Goal: Task Accomplishment & Management: Manage account settings

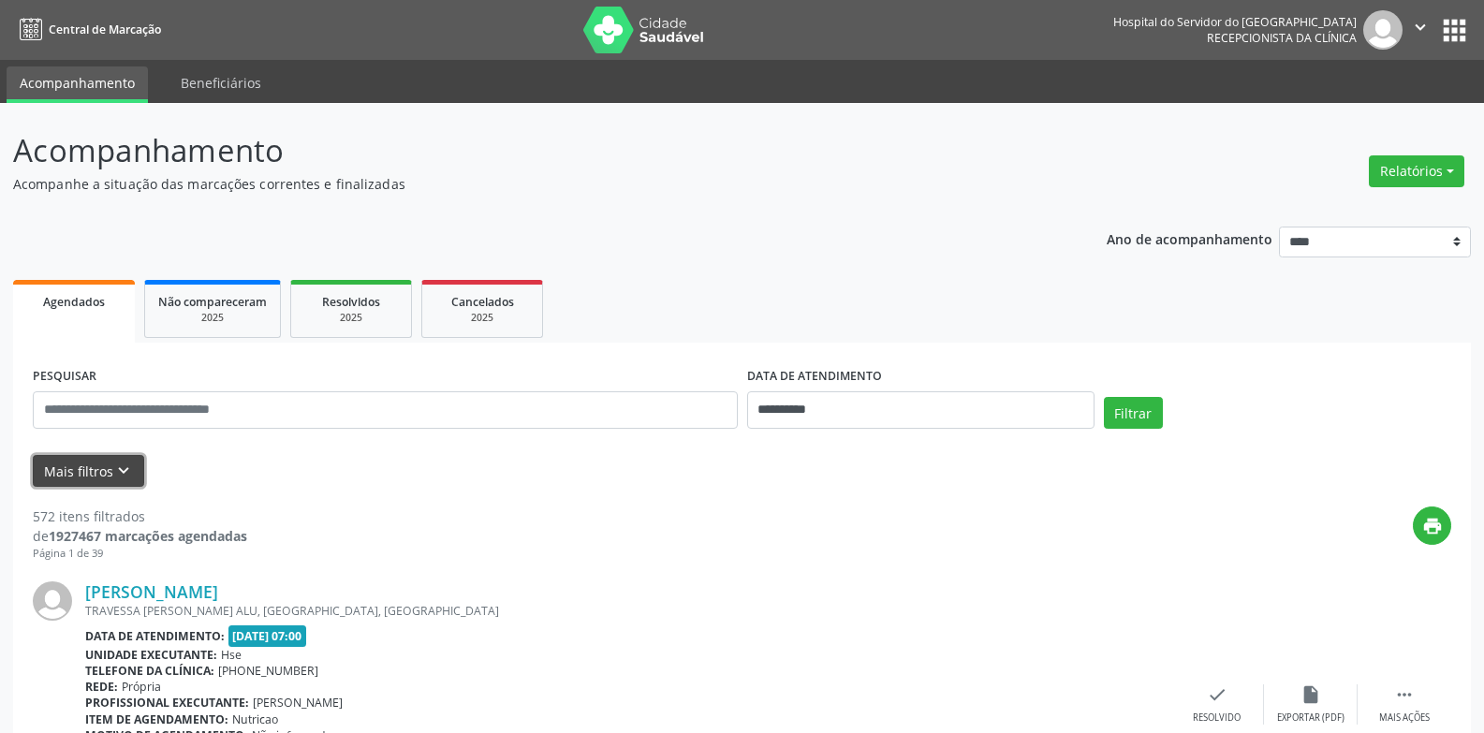
click at [109, 462] on button "Mais filtros keyboard_arrow_down" at bounding box center [88, 471] width 111 height 33
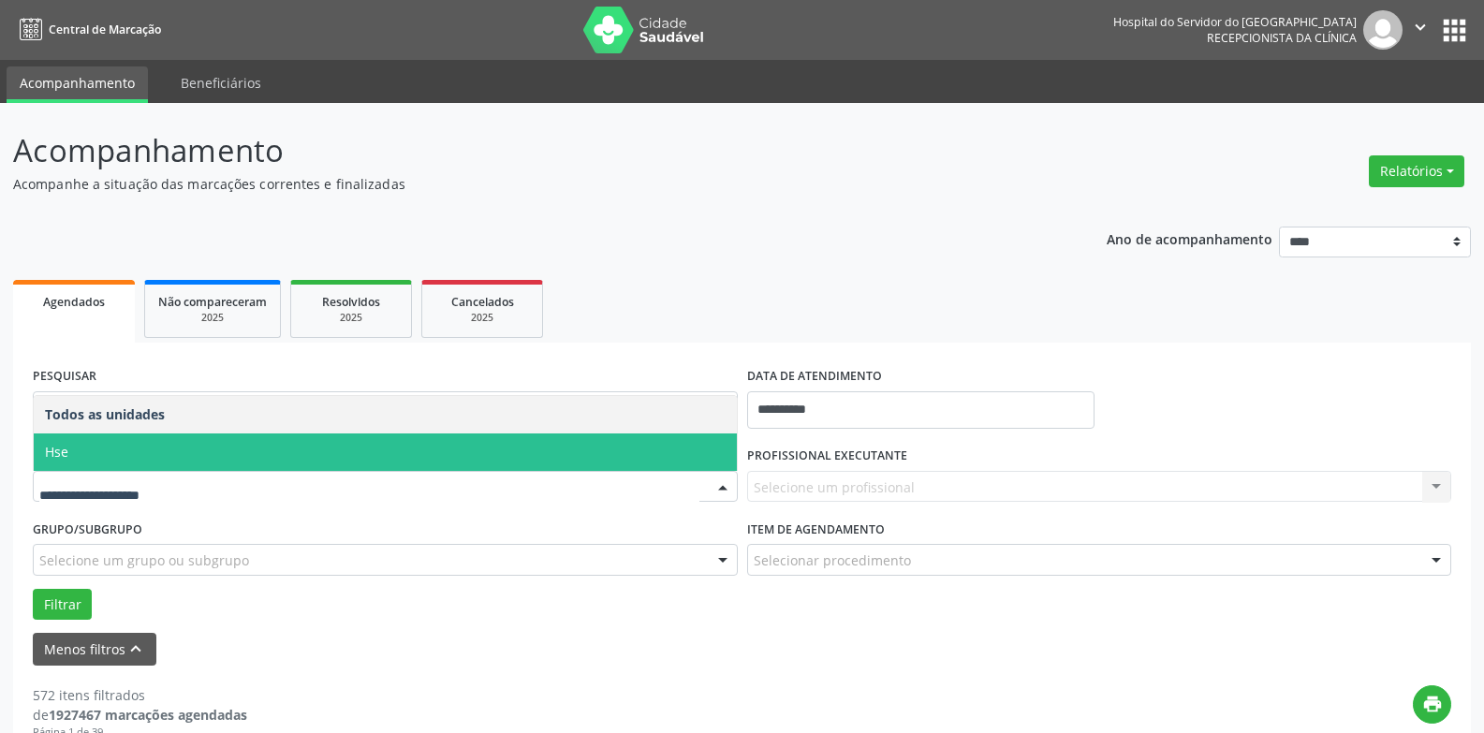
click at [168, 459] on span "Hse" at bounding box center [385, 452] width 703 height 37
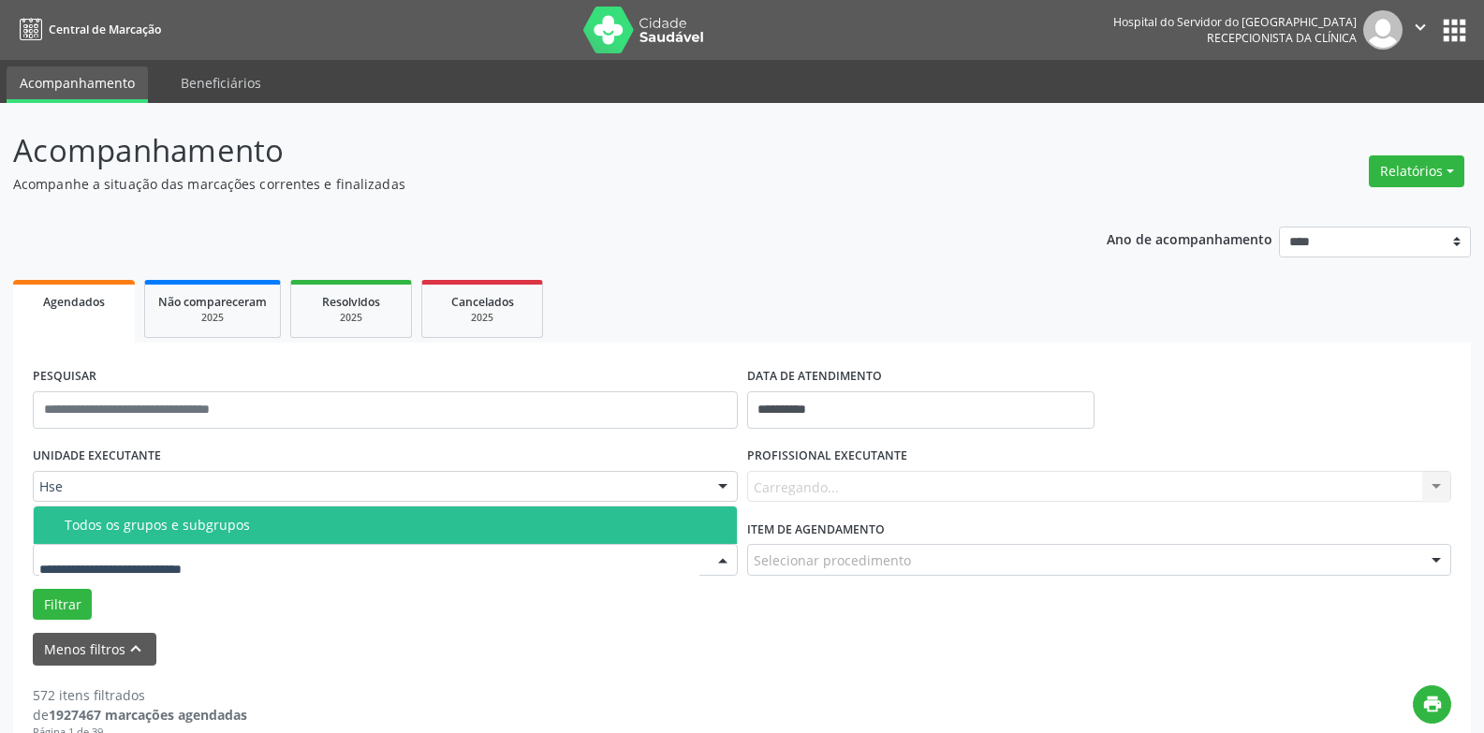
click at [185, 527] on div "Todos os grupos e subgrupos" at bounding box center [395, 525] width 661 height 15
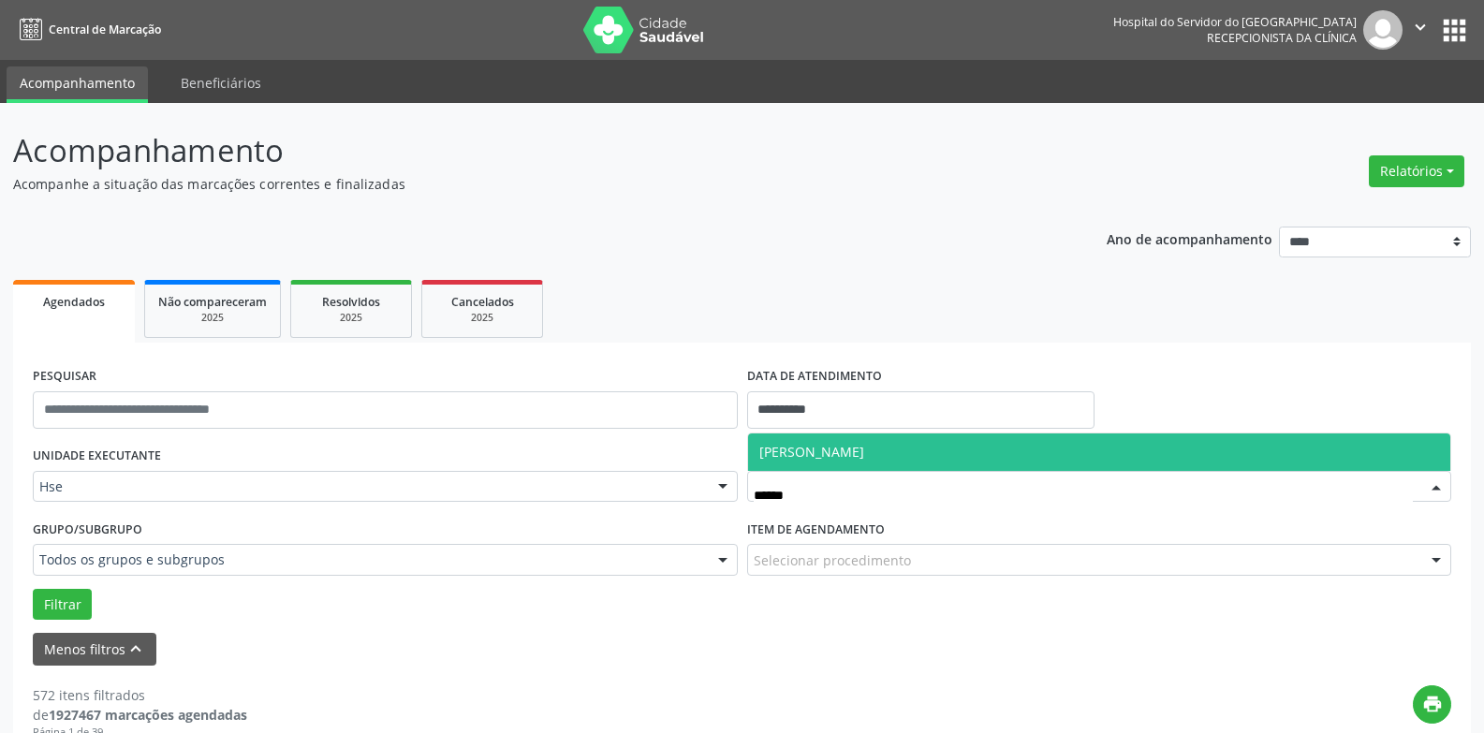
type input "*******"
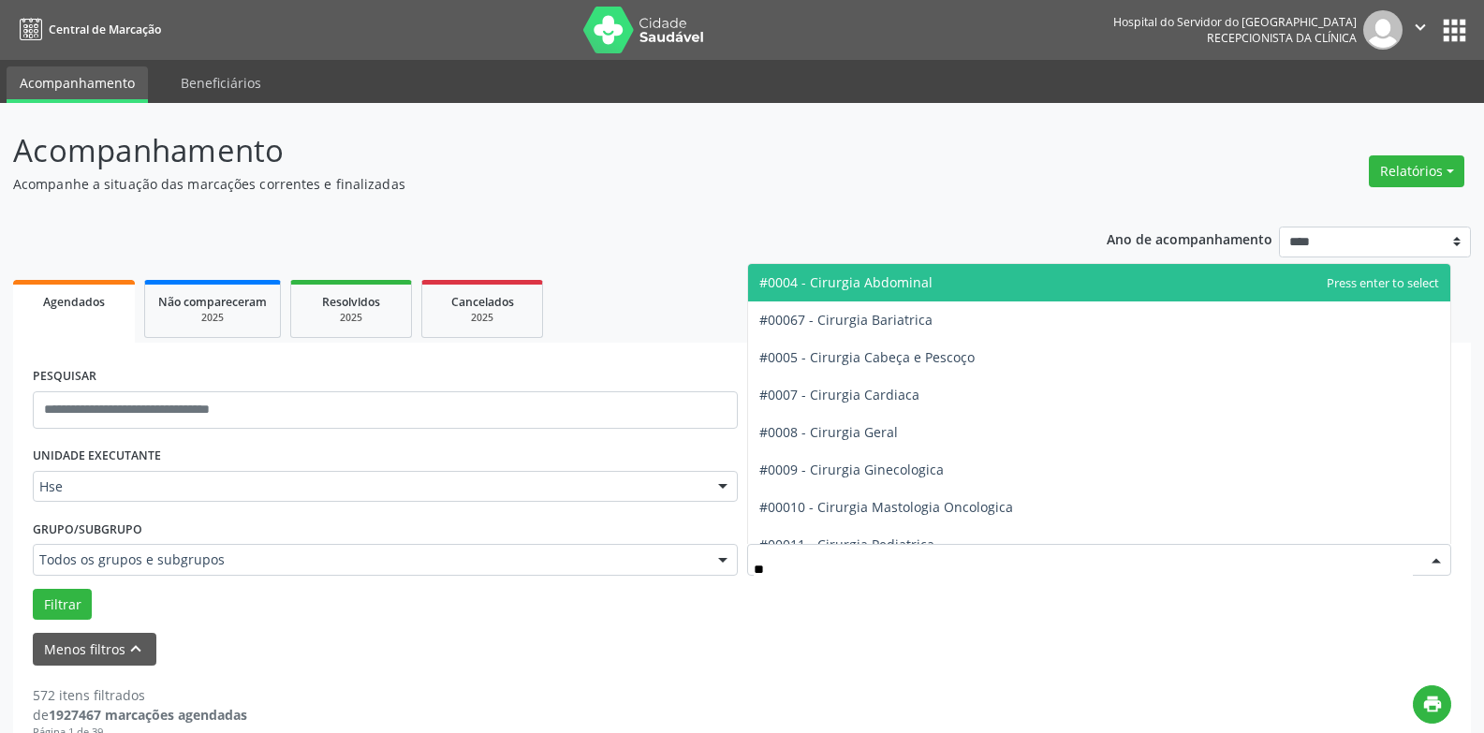
type input "***"
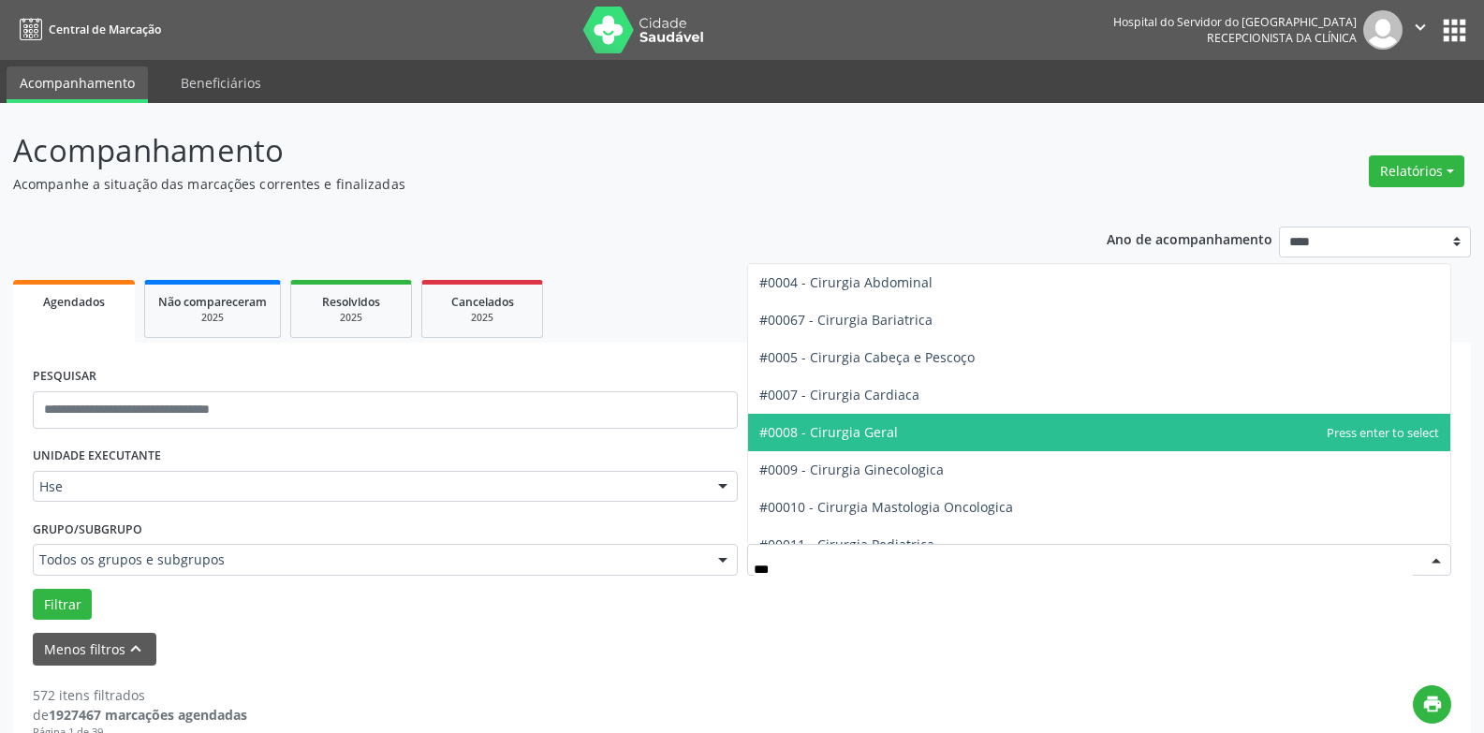
click at [848, 430] on span "#0008 - Cirurgia Geral" at bounding box center [829, 432] width 139 height 18
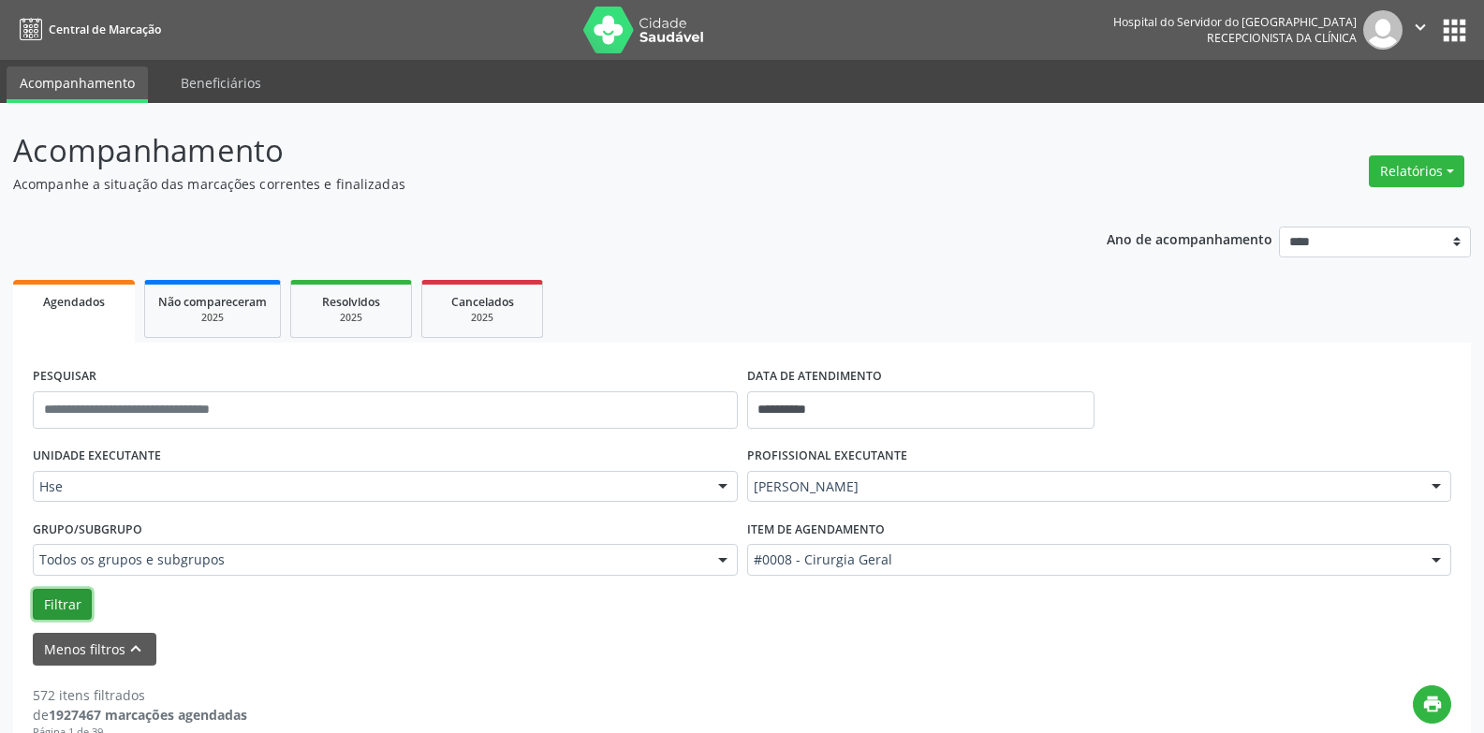
click at [48, 596] on button "Filtrar" at bounding box center [62, 605] width 59 height 32
click at [66, 612] on button "Filtrar" at bounding box center [62, 605] width 59 height 32
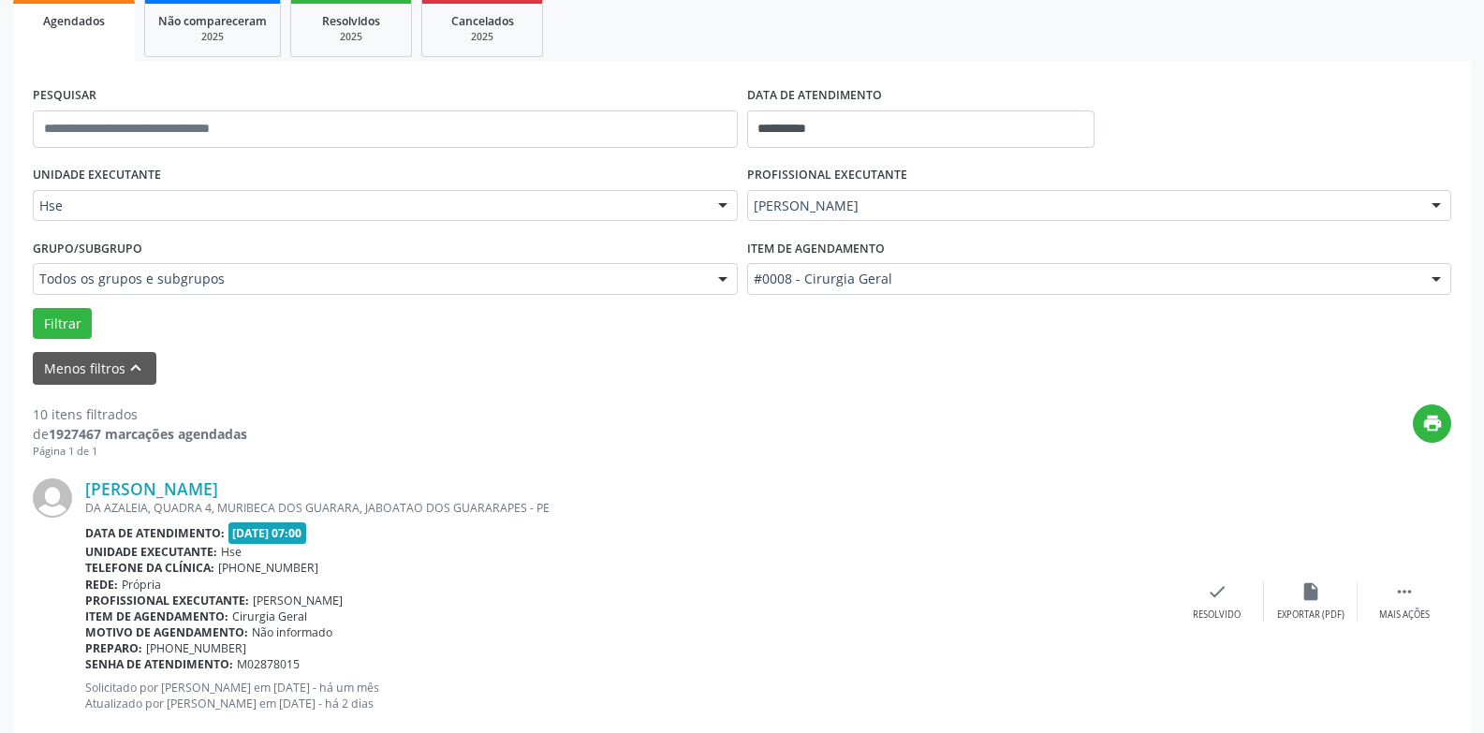
scroll to position [2120, 0]
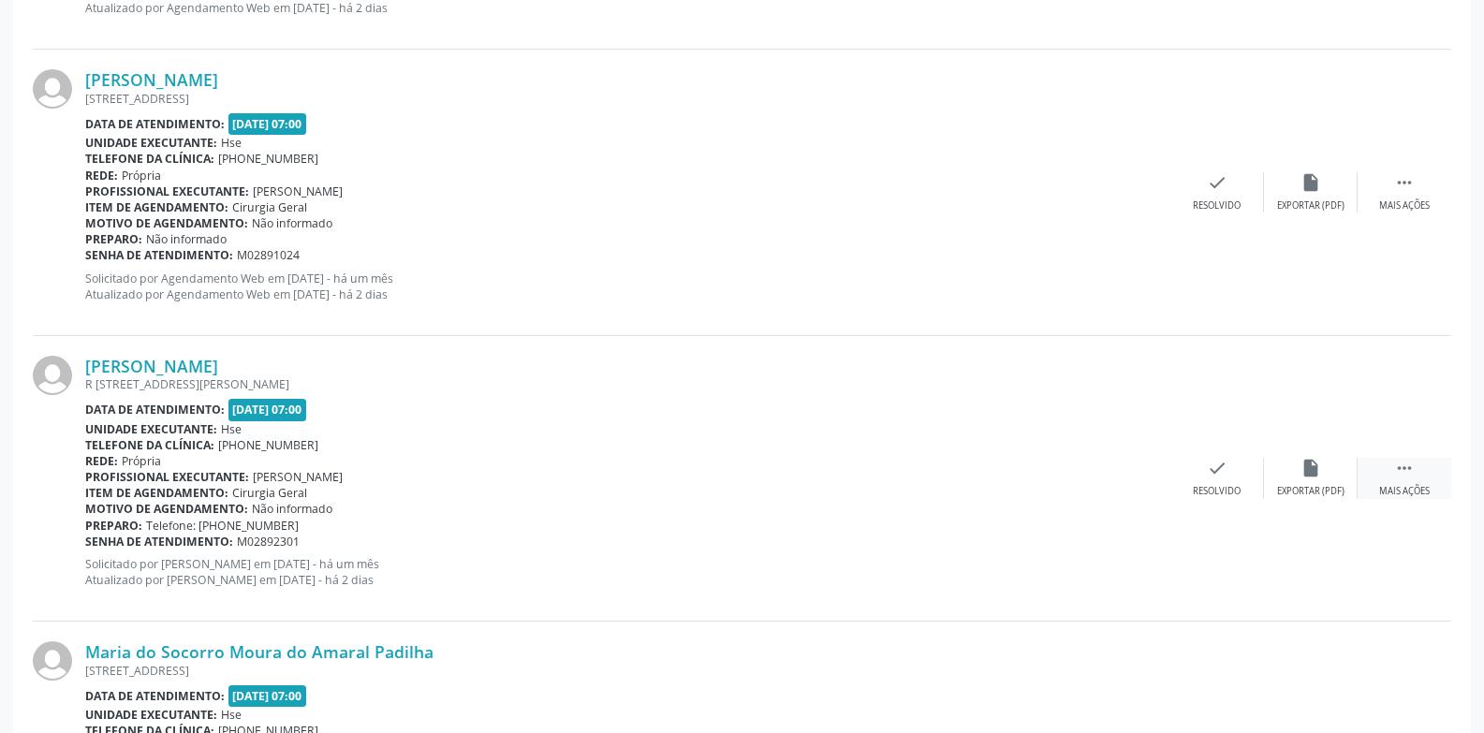
click at [1419, 466] on div " Mais ações" at bounding box center [1405, 478] width 94 height 40
click at [1313, 477] on icon "alarm_off" at bounding box center [1311, 468] width 21 height 21
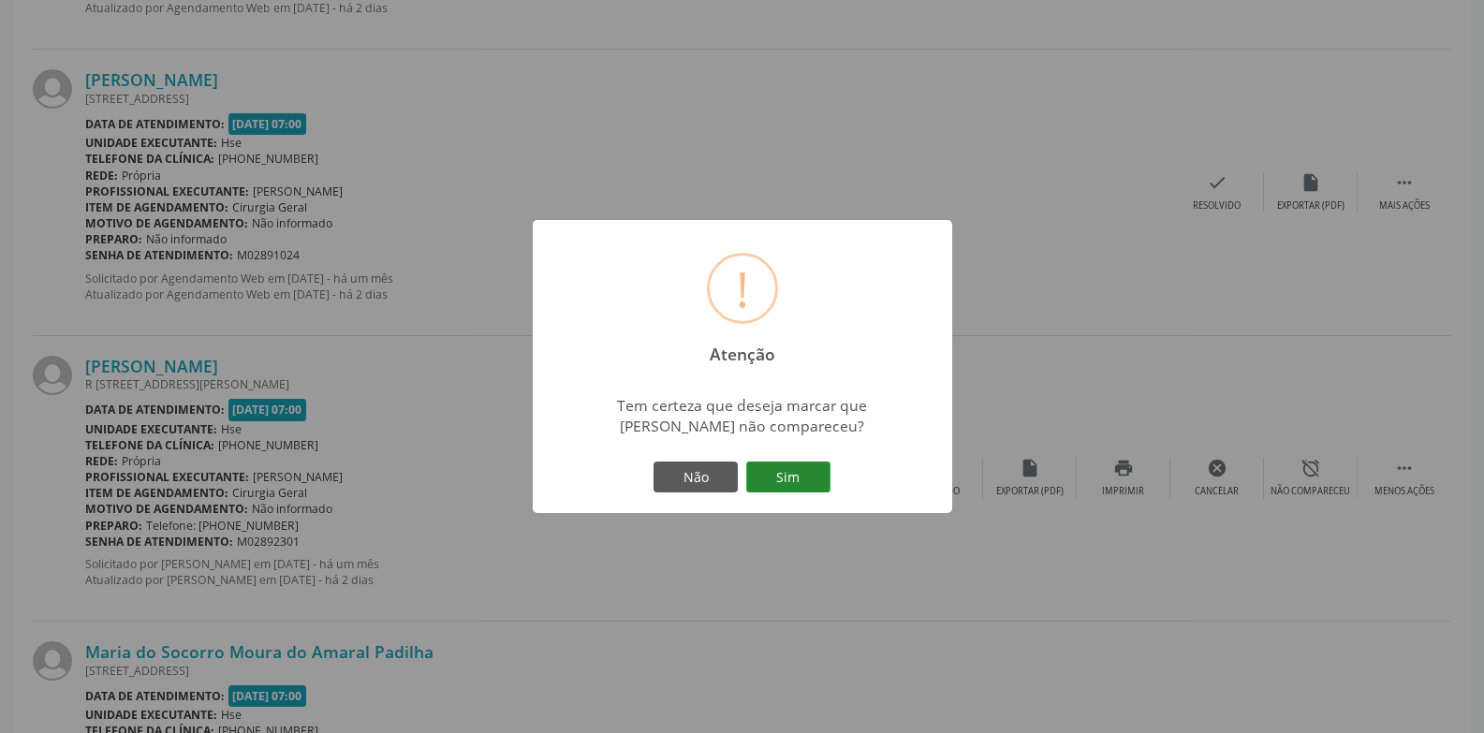
click at [812, 473] on button "Sim" at bounding box center [788, 478] width 84 height 32
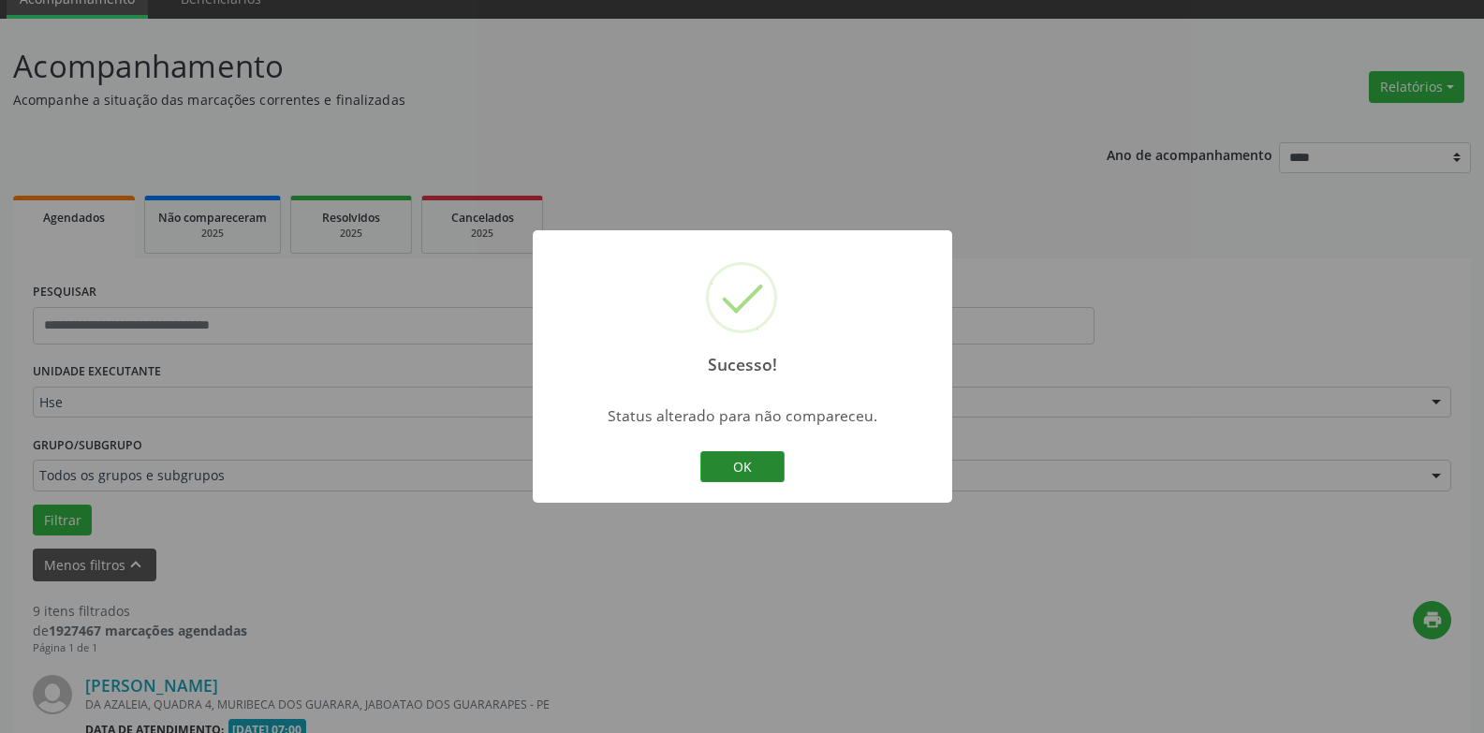
click at [753, 473] on button "OK" at bounding box center [743, 467] width 84 height 32
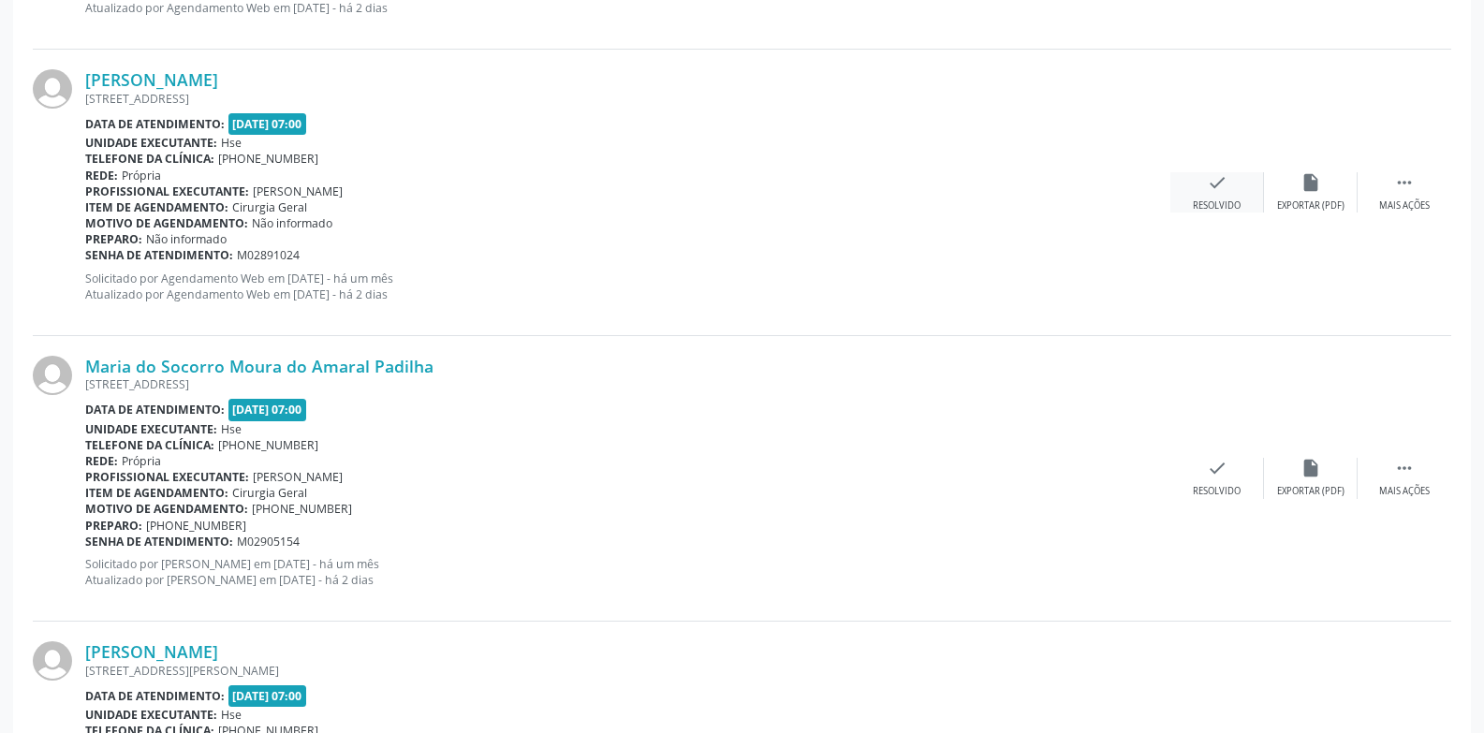
click at [1206, 194] on div "check Resolvido" at bounding box center [1218, 192] width 94 height 40
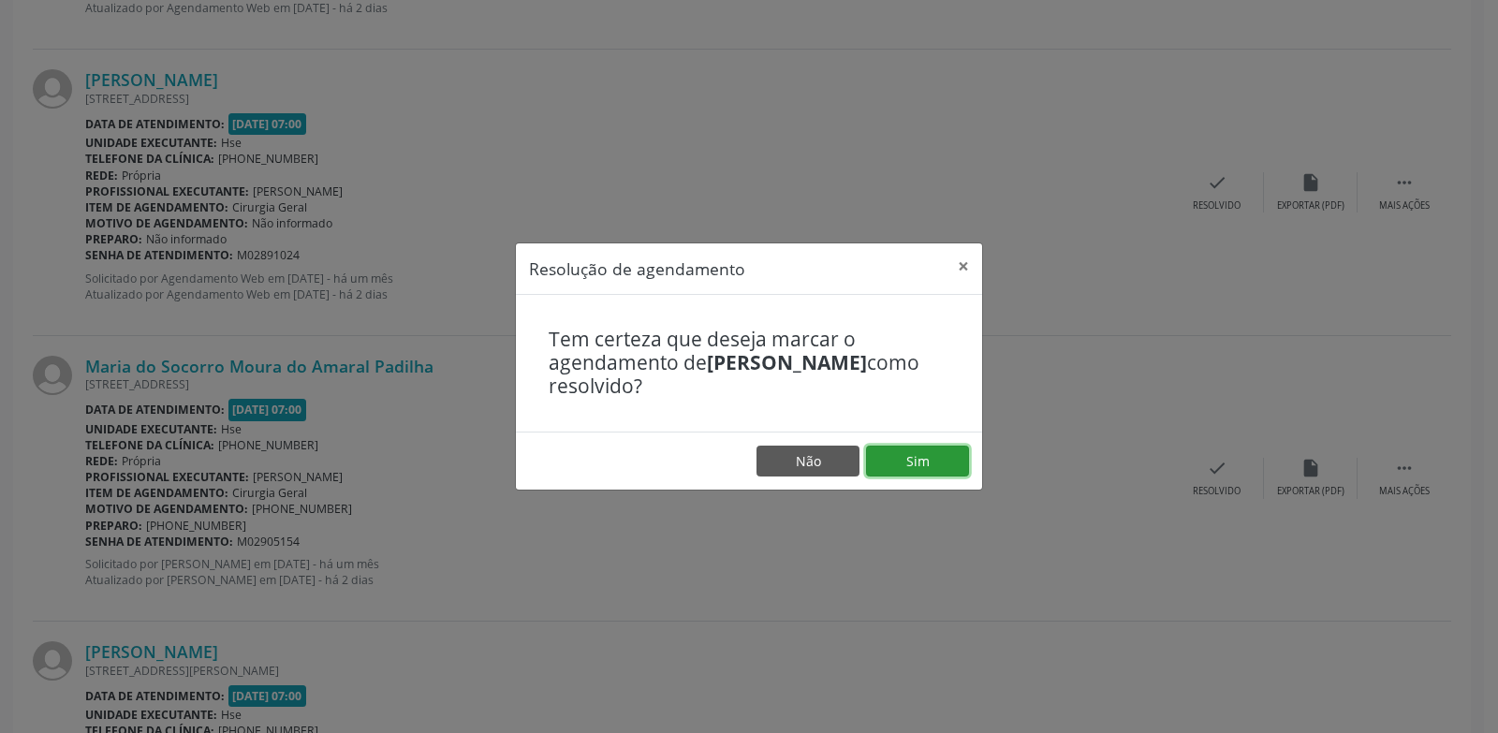
click at [915, 463] on button "Sim" at bounding box center [917, 462] width 103 height 32
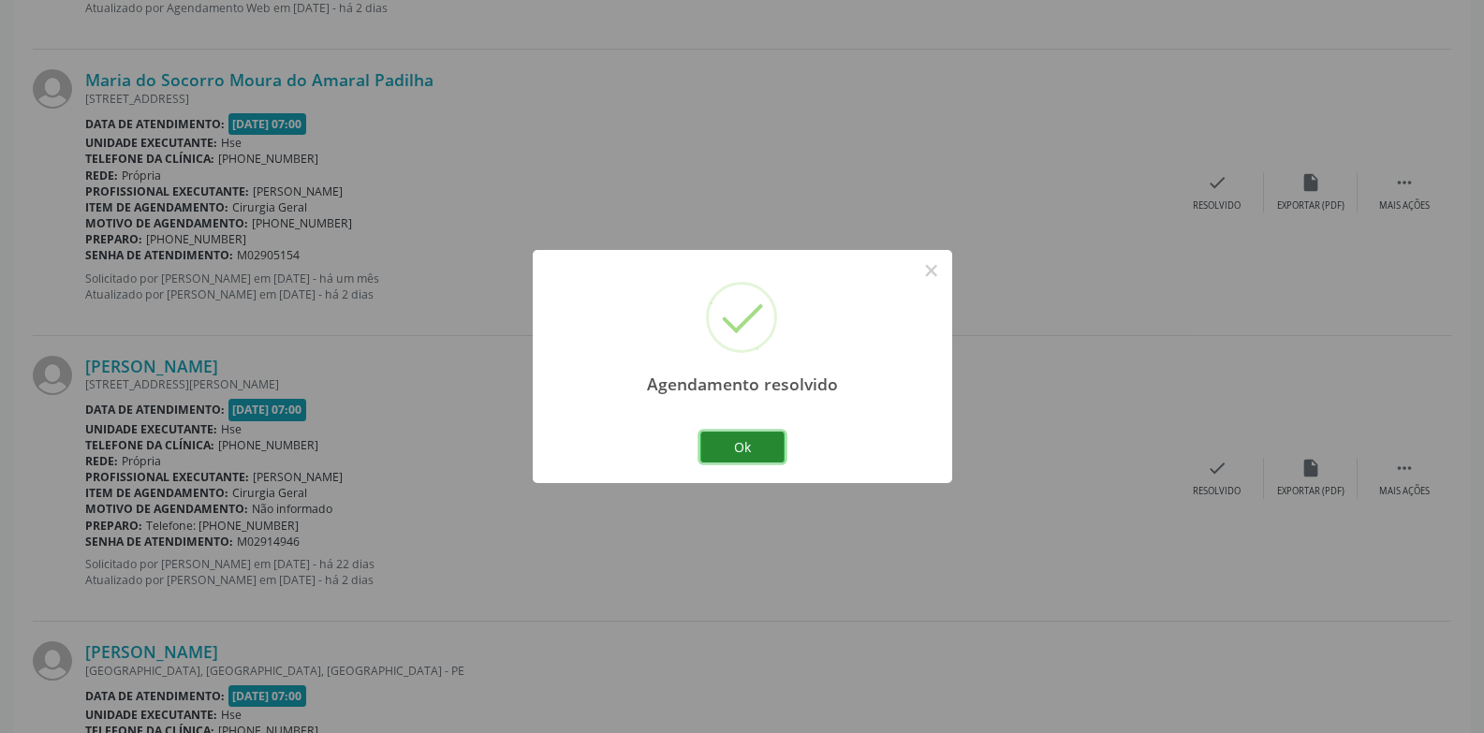
click at [745, 449] on button "Ok" at bounding box center [743, 448] width 84 height 32
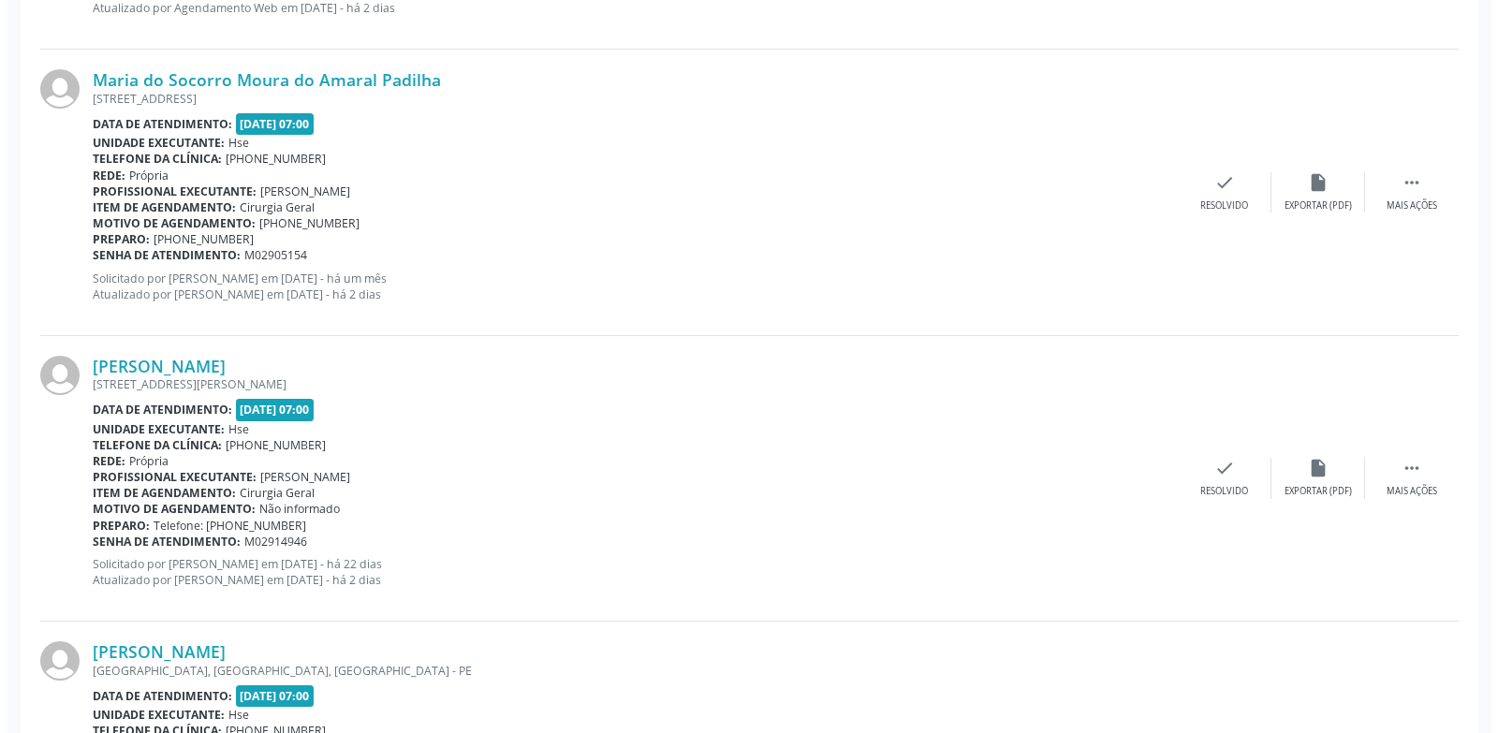
scroll to position [1549, 0]
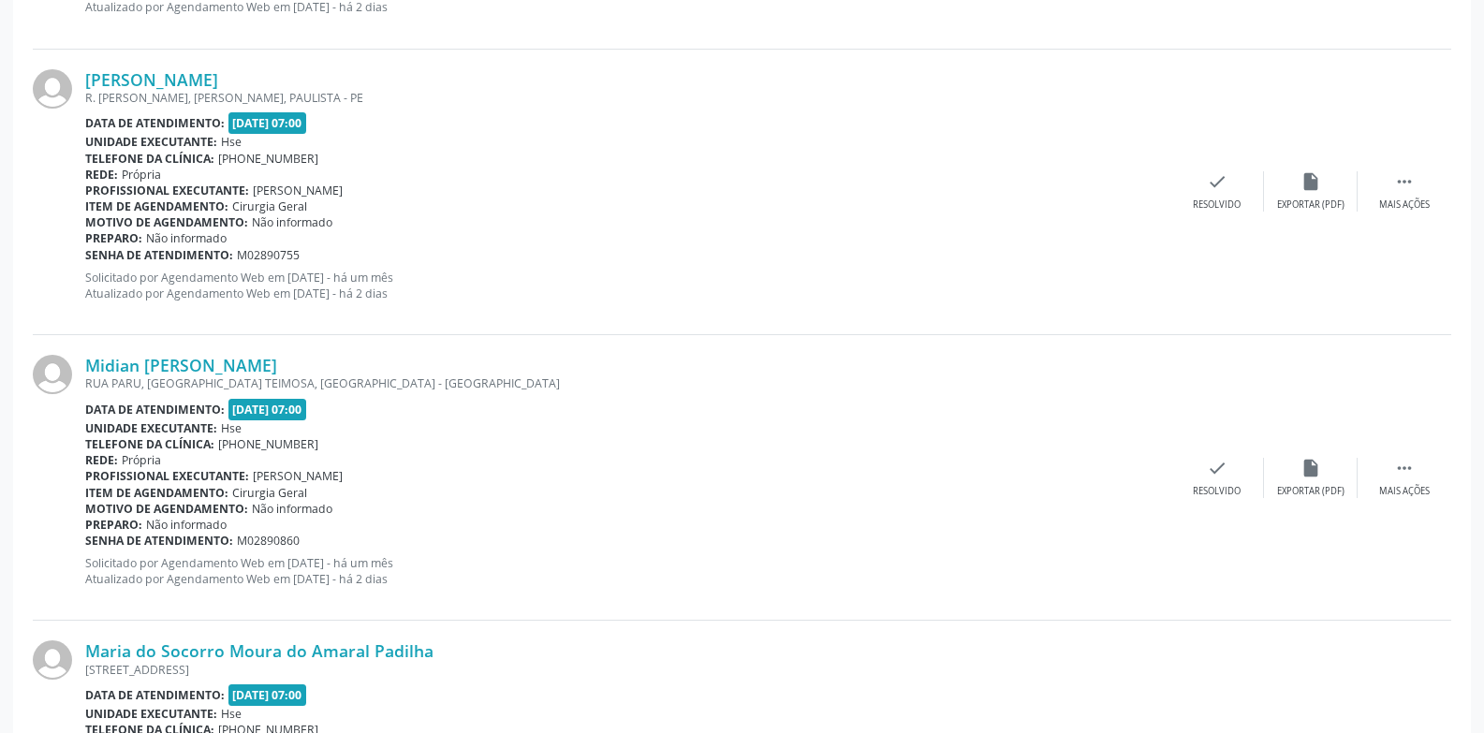
click at [1202, 504] on div "Midian Cosme Moreira RUA PARU, BRASILIA TEIMOSA, RECIFE - PE Data de atendiment…" at bounding box center [742, 478] width 1419 height 286
click at [1212, 481] on div "check Resolvido" at bounding box center [1218, 478] width 94 height 40
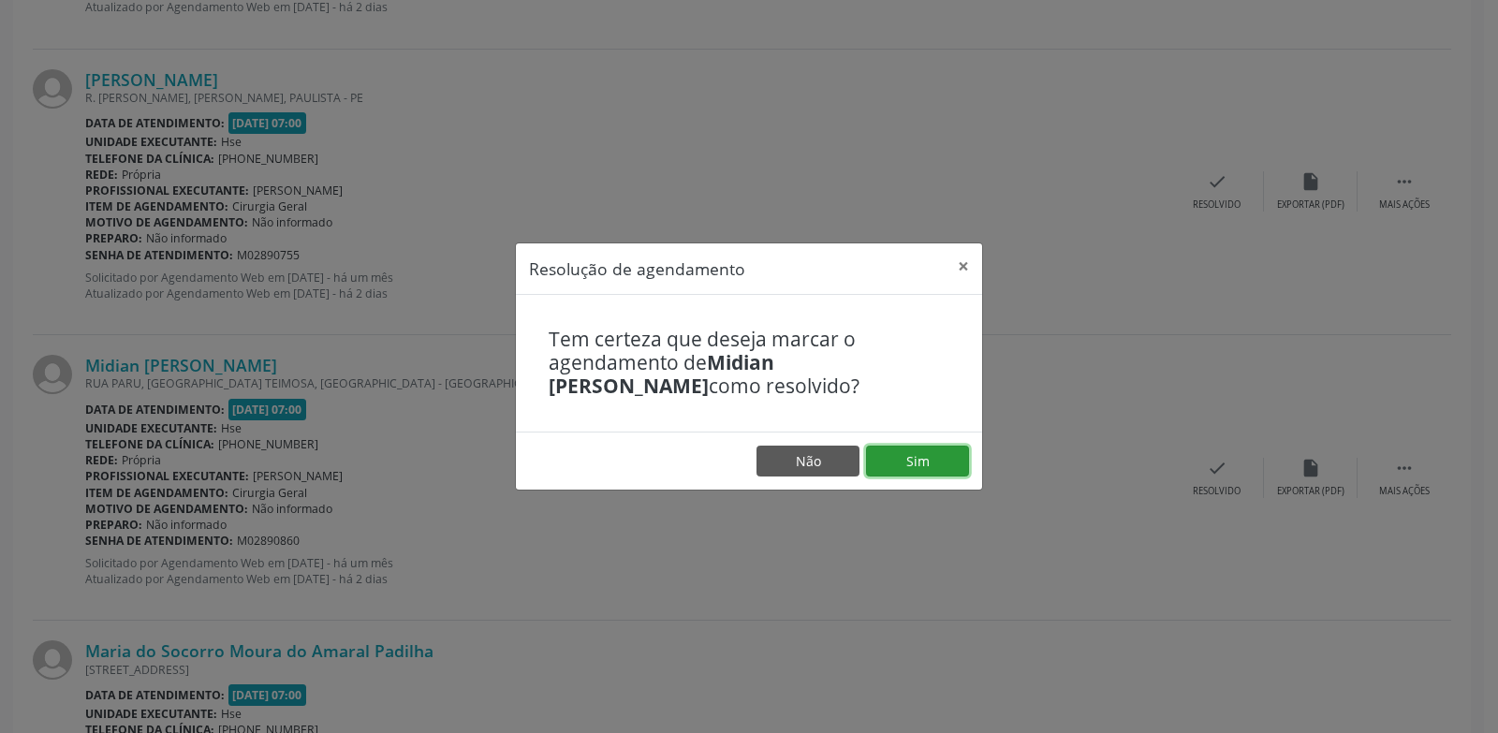
click at [909, 461] on button "Sim" at bounding box center [917, 462] width 103 height 32
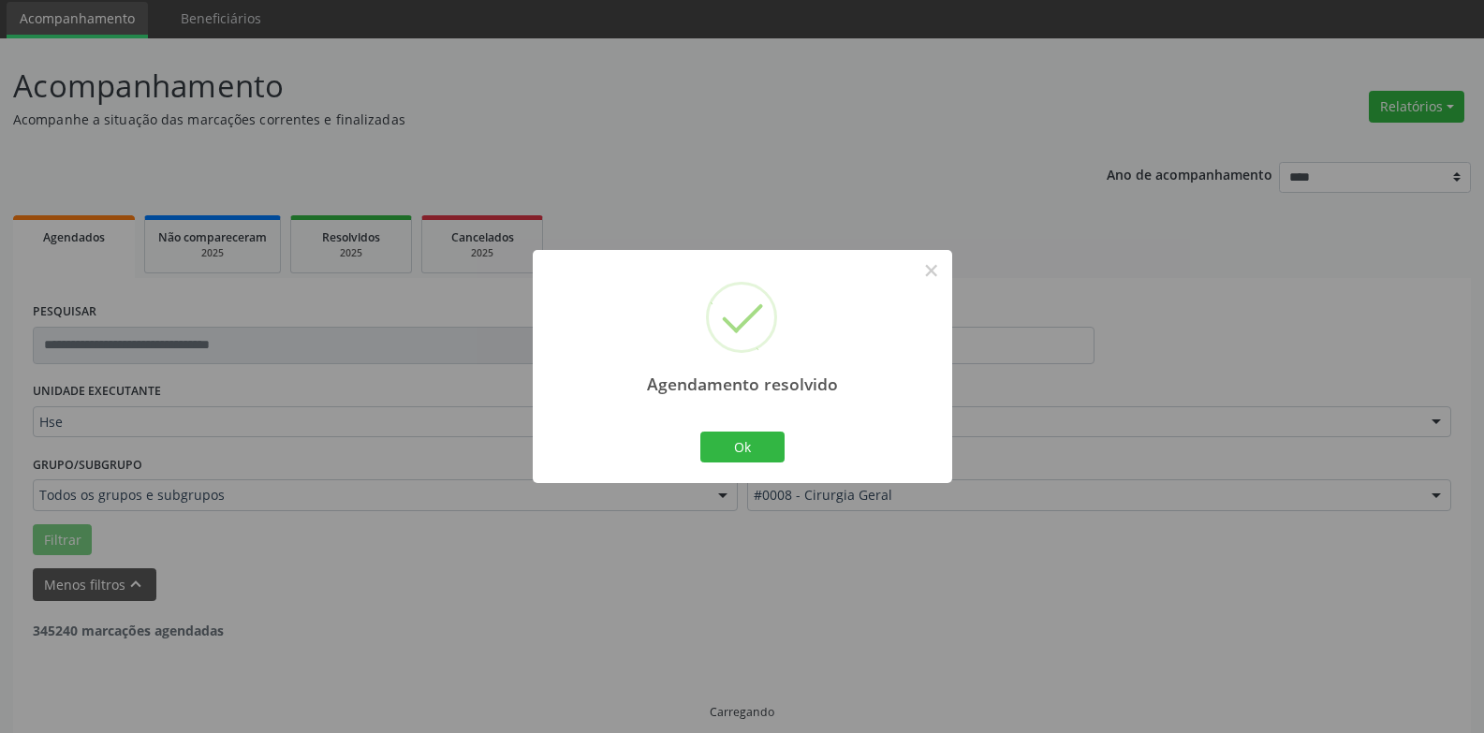
scroll to position [84, 0]
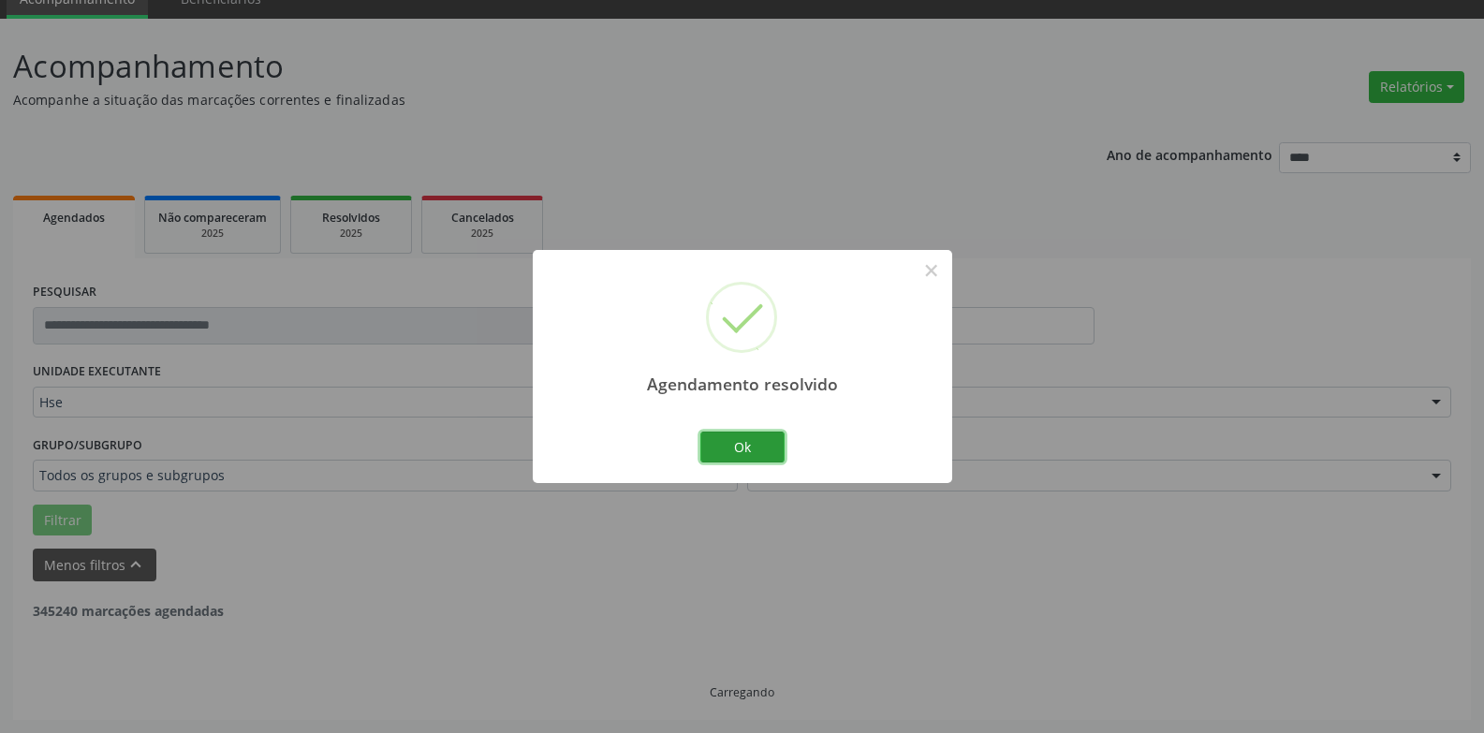
drag, startPoint x: 760, startPoint y: 440, endPoint x: 769, endPoint y: 429, distance: 14.6
click at [760, 440] on button "Ok" at bounding box center [743, 448] width 84 height 32
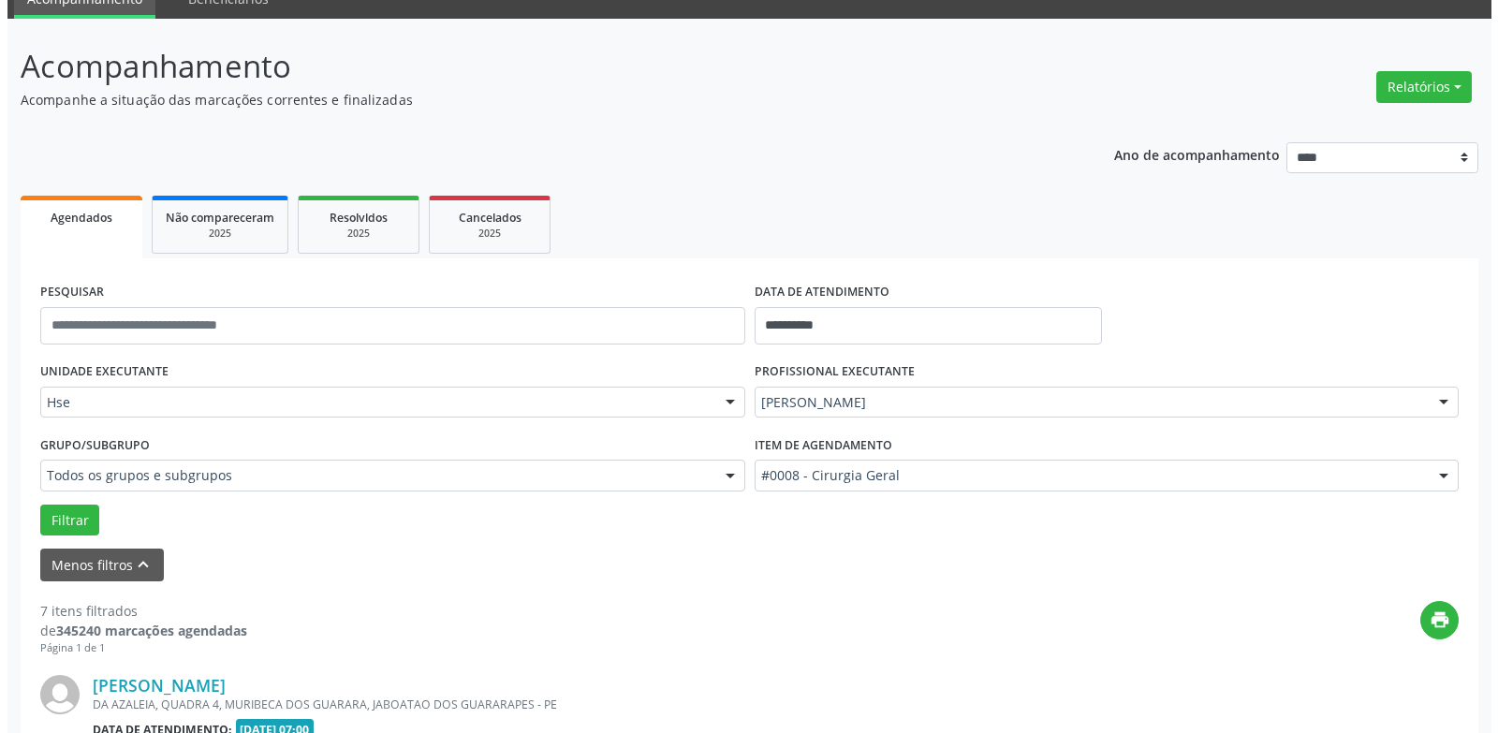
scroll to position [1262, 0]
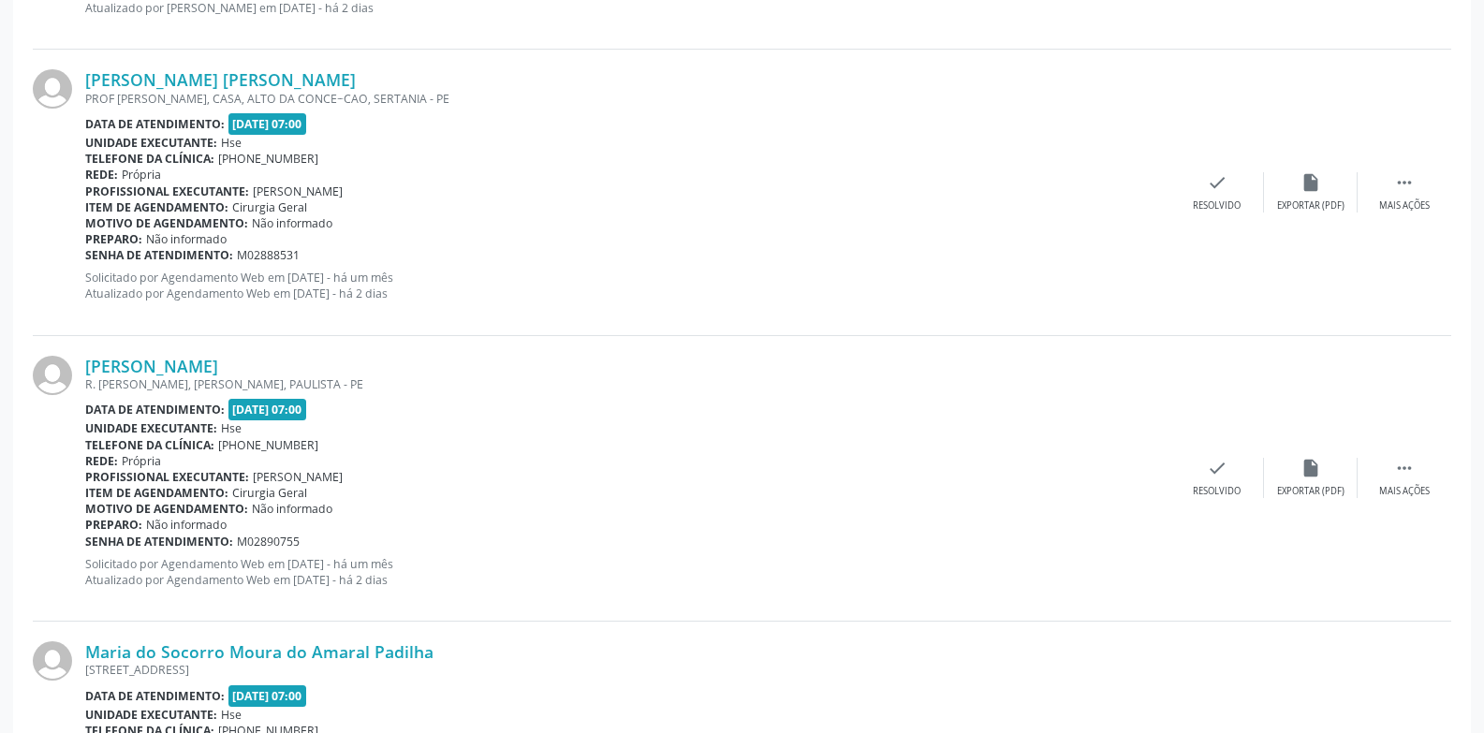
click at [1176, 546] on div "Ana Mery Rodrigues de Freitas R. PEDRO CARNEIRO LEAO, MARIA FARINHA, PAULISTA -…" at bounding box center [742, 479] width 1419 height 286
click at [1200, 480] on div "check Resolvido" at bounding box center [1218, 478] width 94 height 40
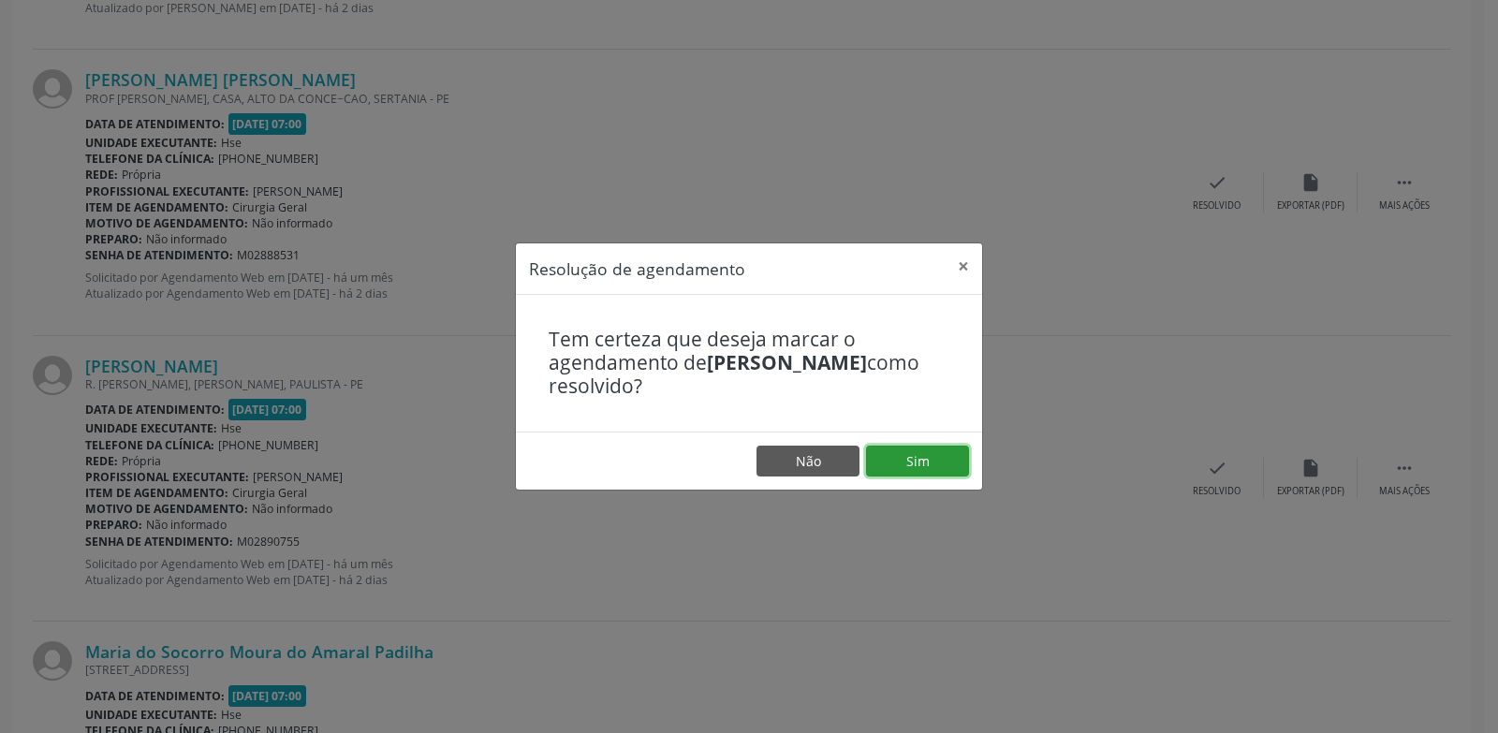
click at [944, 465] on button "Sim" at bounding box center [917, 462] width 103 height 32
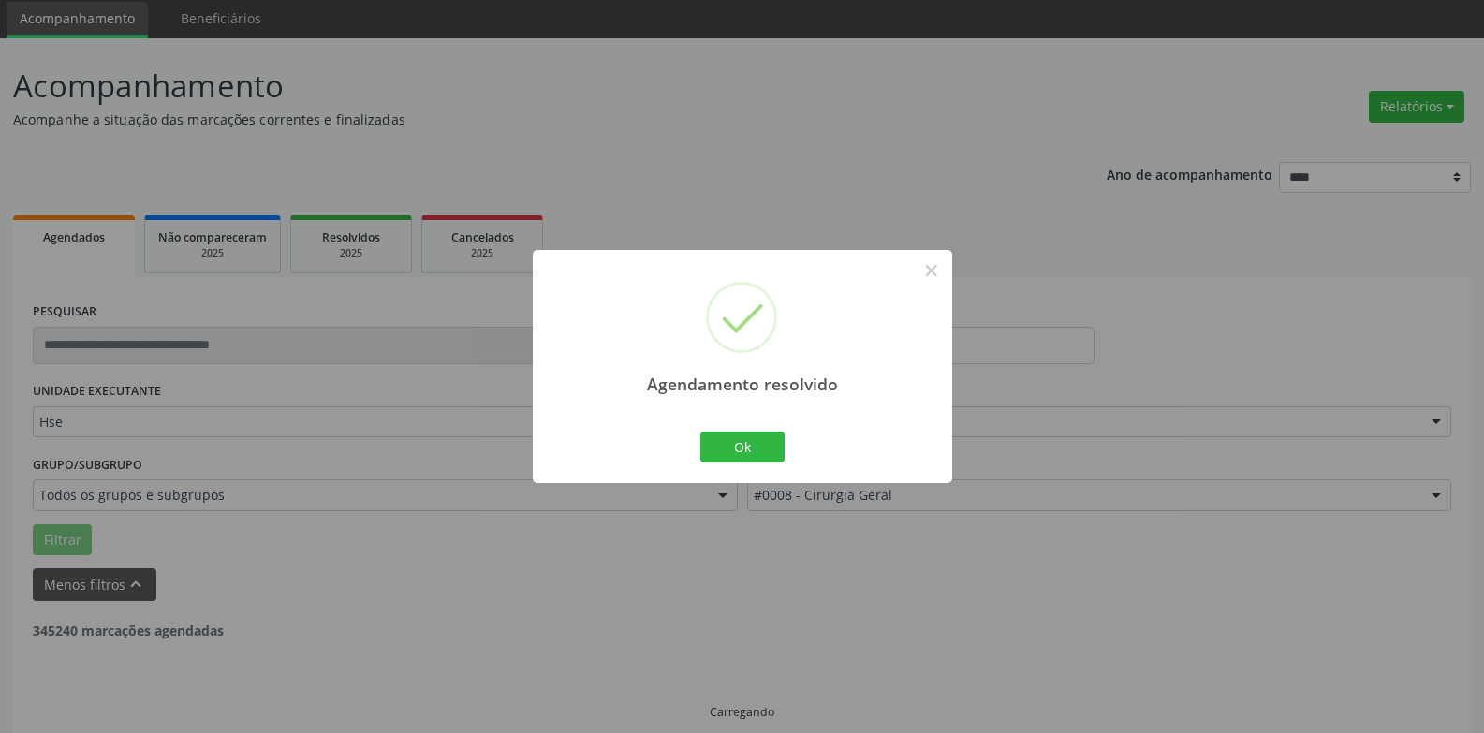
scroll to position [84, 0]
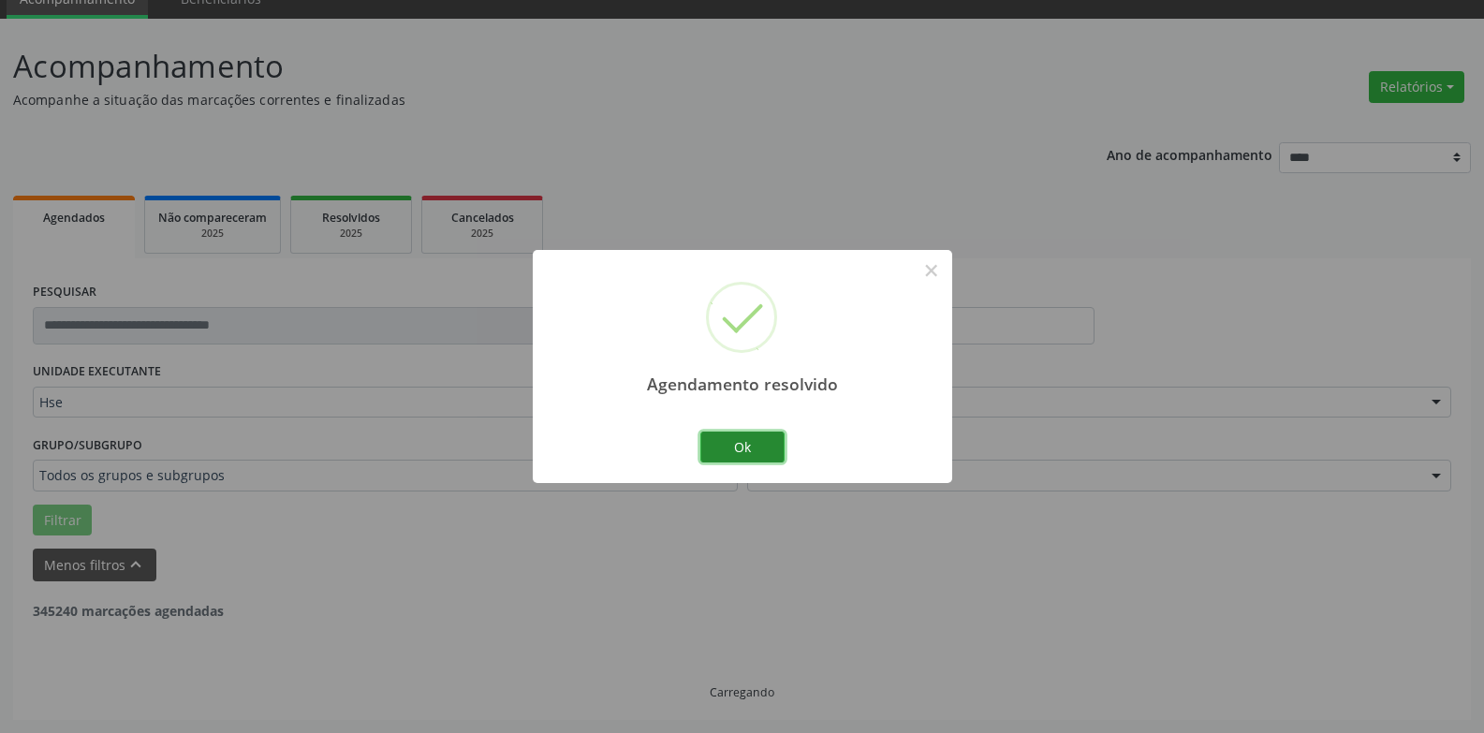
click at [747, 447] on button "Ok" at bounding box center [743, 448] width 84 height 32
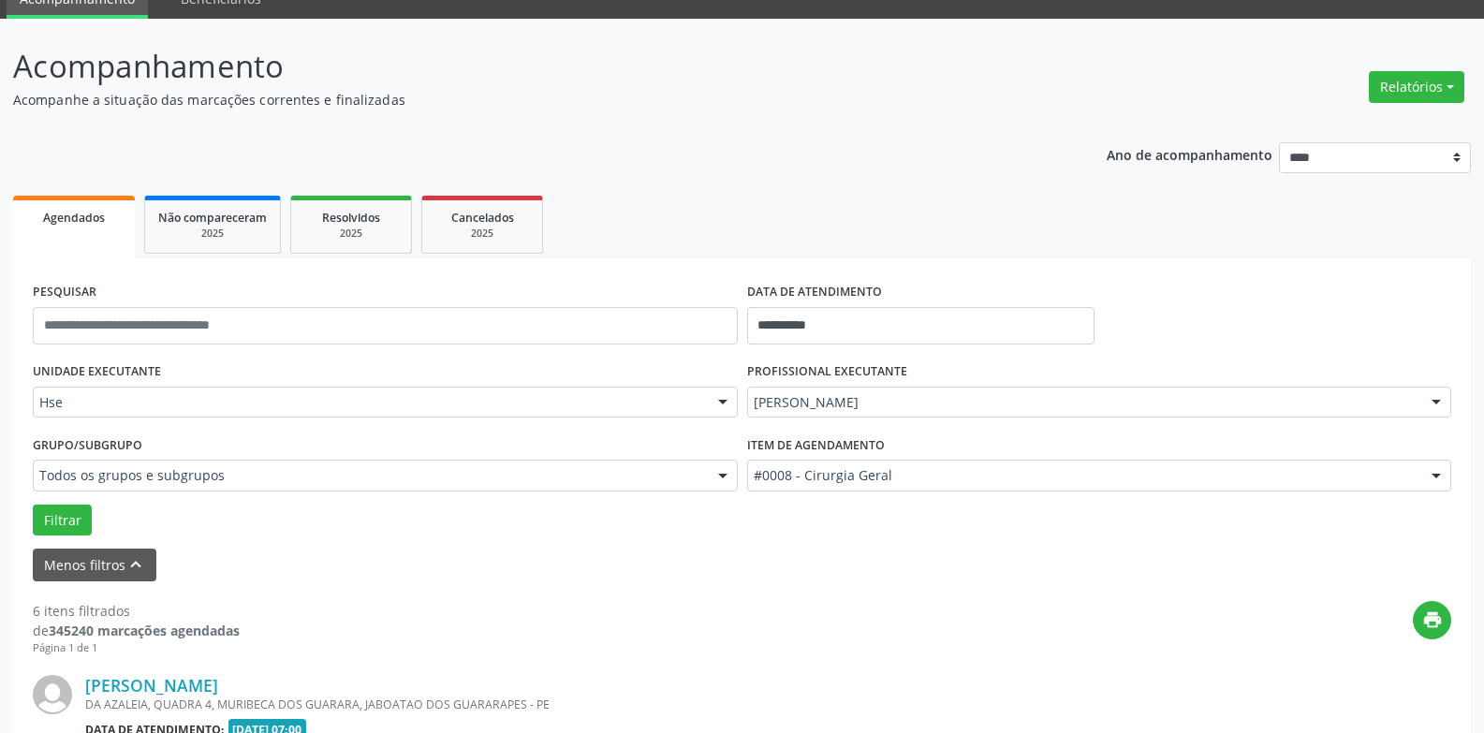
scroll to position [1549, 0]
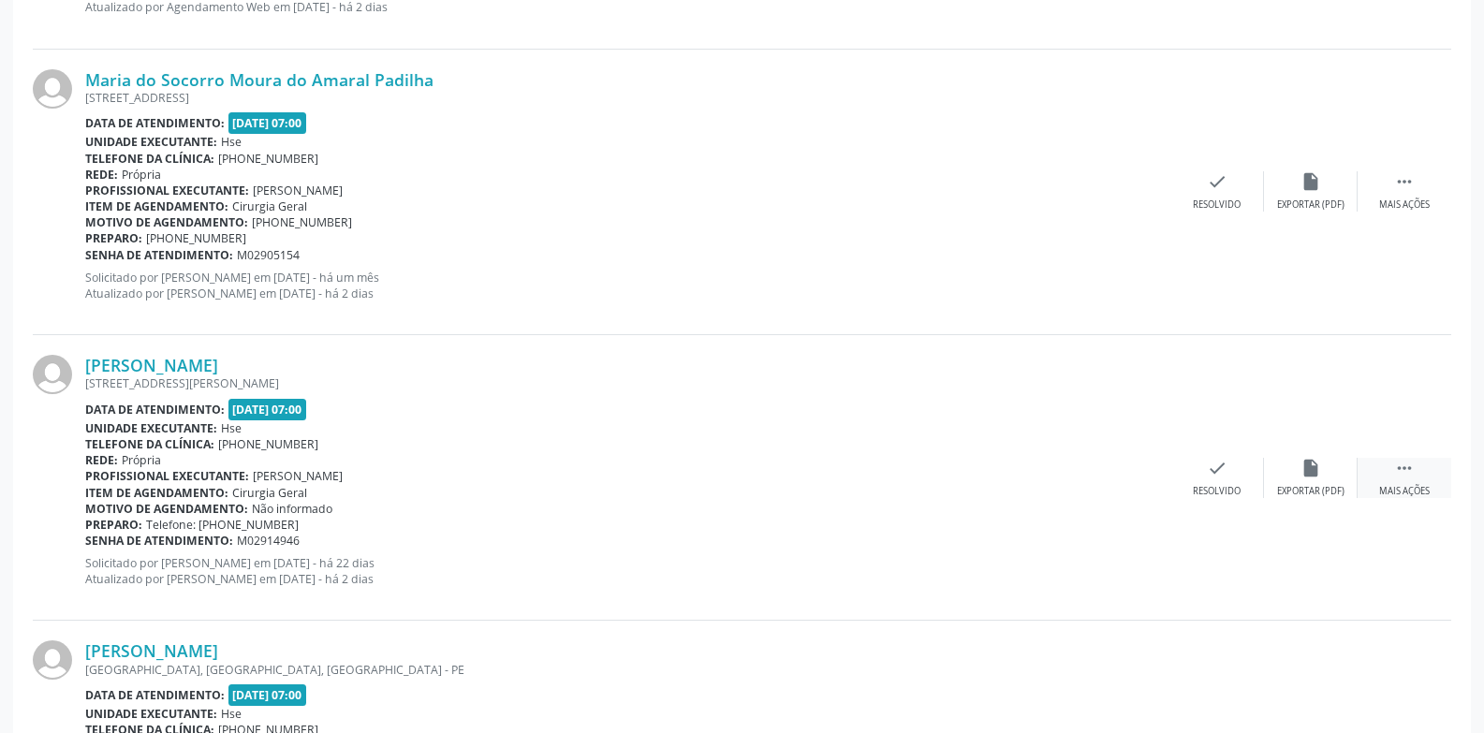
click at [1414, 466] on icon "" at bounding box center [1405, 468] width 21 height 21
click at [1332, 473] on div "alarm_off Não compareceu" at bounding box center [1311, 478] width 94 height 40
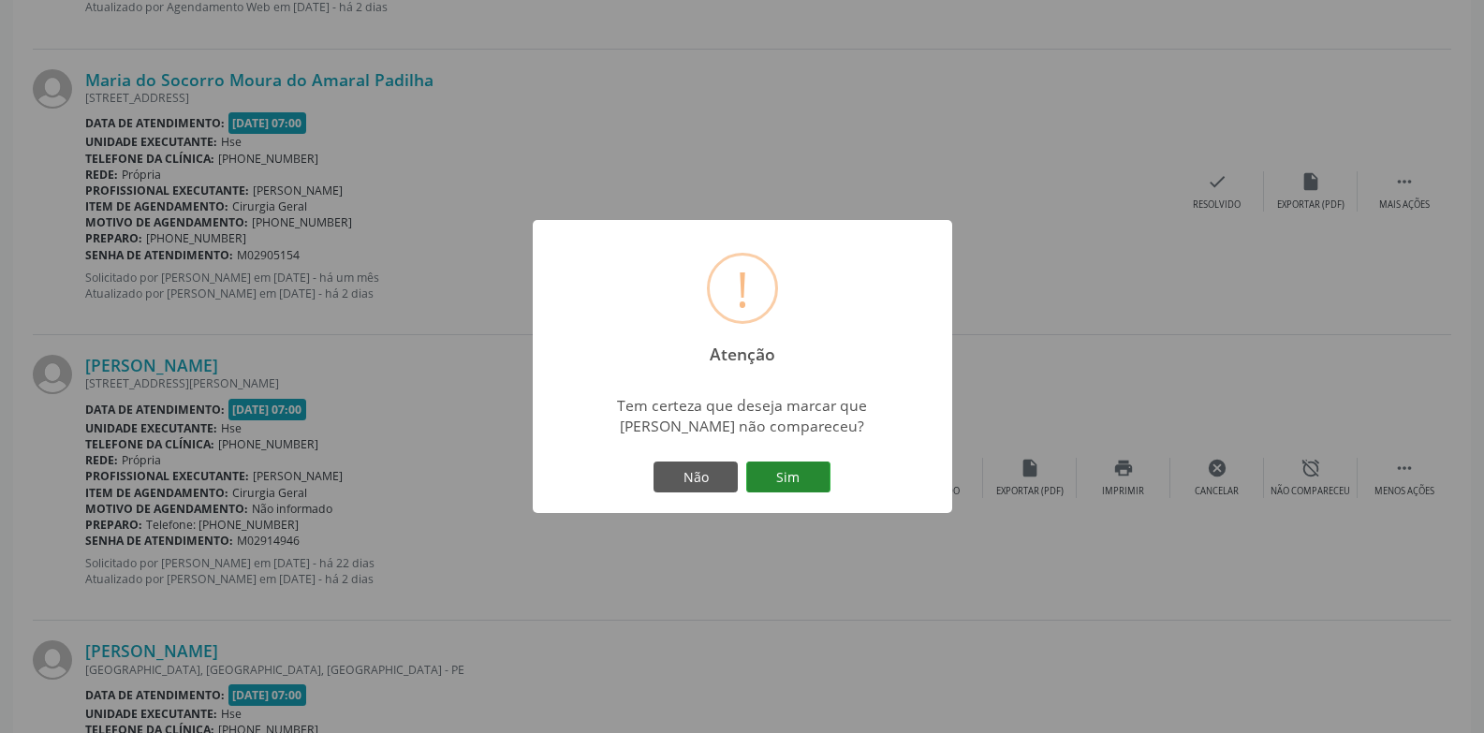
click at [789, 475] on button "Sim" at bounding box center [788, 478] width 84 height 32
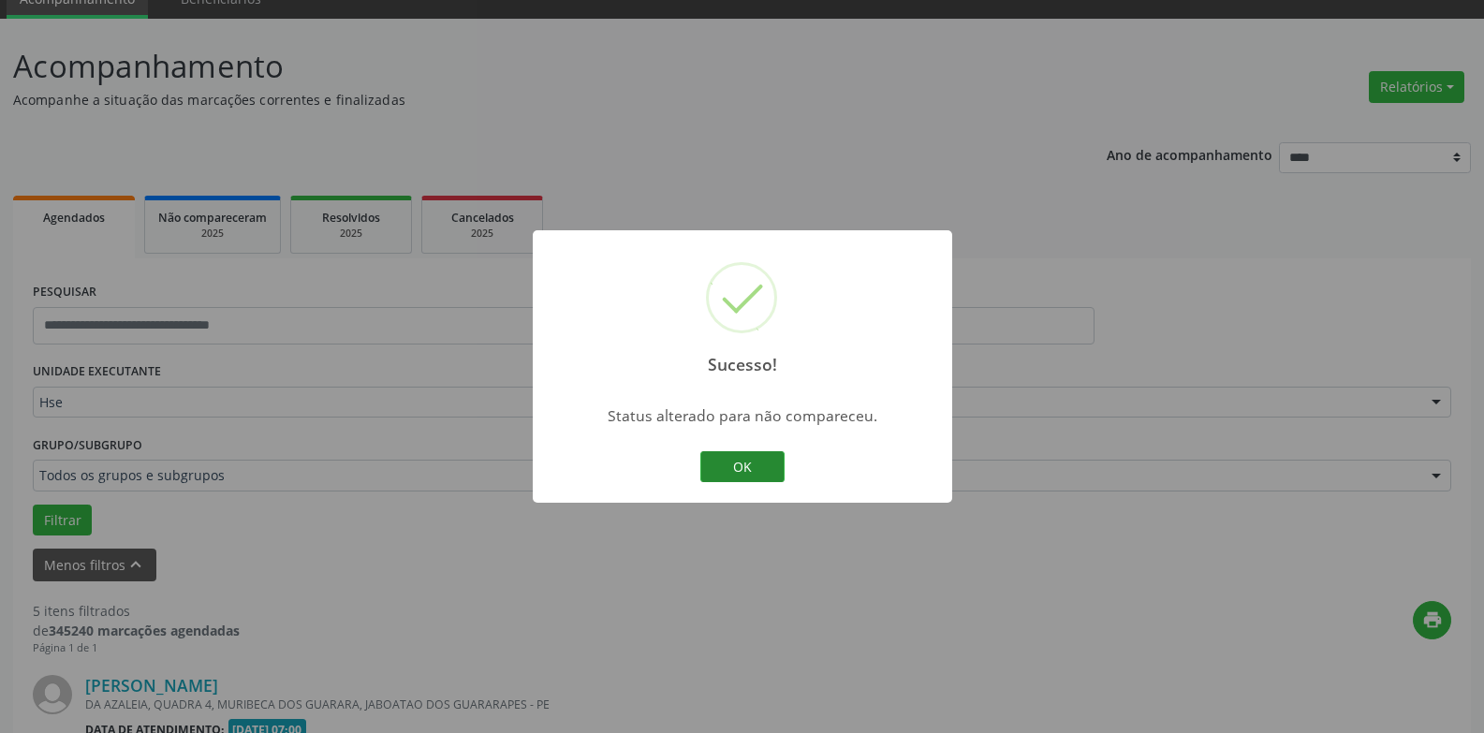
scroll to position [1469, 0]
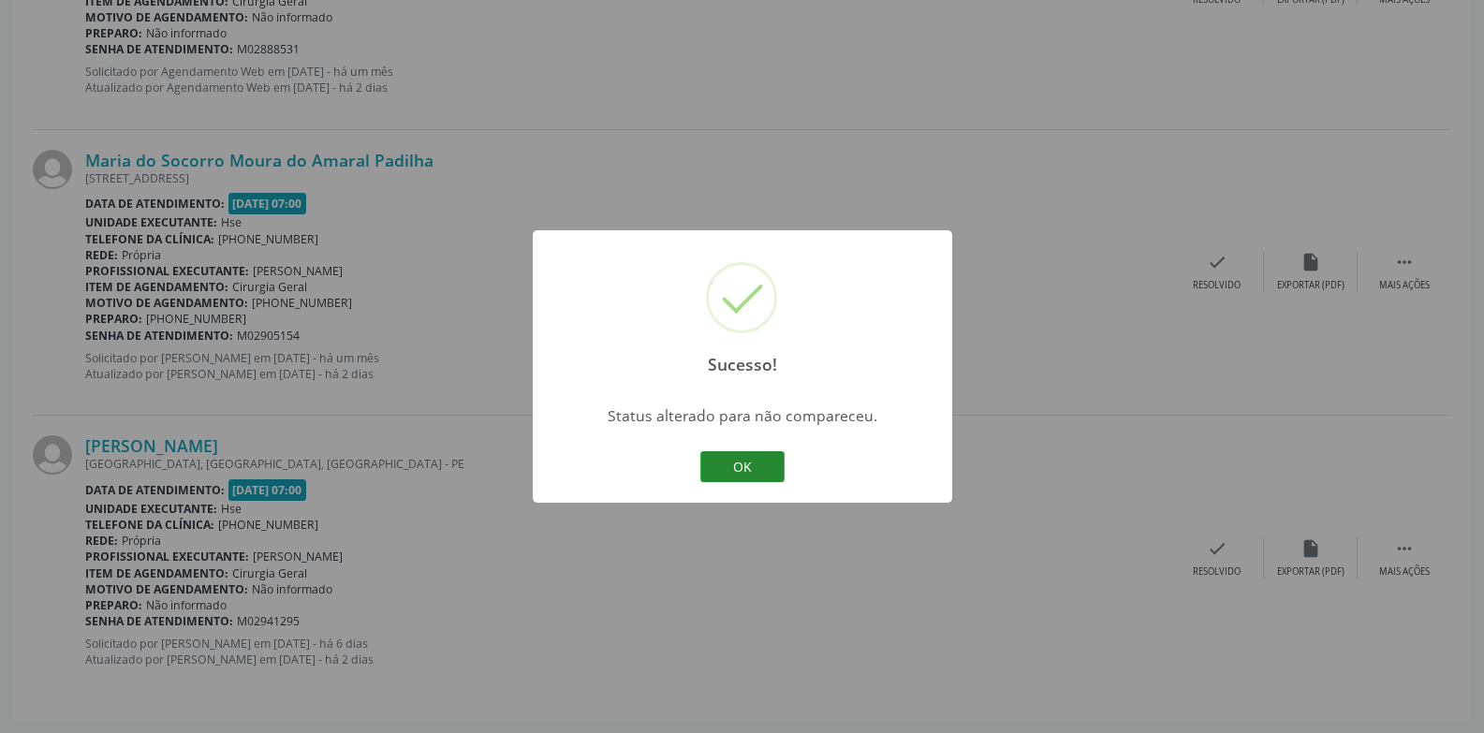
click at [731, 466] on button "OK" at bounding box center [743, 467] width 84 height 32
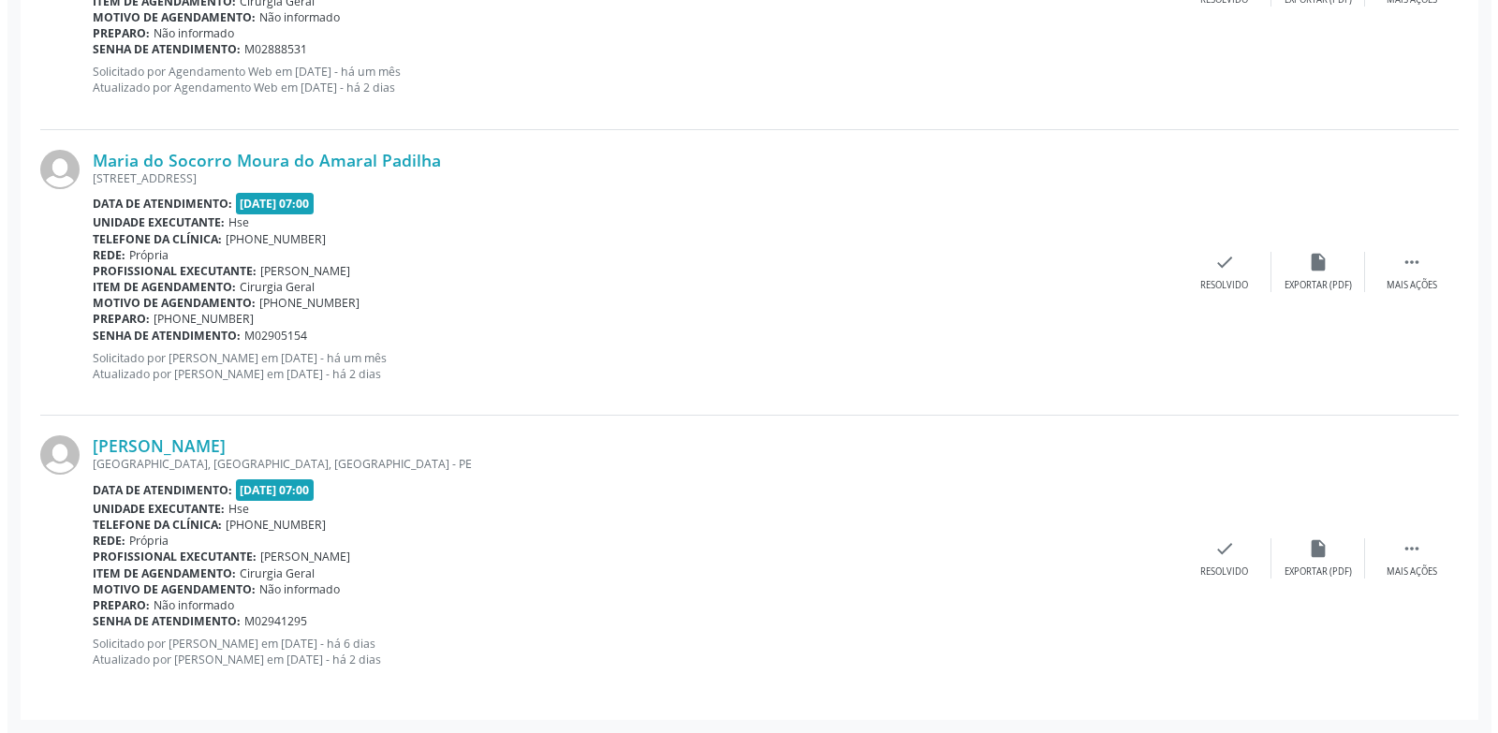
scroll to position [690, 0]
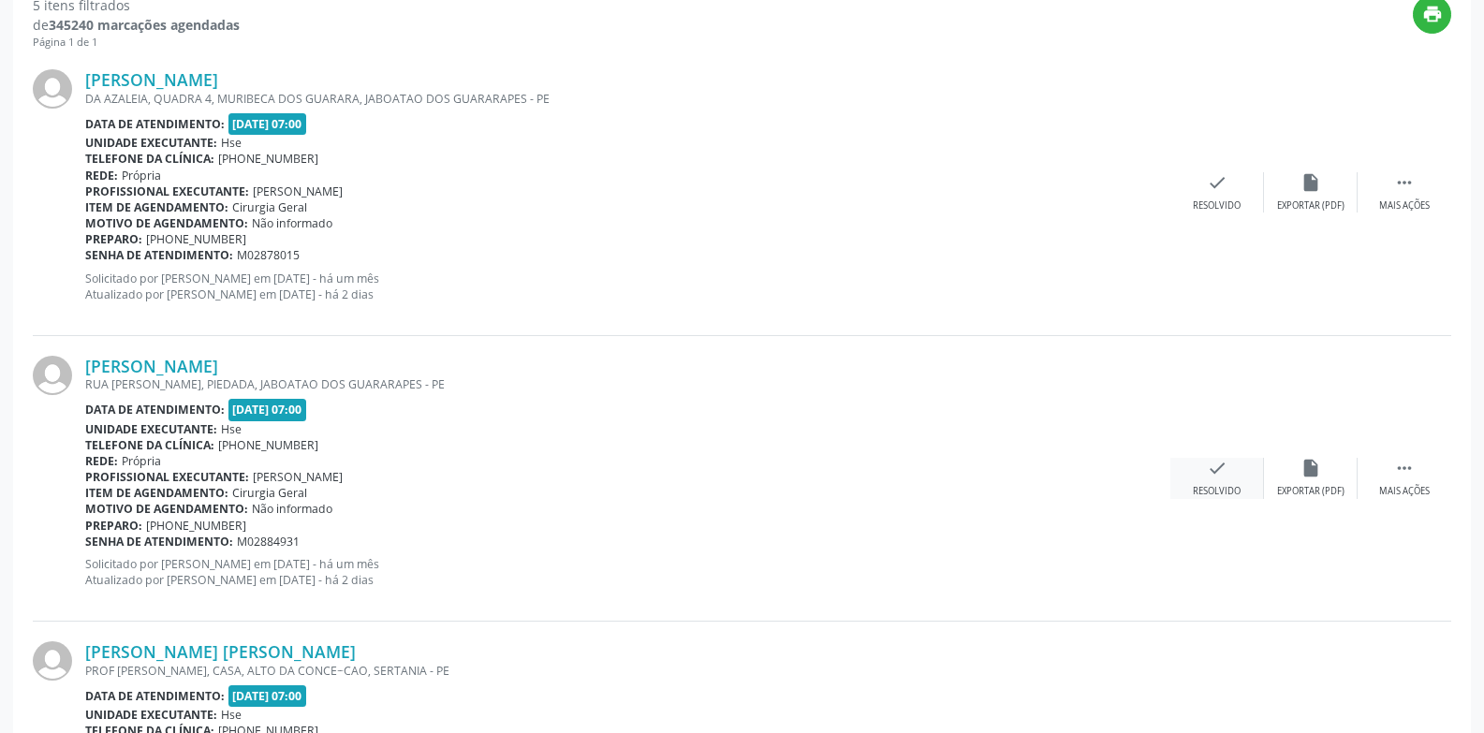
click at [1219, 469] on icon "check" at bounding box center [1217, 468] width 21 height 21
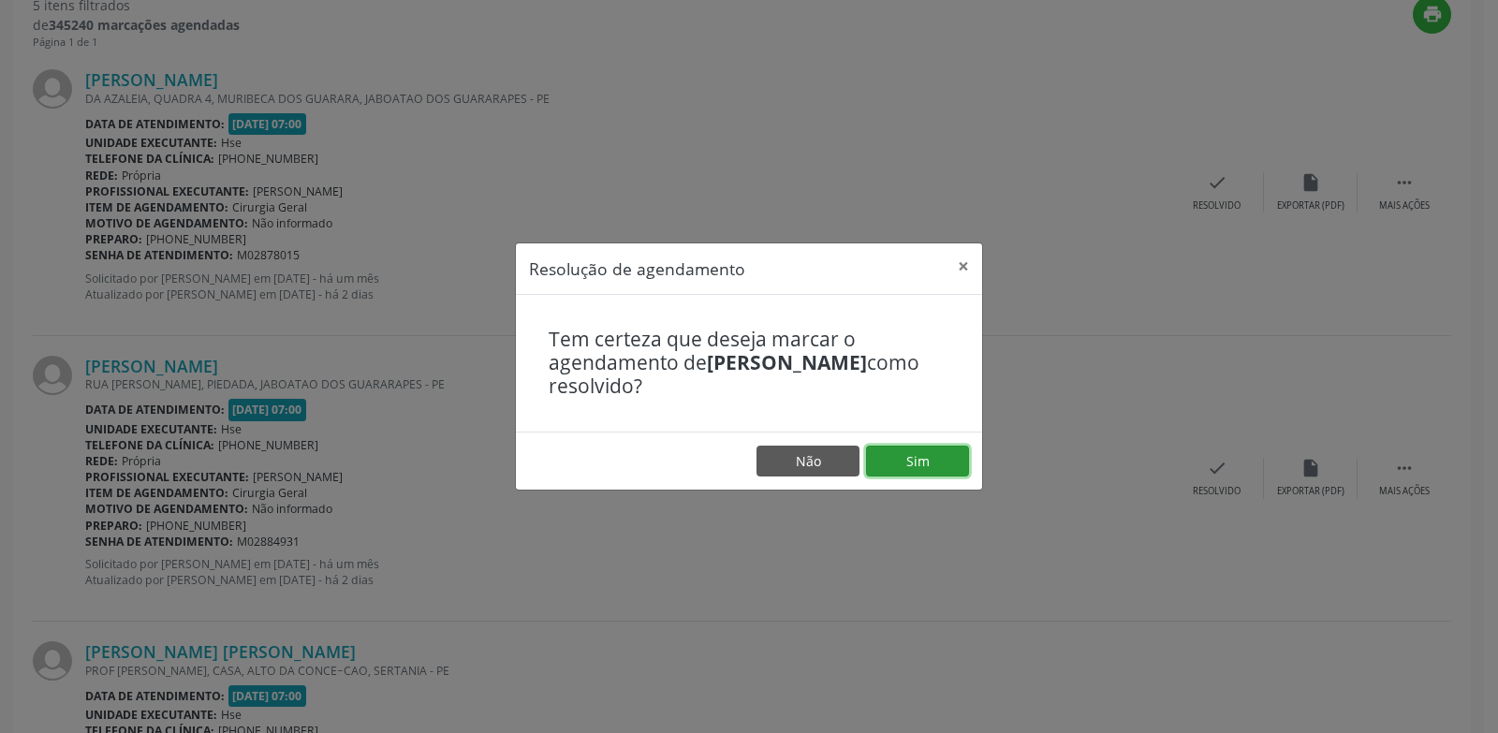
click at [926, 450] on button "Sim" at bounding box center [917, 462] width 103 height 32
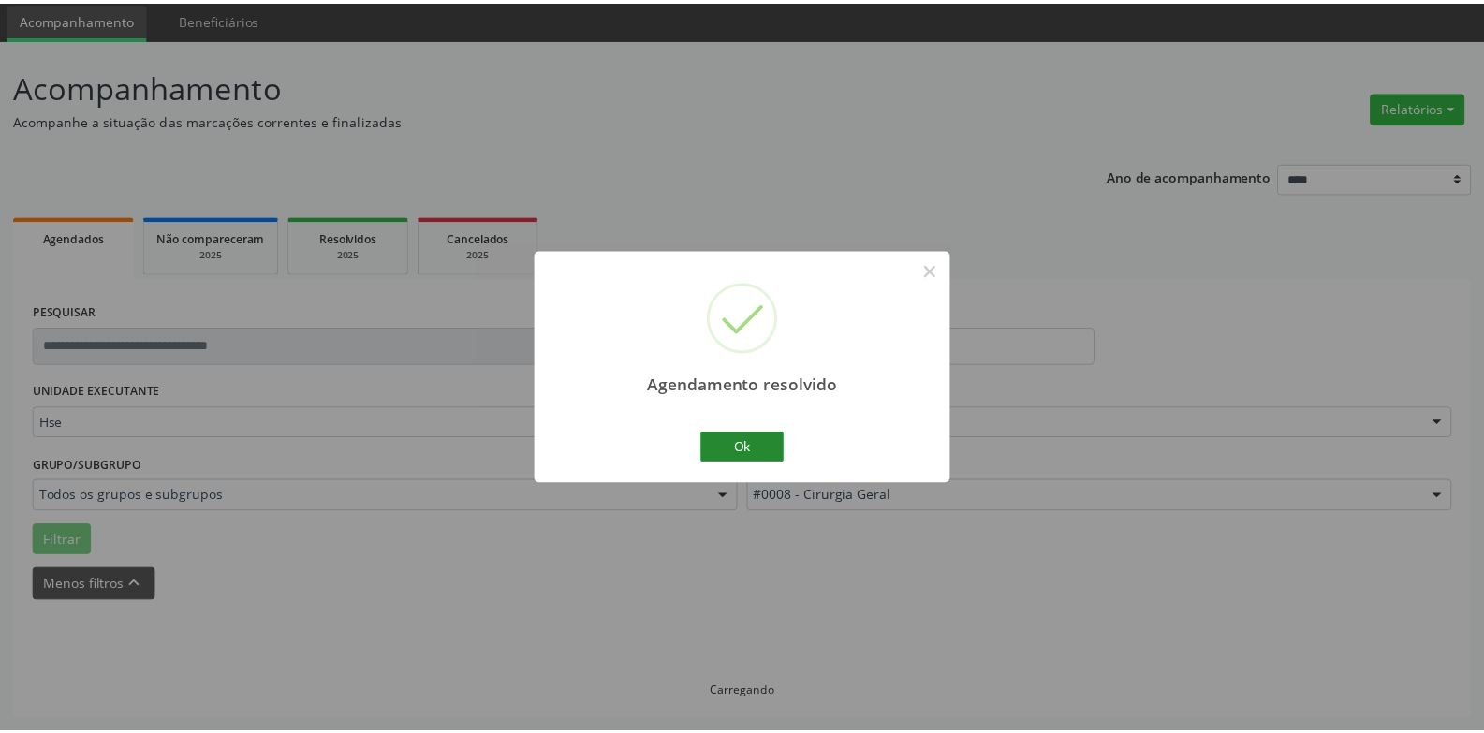
scroll to position [65, 0]
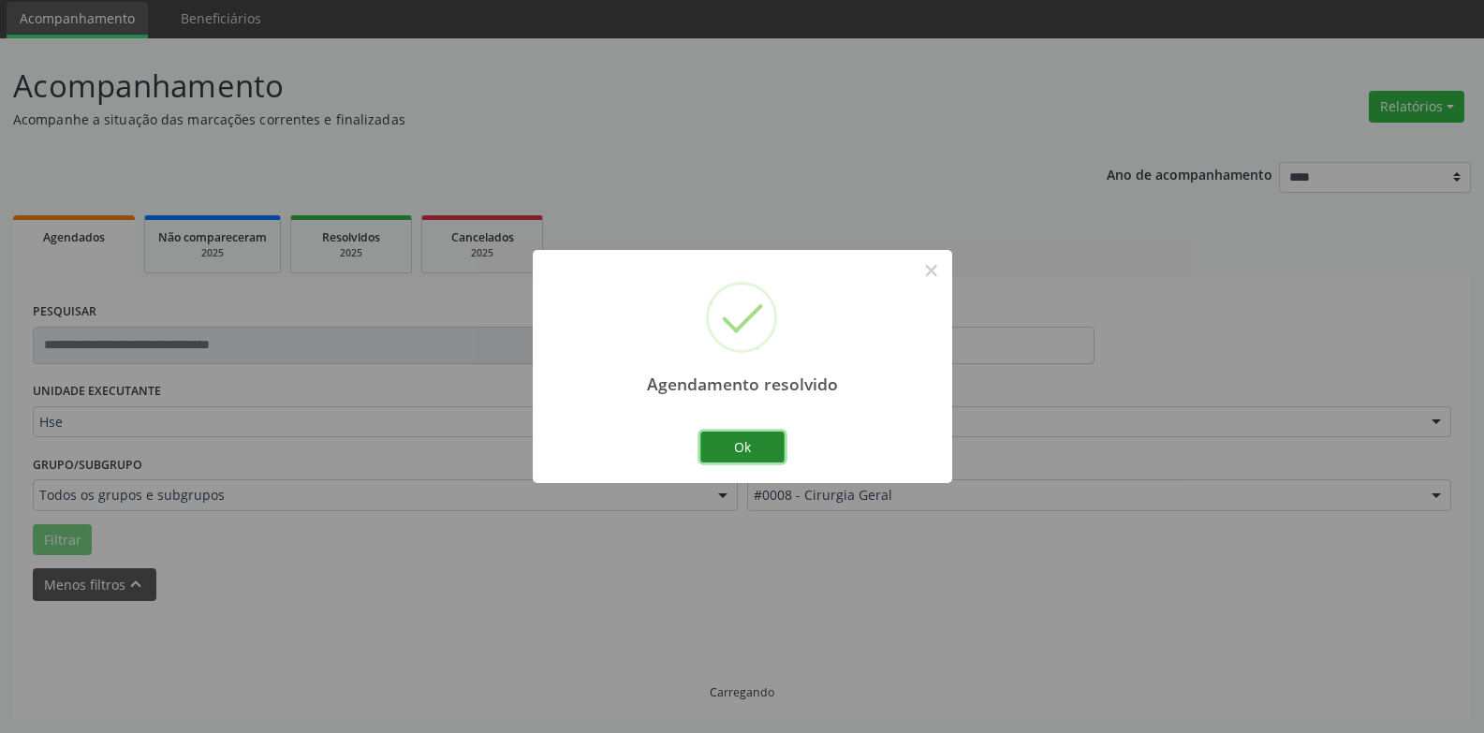
click at [716, 452] on button "Ok" at bounding box center [743, 448] width 84 height 32
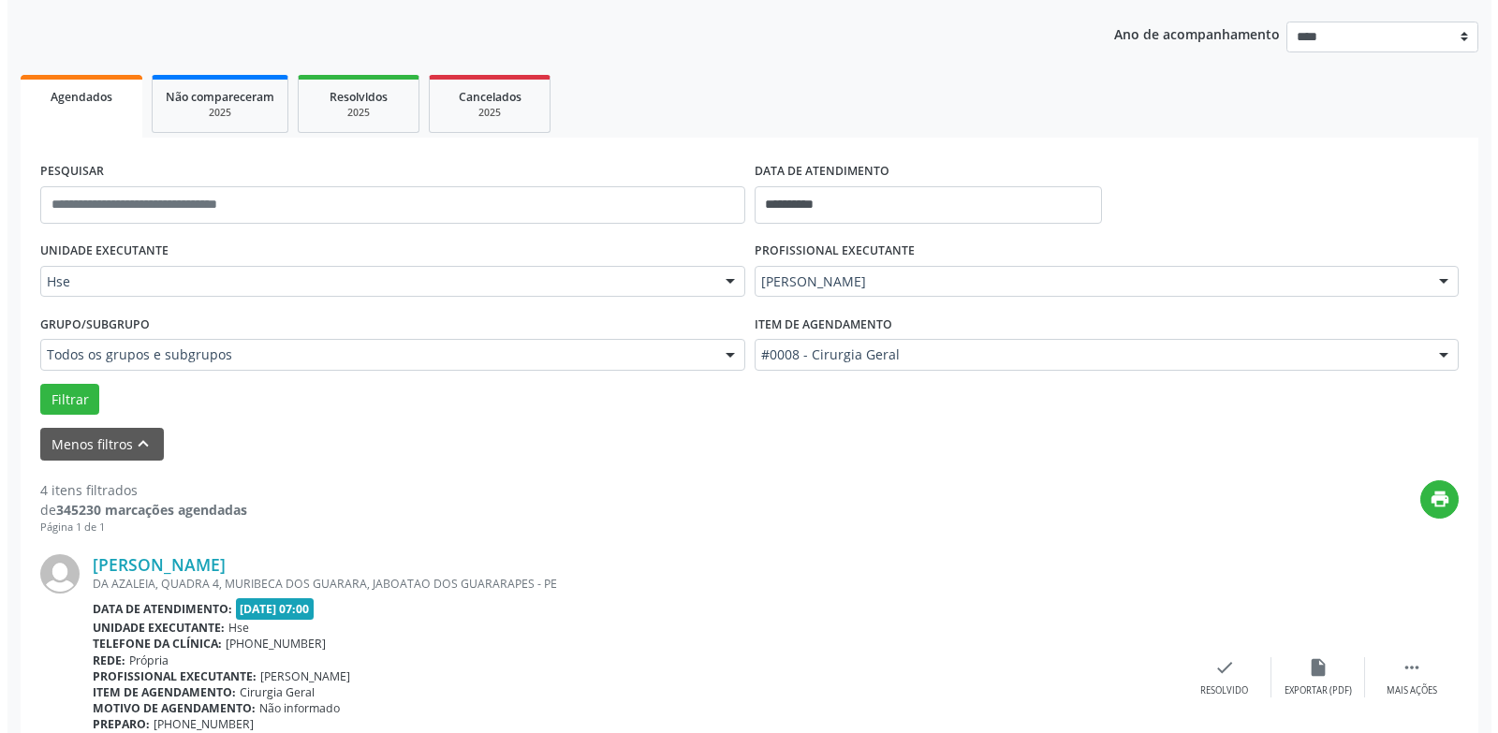
scroll to position [439, 0]
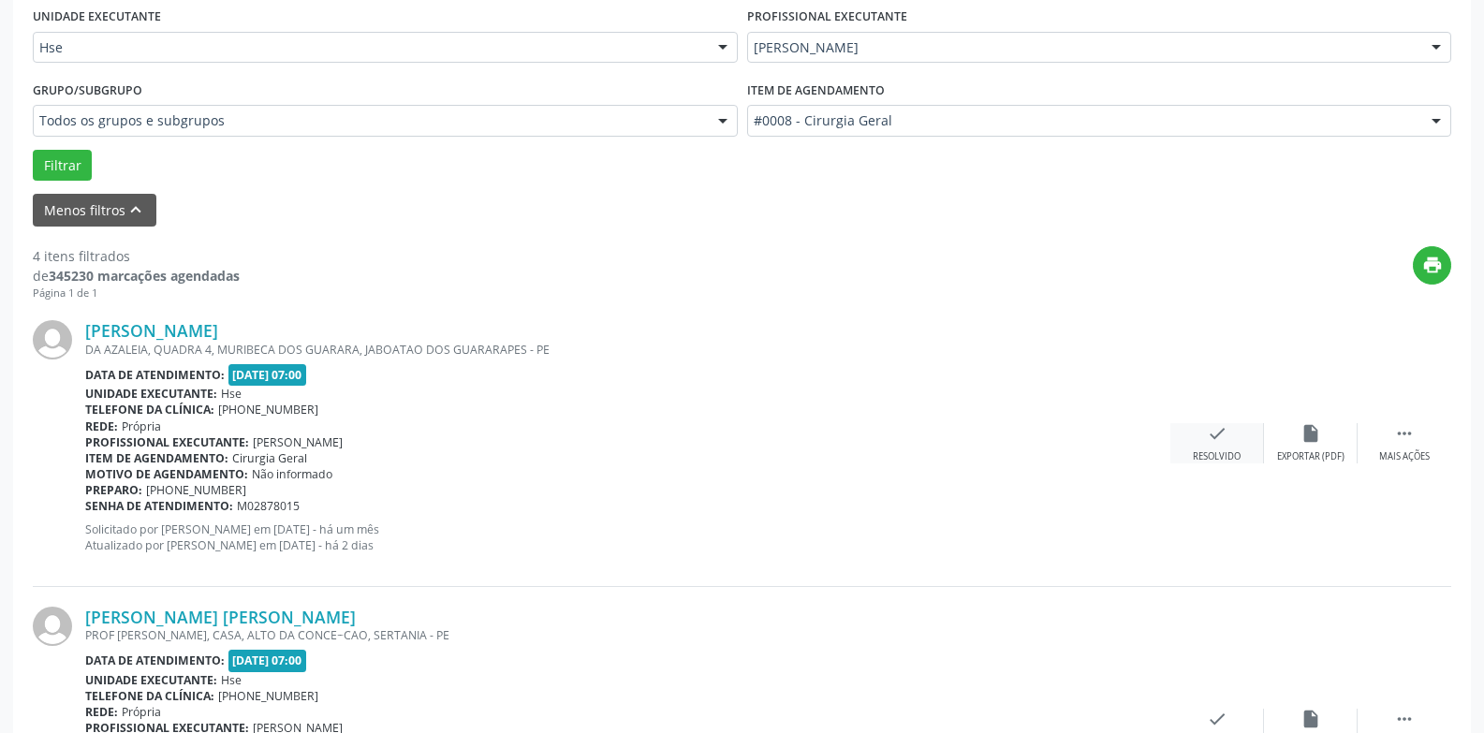
click at [1210, 431] on icon "check" at bounding box center [1217, 433] width 21 height 21
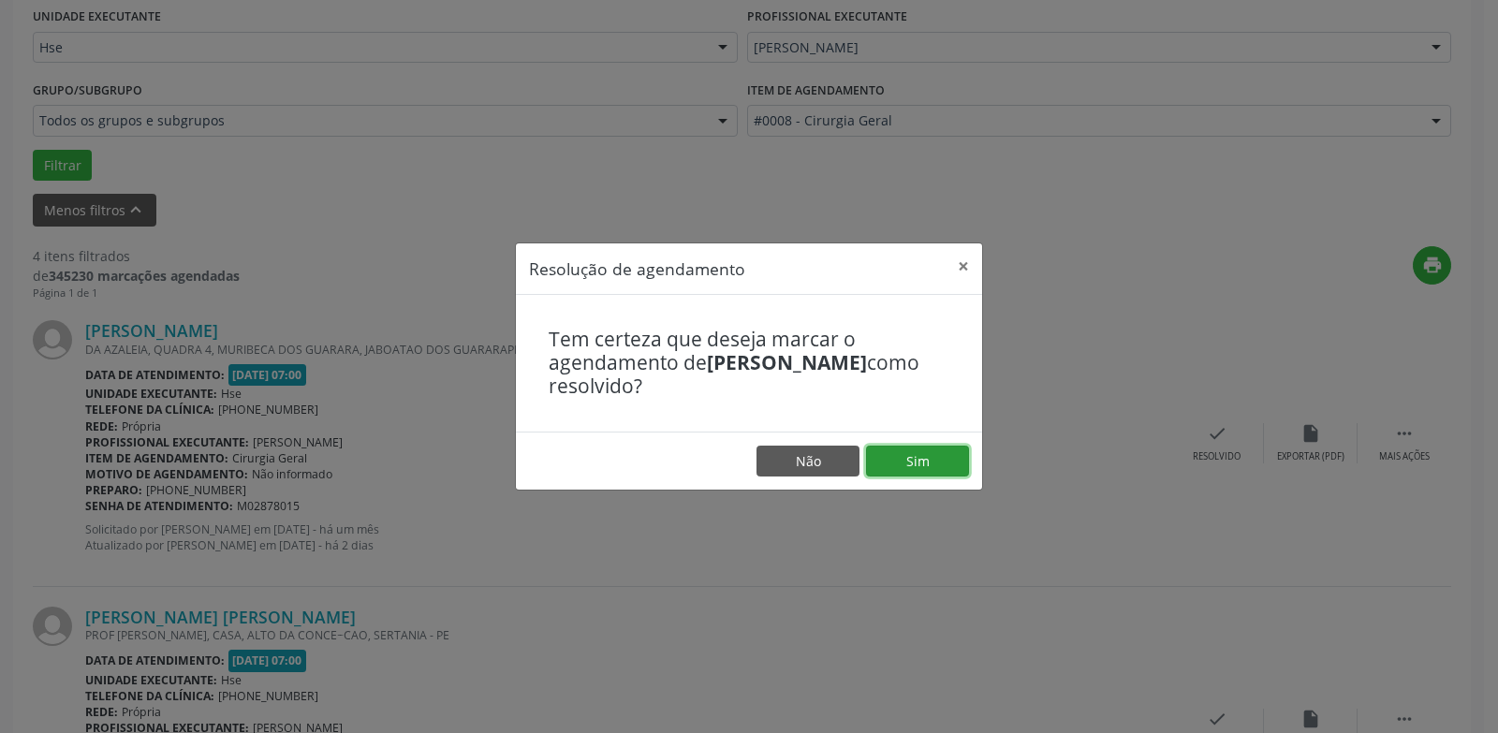
click at [903, 464] on button "Sim" at bounding box center [917, 462] width 103 height 32
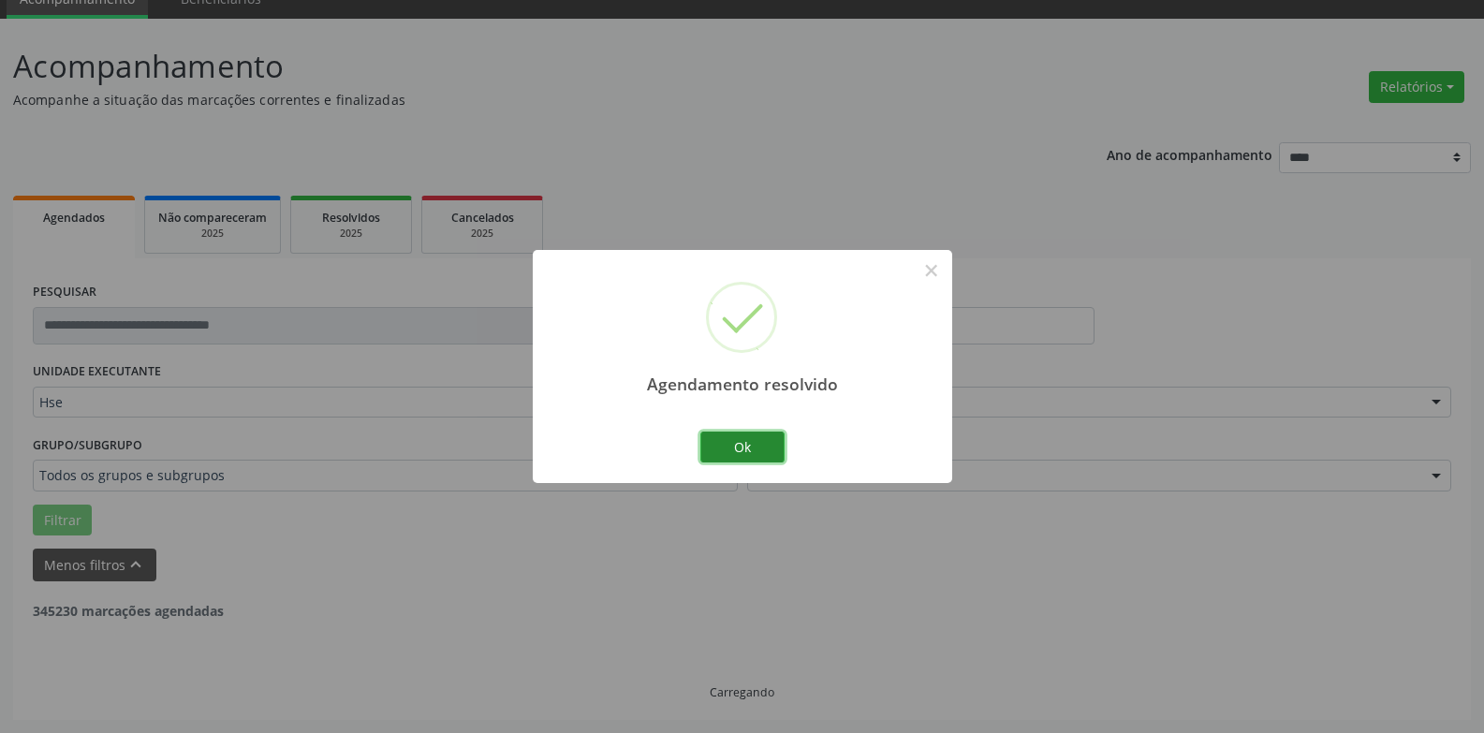
click at [756, 455] on button "Ok" at bounding box center [743, 448] width 84 height 32
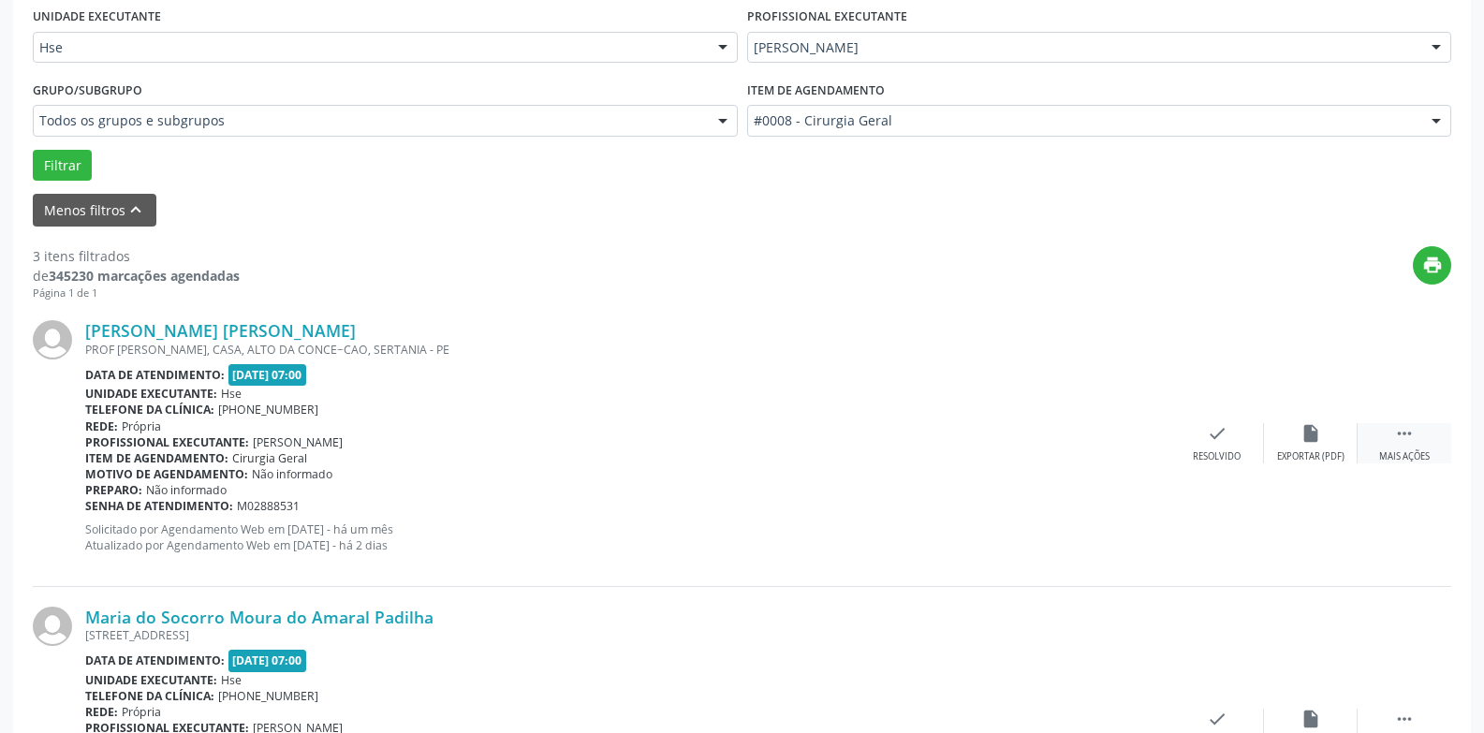
click at [1422, 433] on div " Mais ações" at bounding box center [1405, 443] width 94 height 40
click at [1321, 435] on icon "alarm_off" at bounding box center [1311, 433] width 21 height 21
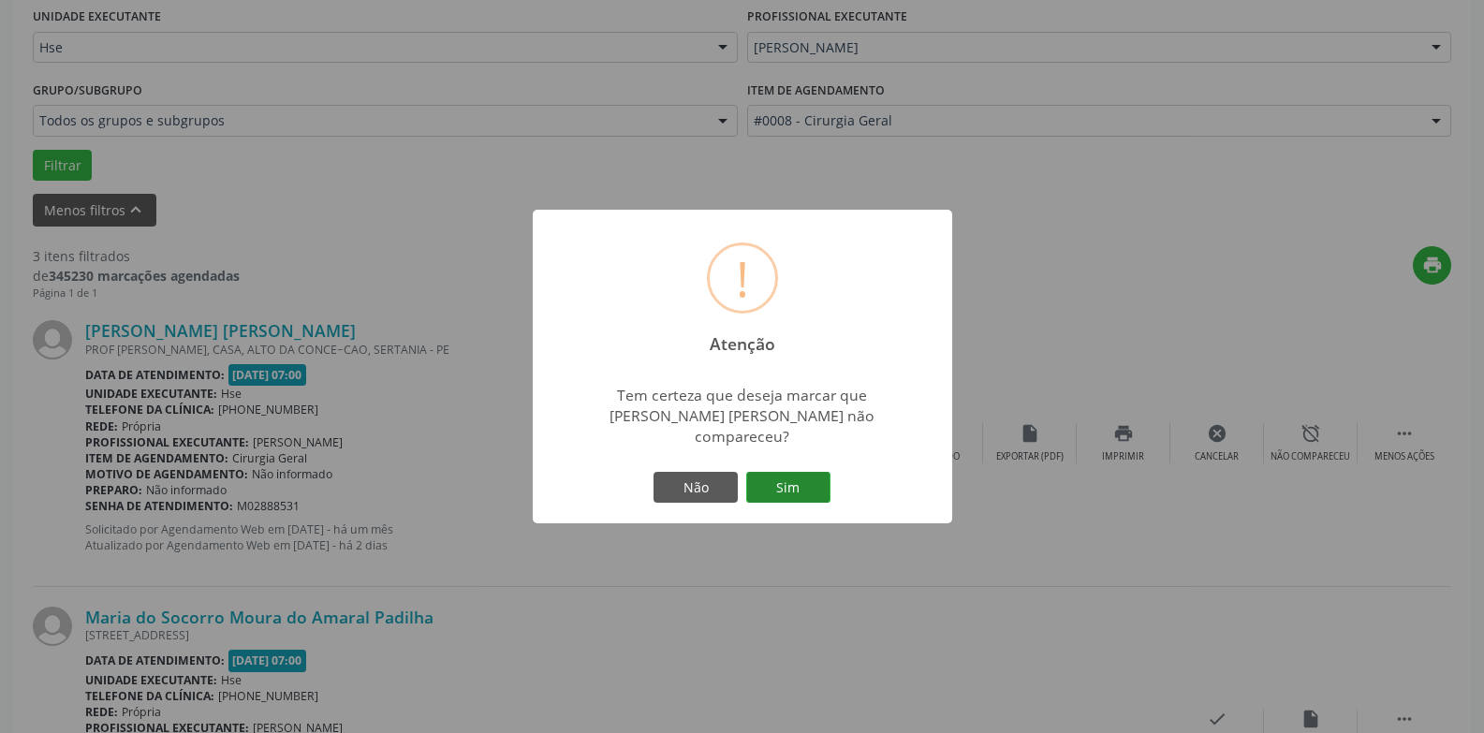
click at [813, 483] on button "Sim" at bounding box center [788, 488] width 84 height 32
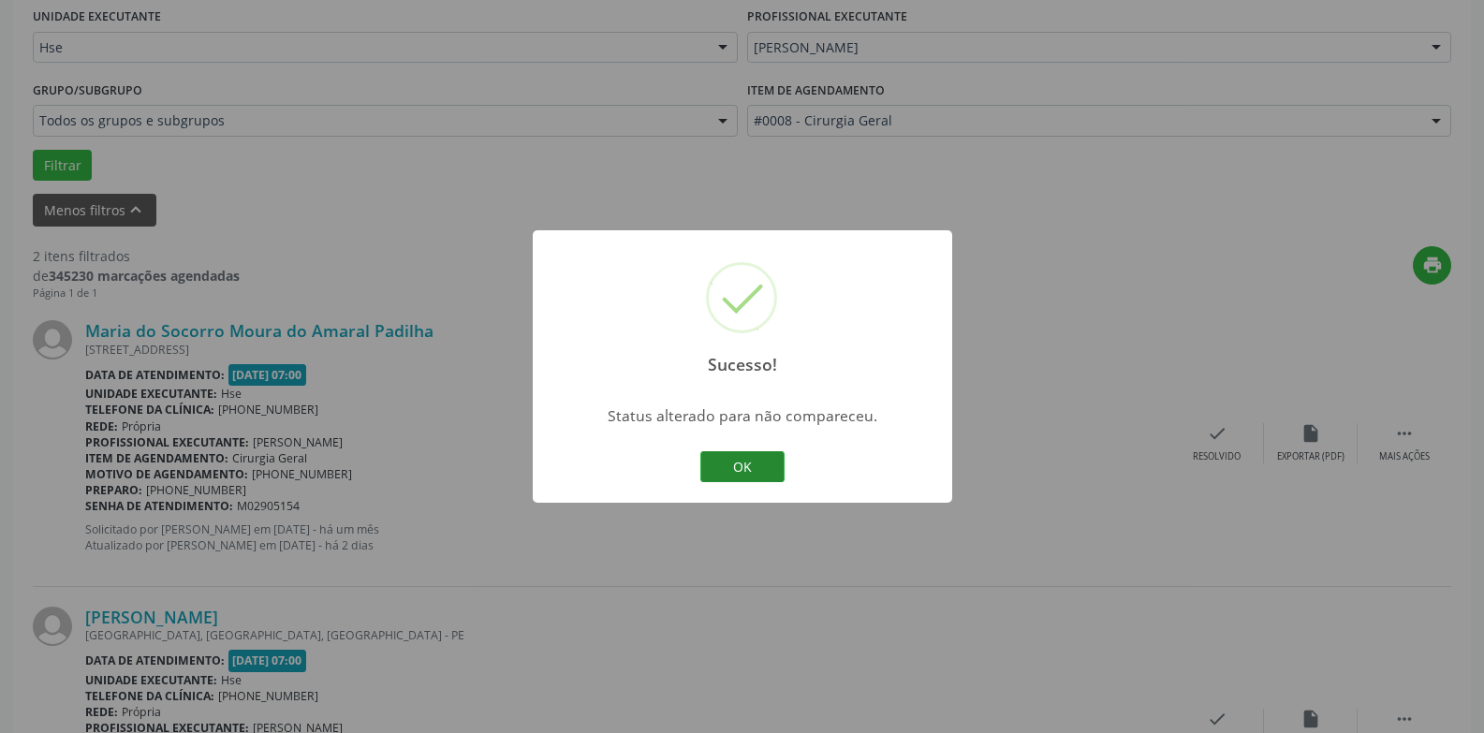
click at [768, 452] on button "OK" at bounding box center [743, 467] width 84 height 32
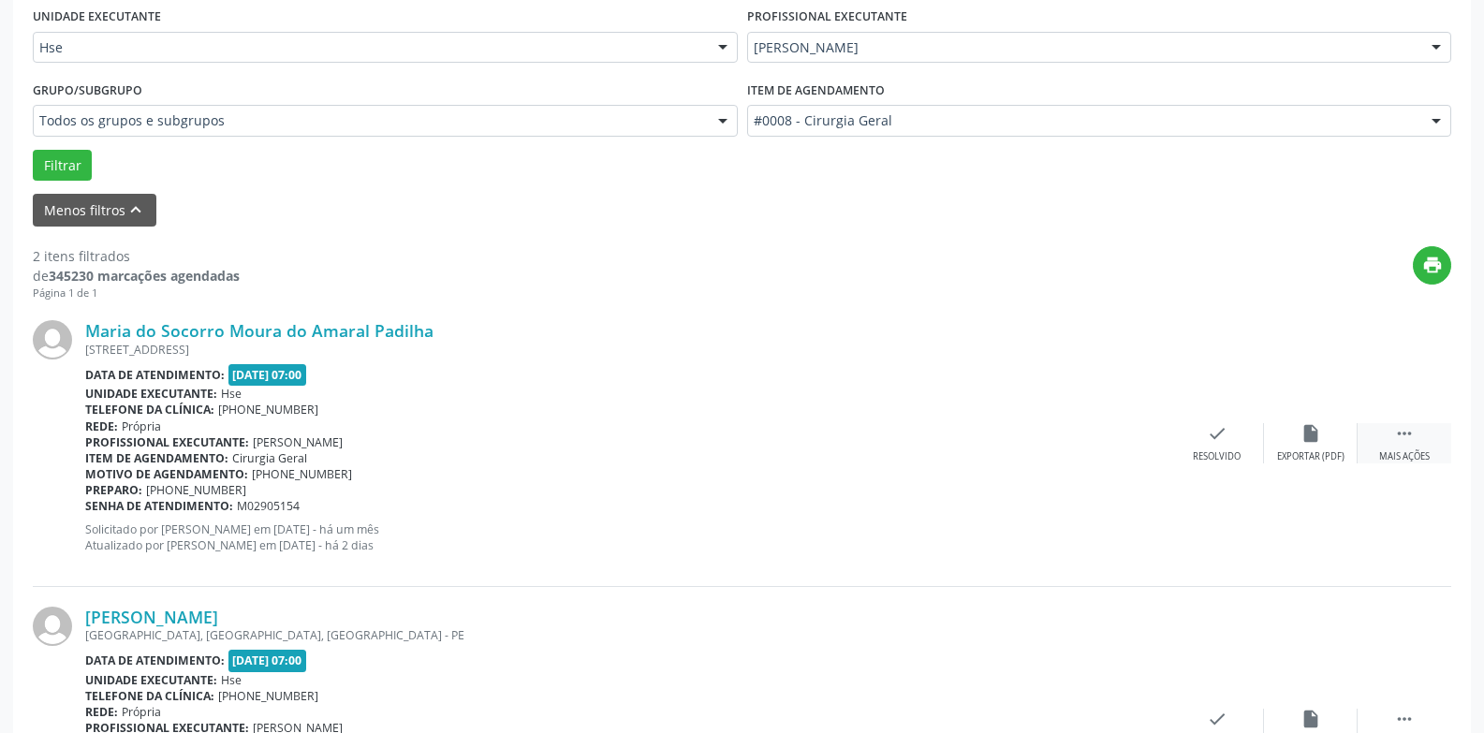
click at [1386, 448] on div " Mais ações" at bounding box center [1405, 443] width 94 height 40
click at [1285, 459] on div "Não compareceu" at bounding box center [1311, 456] width 80 height 13
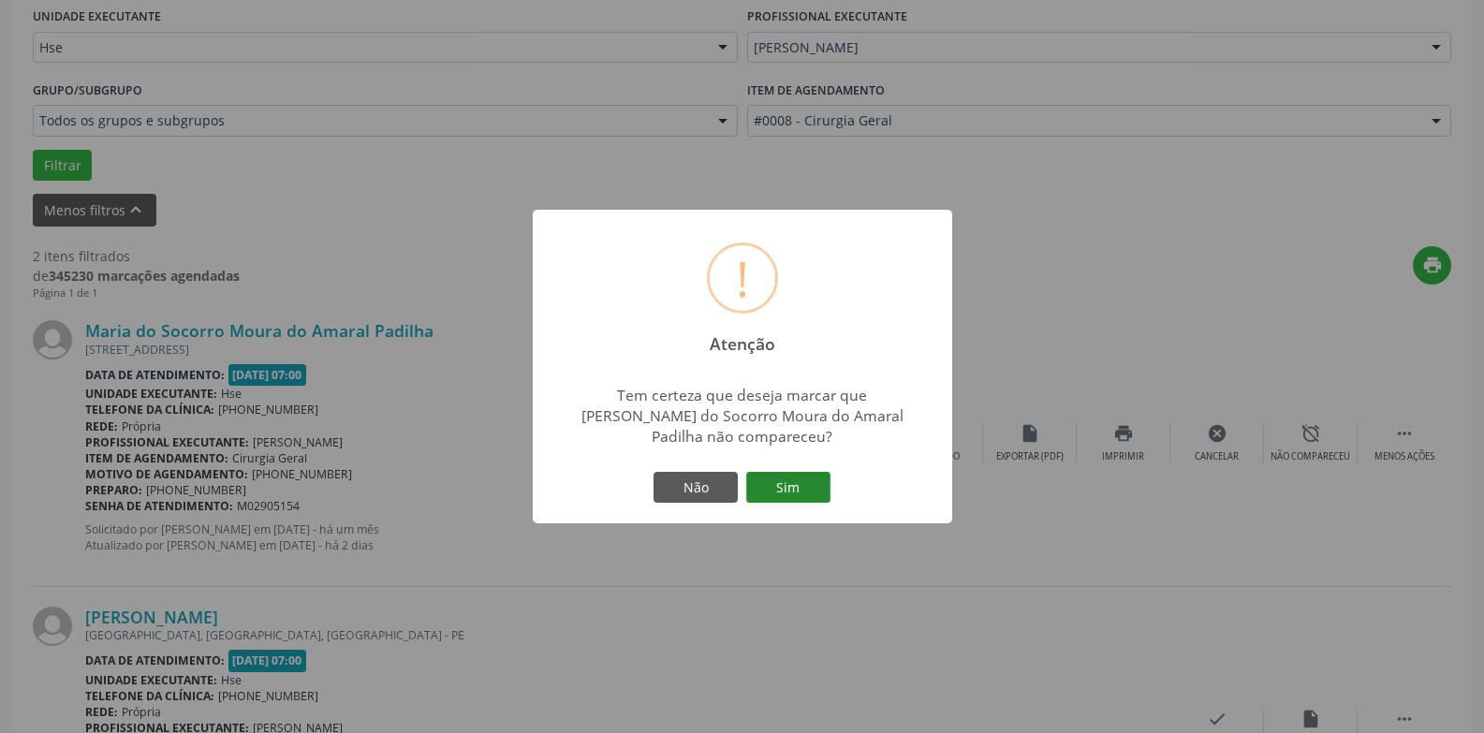
click at [808, 493] on button "Sim" at bounding box center [788, 488] width 84 height 32
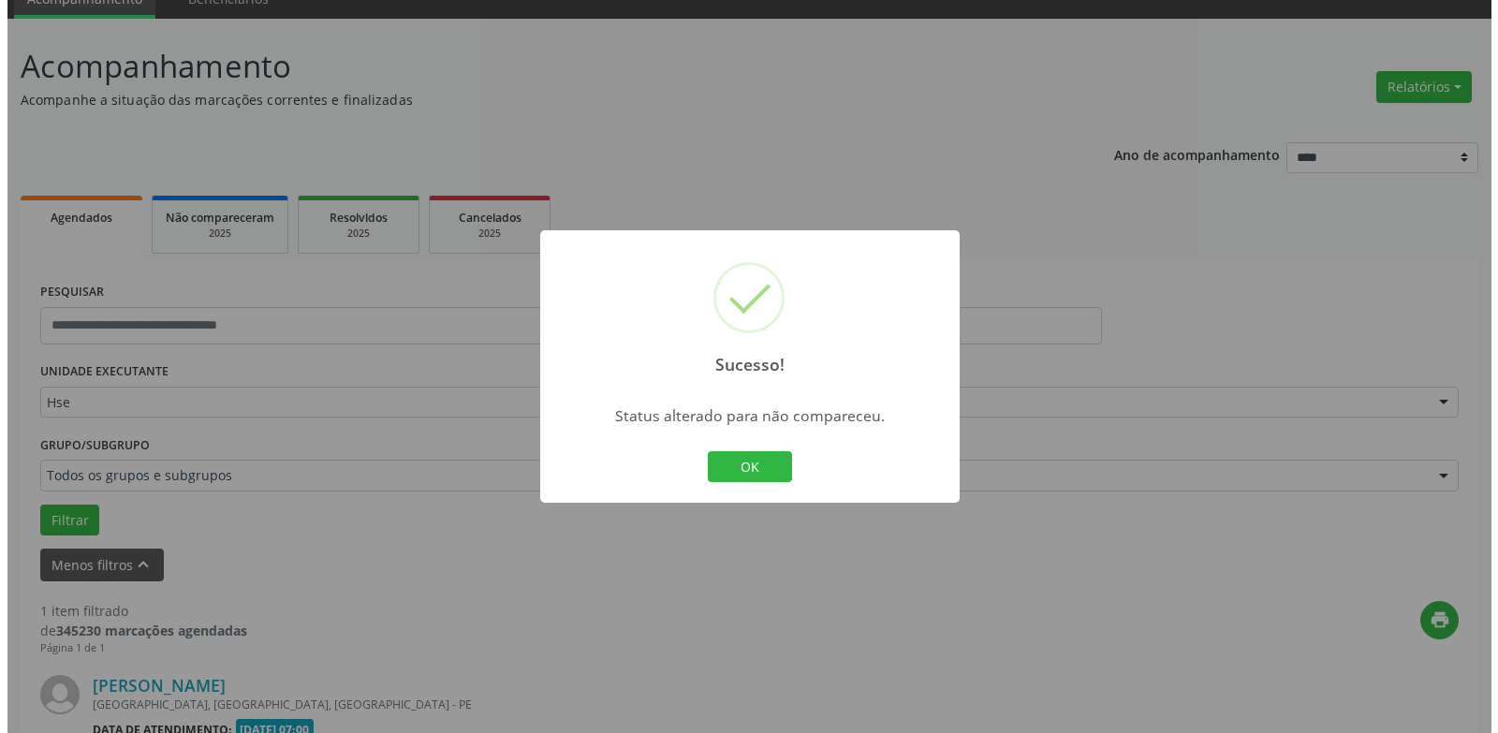
scroll to position [325, 0]
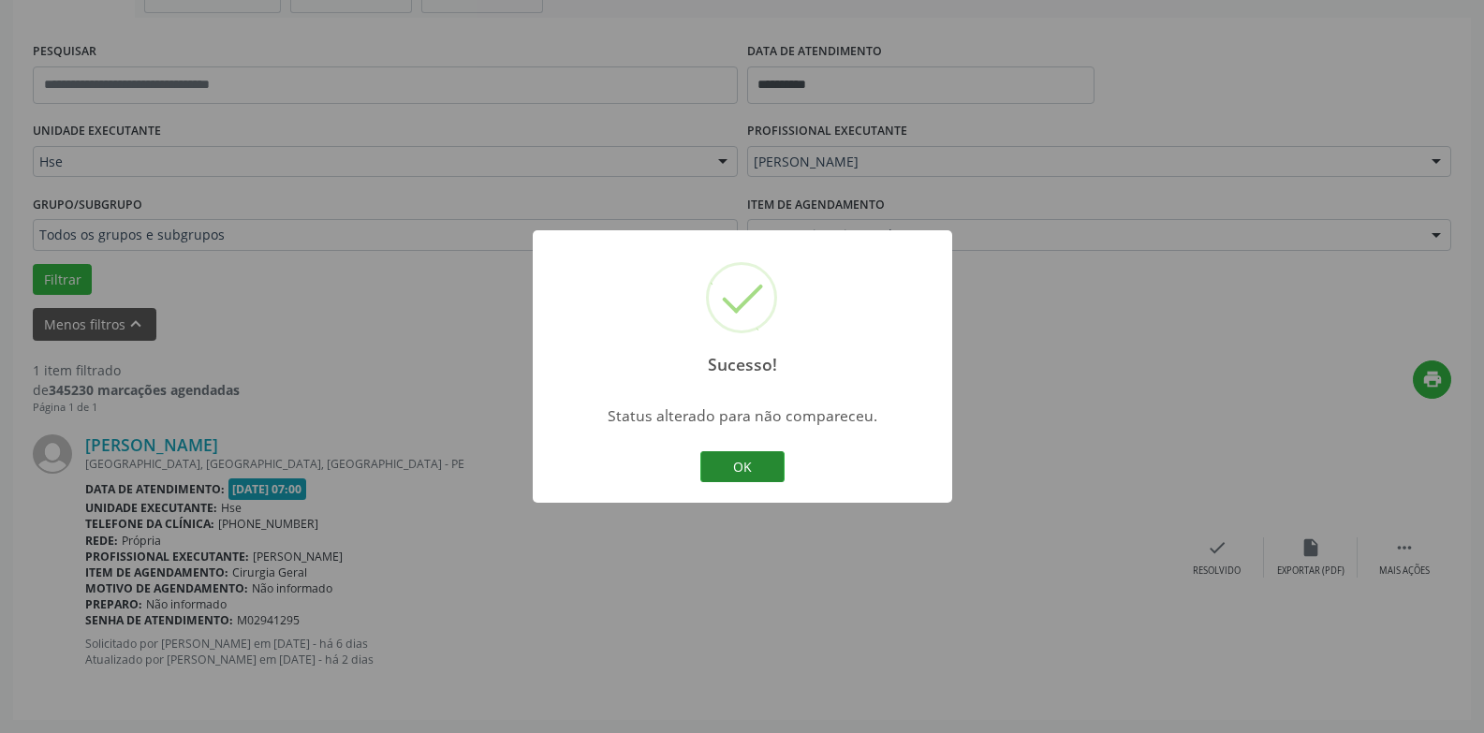
click at [731, 454] on button "OK" at bounding box center [743, 467] width 84 height 32
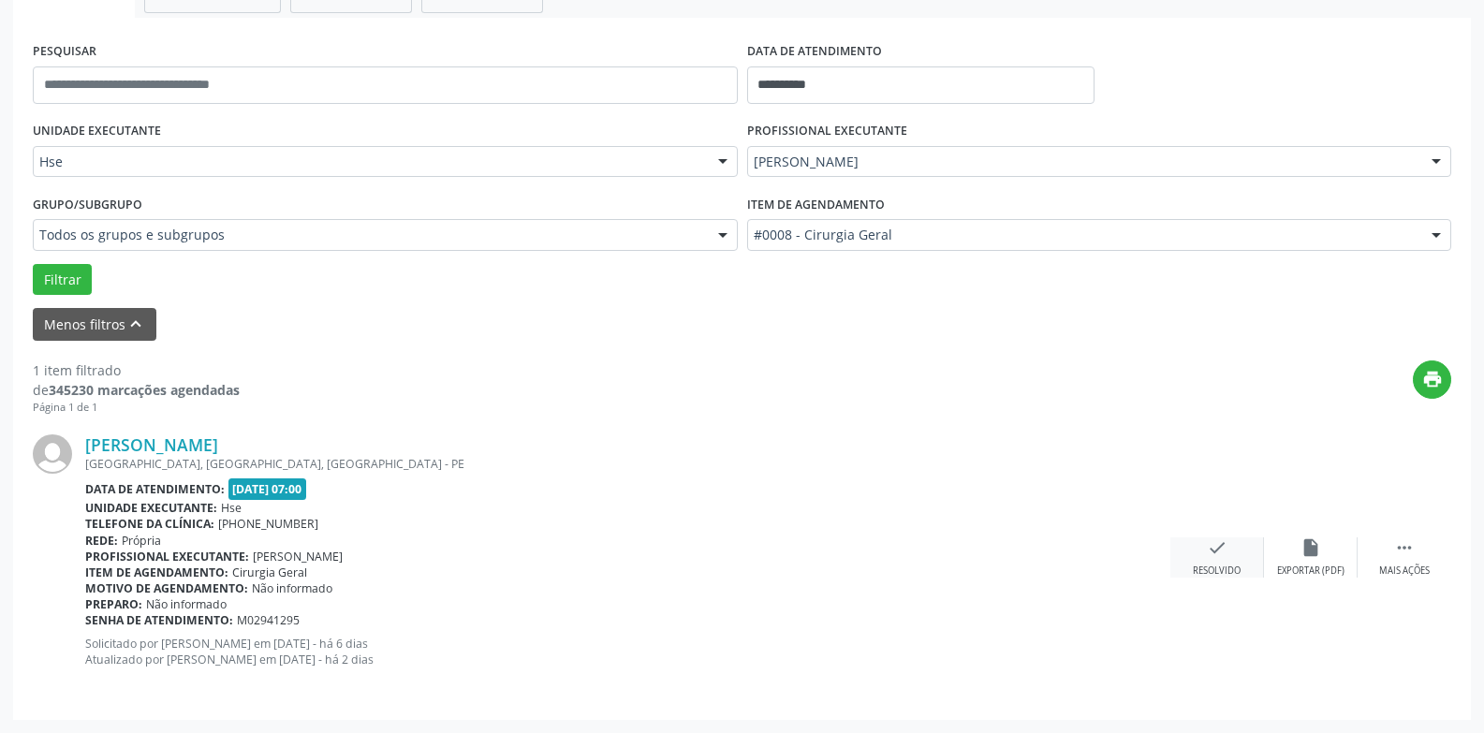
click at [1210, 570] on div "Resolvido" at bounding box center [1217, 571] width 48 height 13
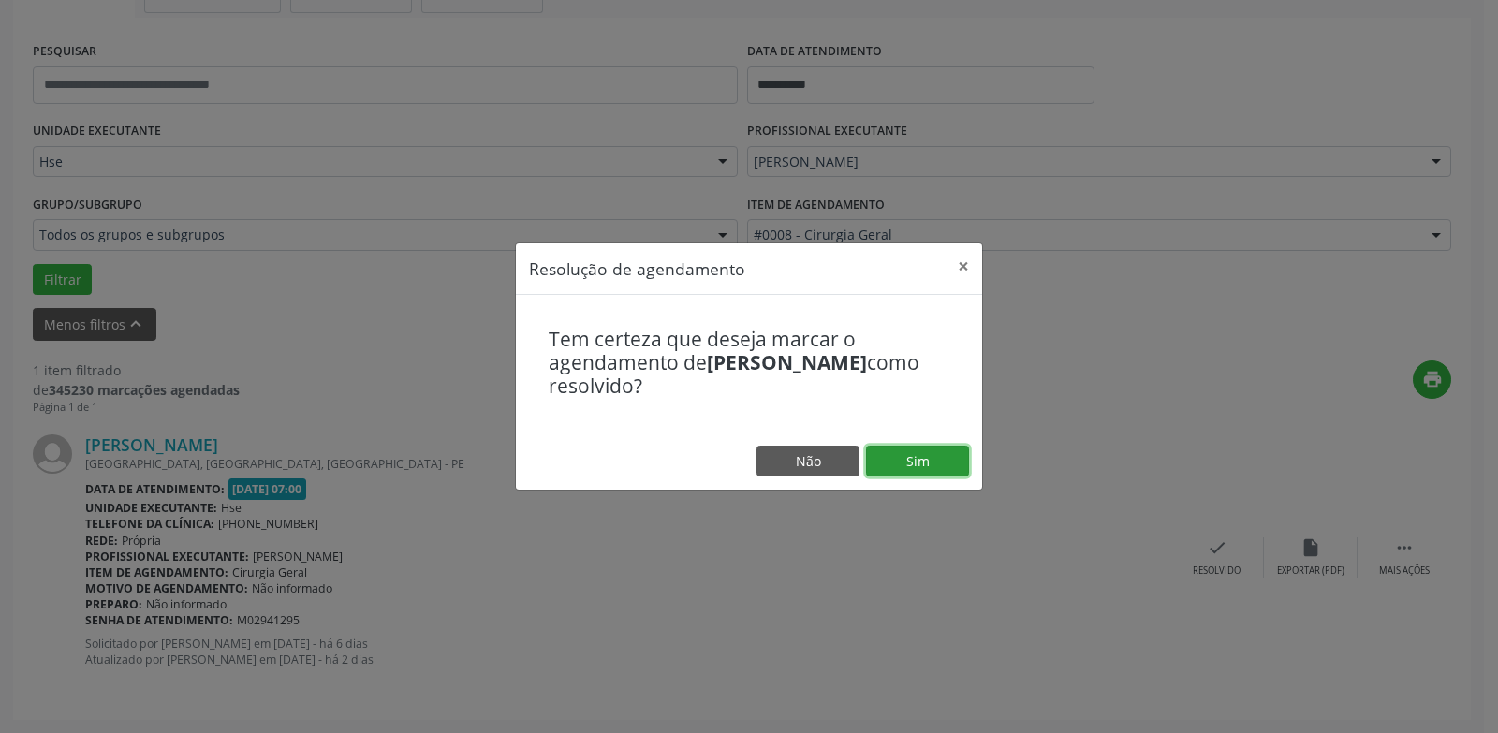
click at [929, 471] on button "Sim" at bounding box center [917, 462] width 103 height 32
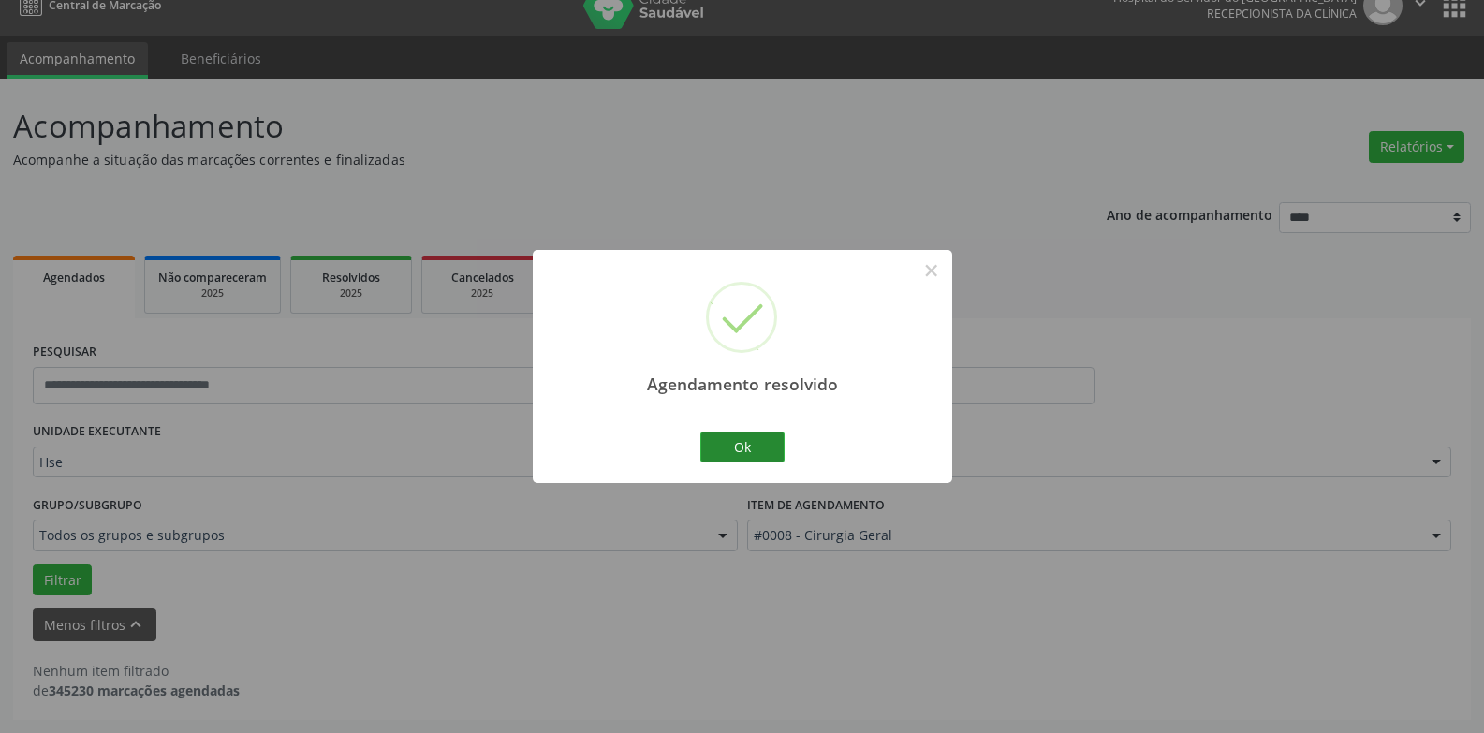
scroll to position [24, 0]
click at [778, 453] on button "Ok" at bounding box center [743, 448] width 84 height 32
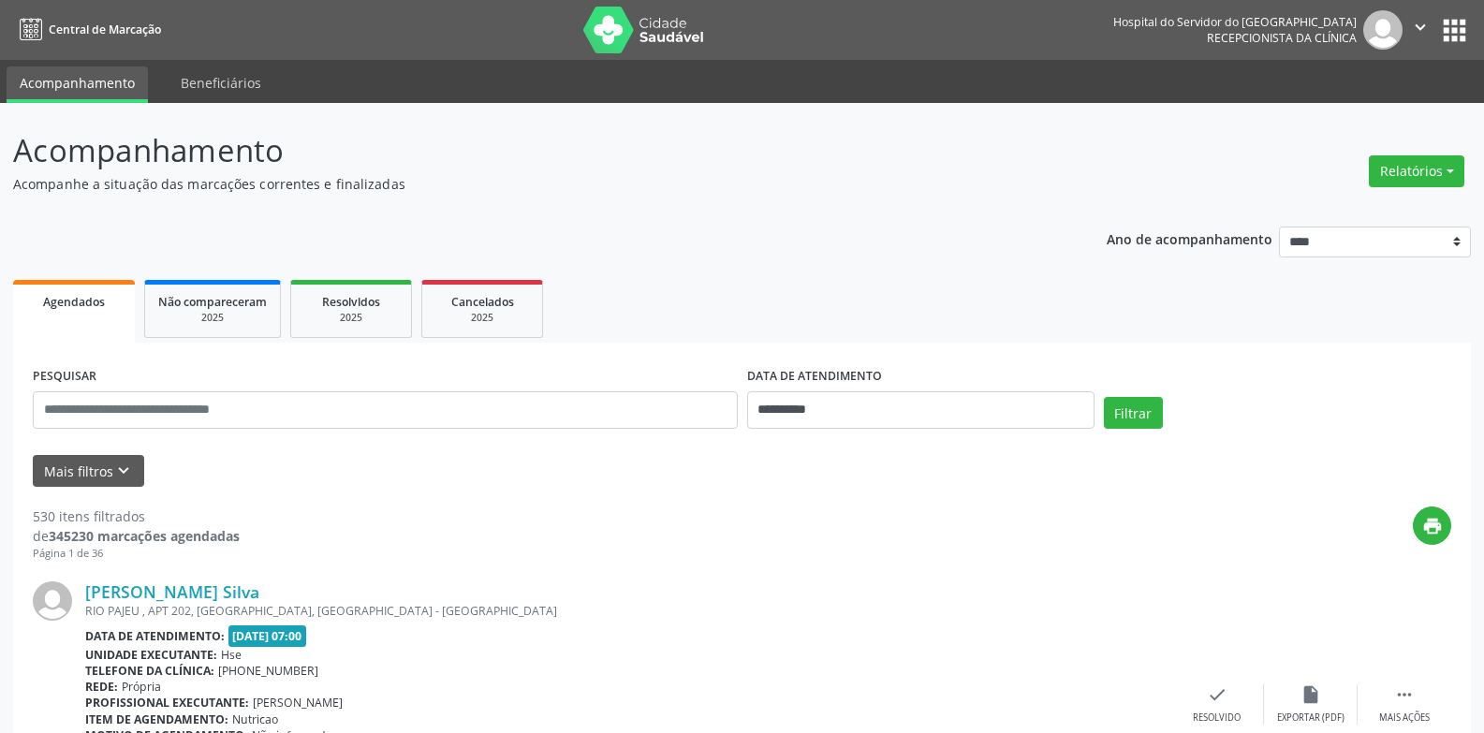
scroll to position [24, 0]
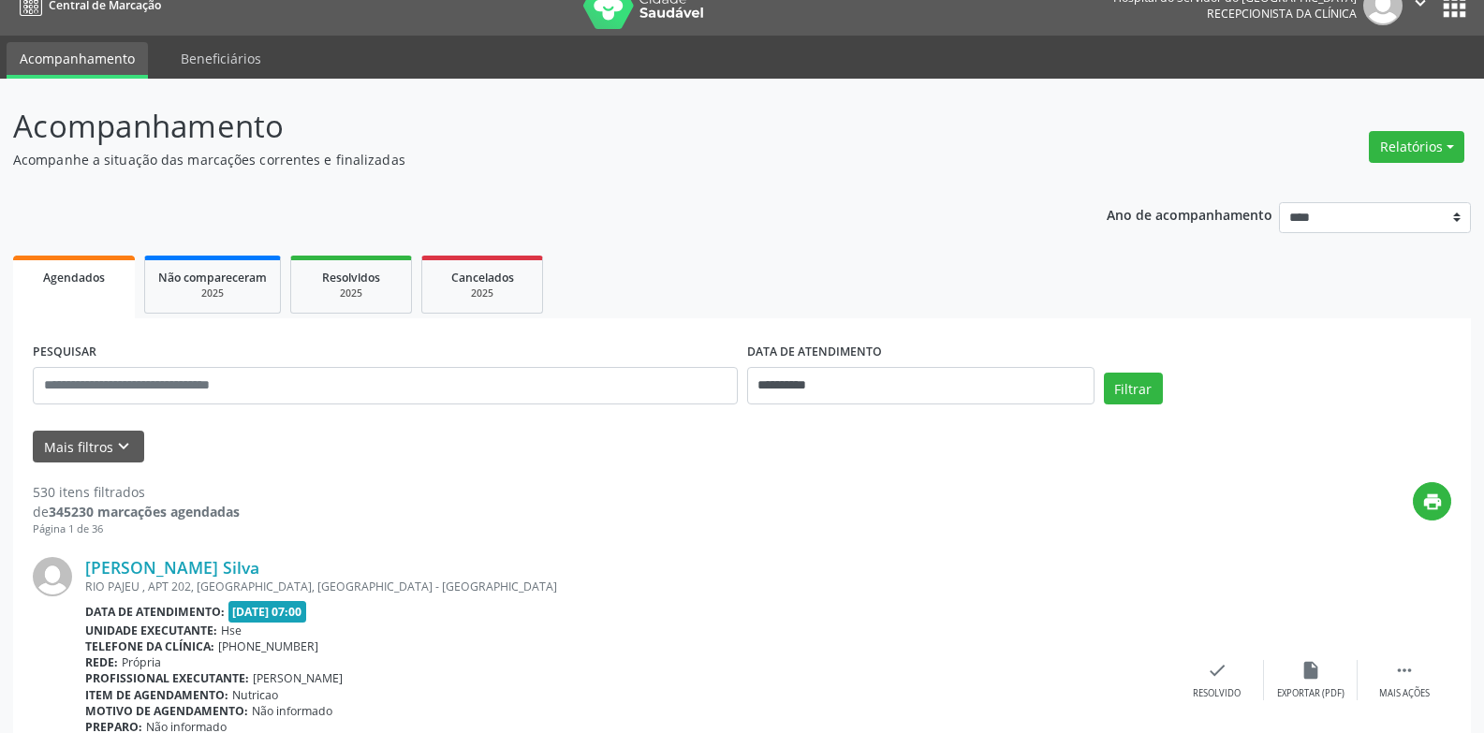
click at [1053, 524] on div "print" at bounding box center [846, 509] width 1212 height 55
click at [1088, 598] on div "[PERSON_NAME] Silva [STREET_ADDRESS] Data de atendimento: [DATE] 07:00 Unidade …" at bounding box center [627, 679] width 1085 height 245
click at [125, 449] on icon "keyboard_arrow_down" at bounding box center [123, 446] width 21 height 21
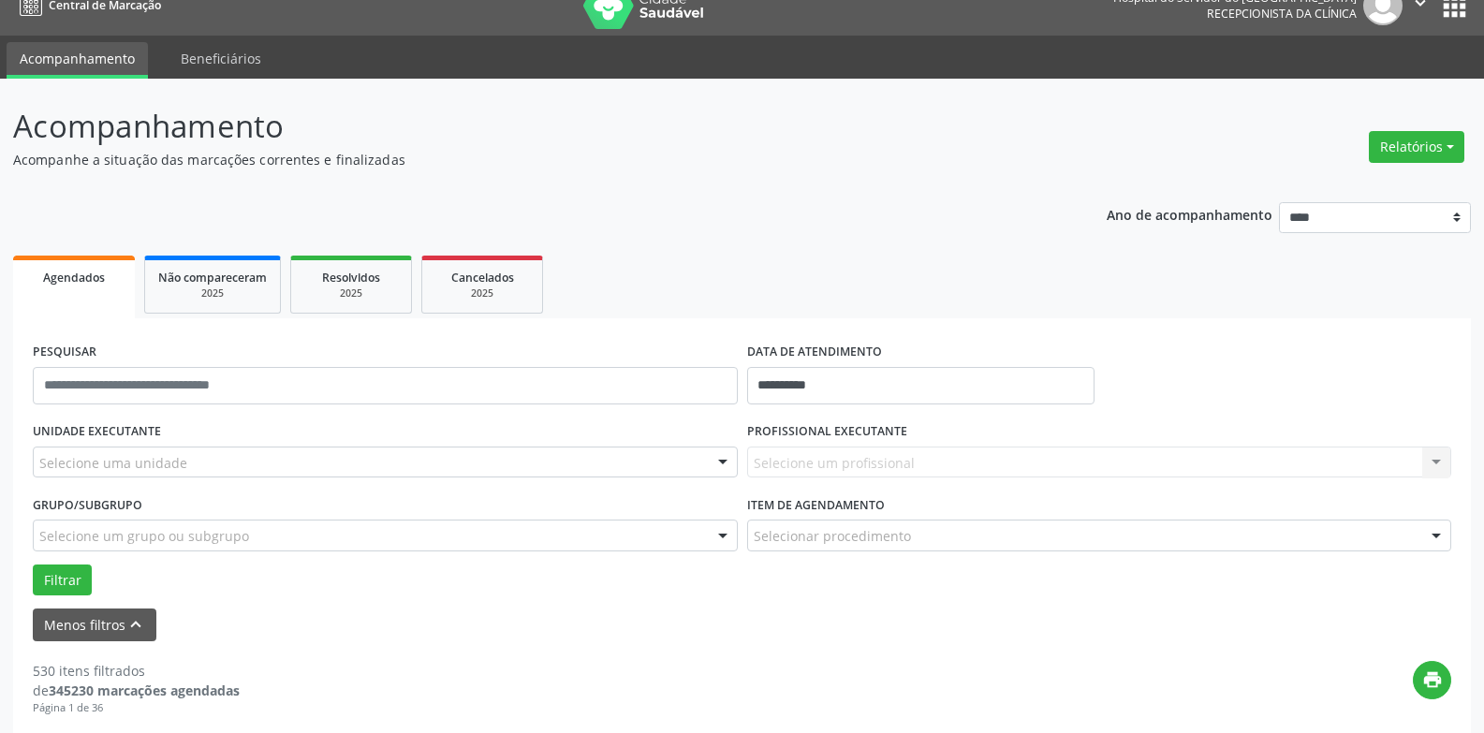
click at [190, 470] on div "Selecione uma unidade" at bounding box center [385, 463] width 705 height 32
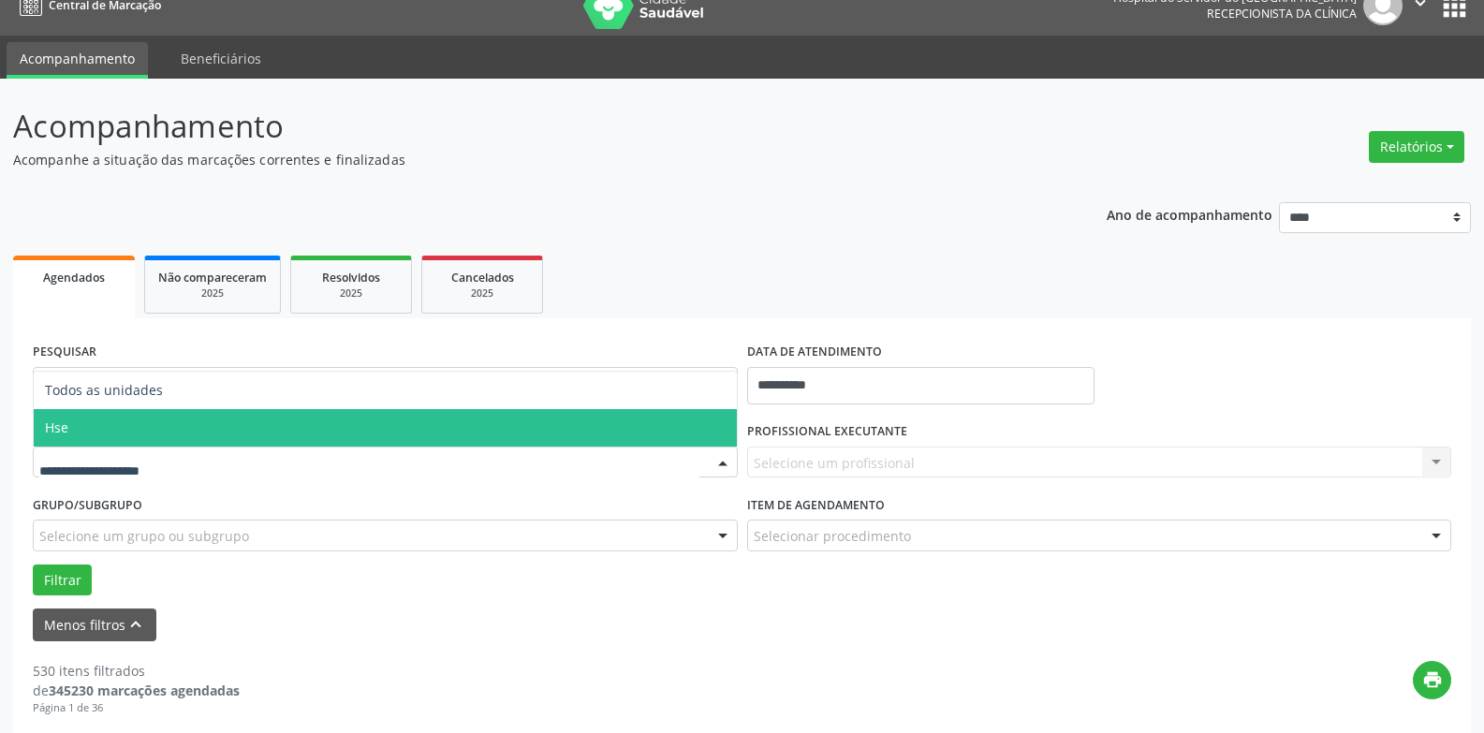
click at [187, 436] on span "Hse" at bounding box center [385, 427] width 703 height 37
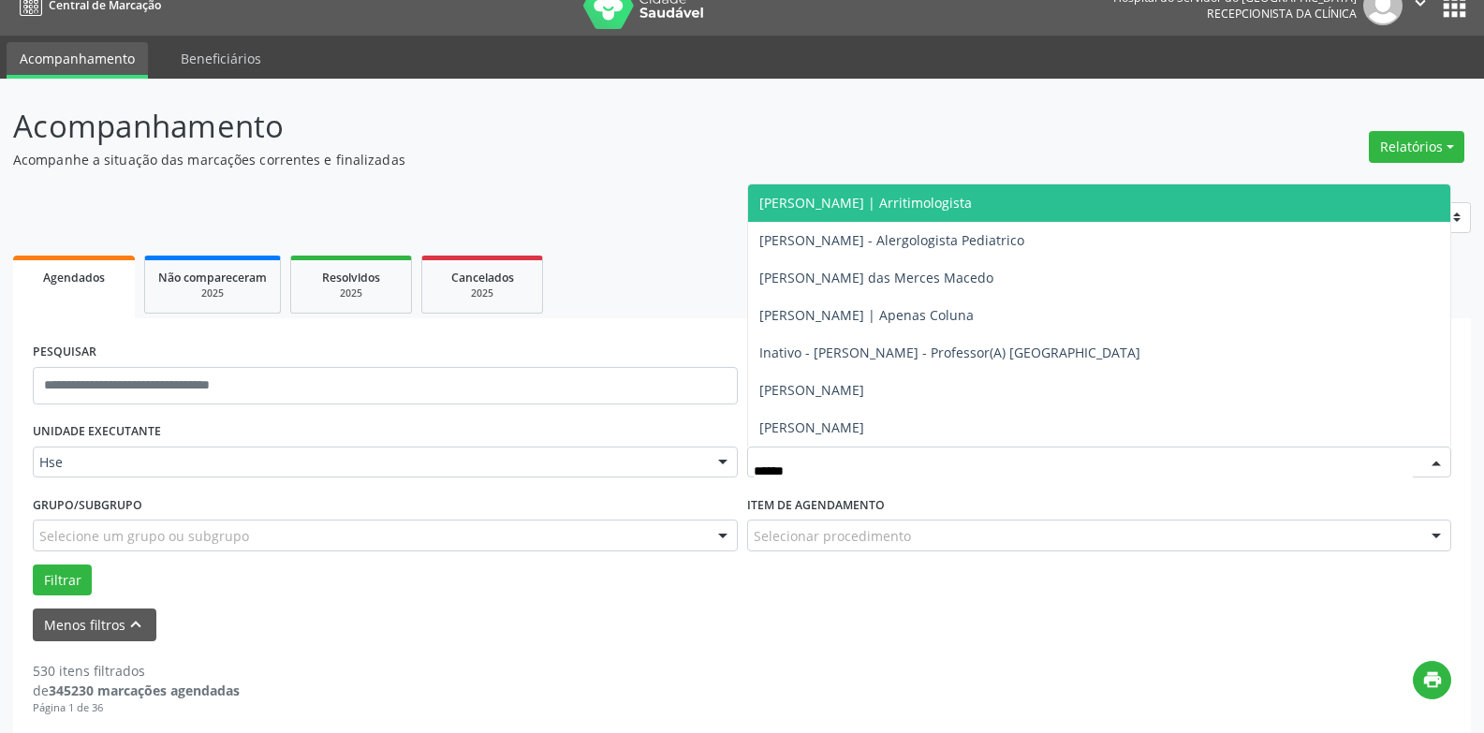
type input "*******"
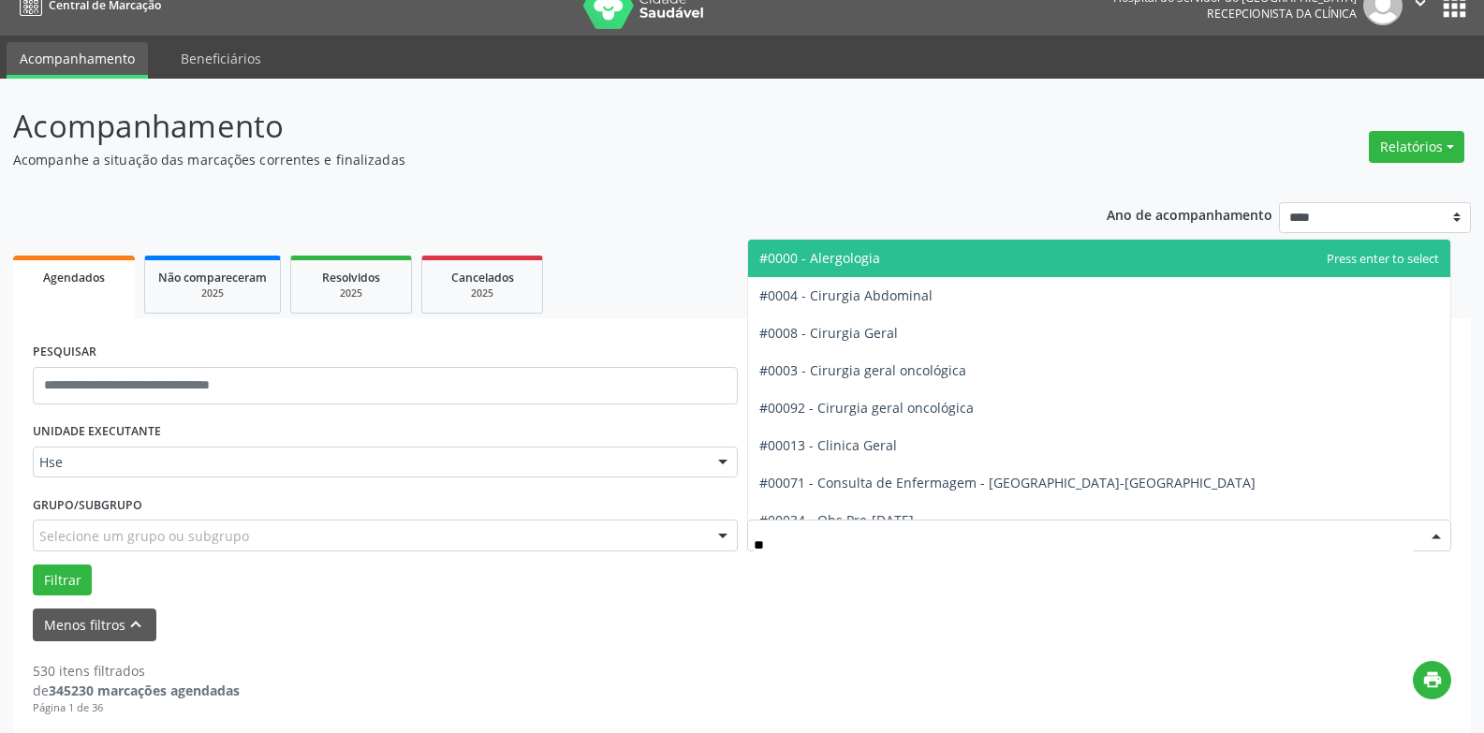
type input "***"
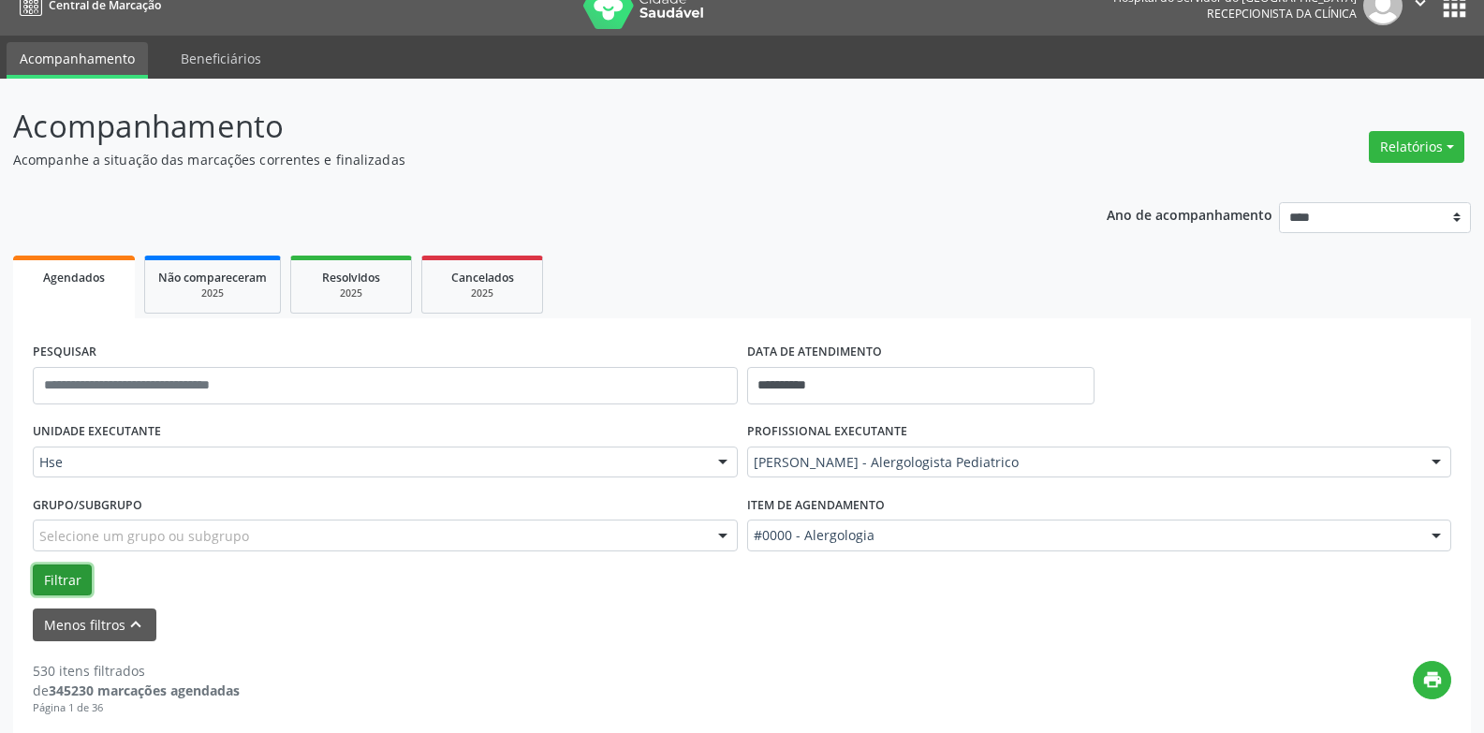
click at [52, 592] on button "Filtrar" at bounding box center [62, 581] width 59 height 32
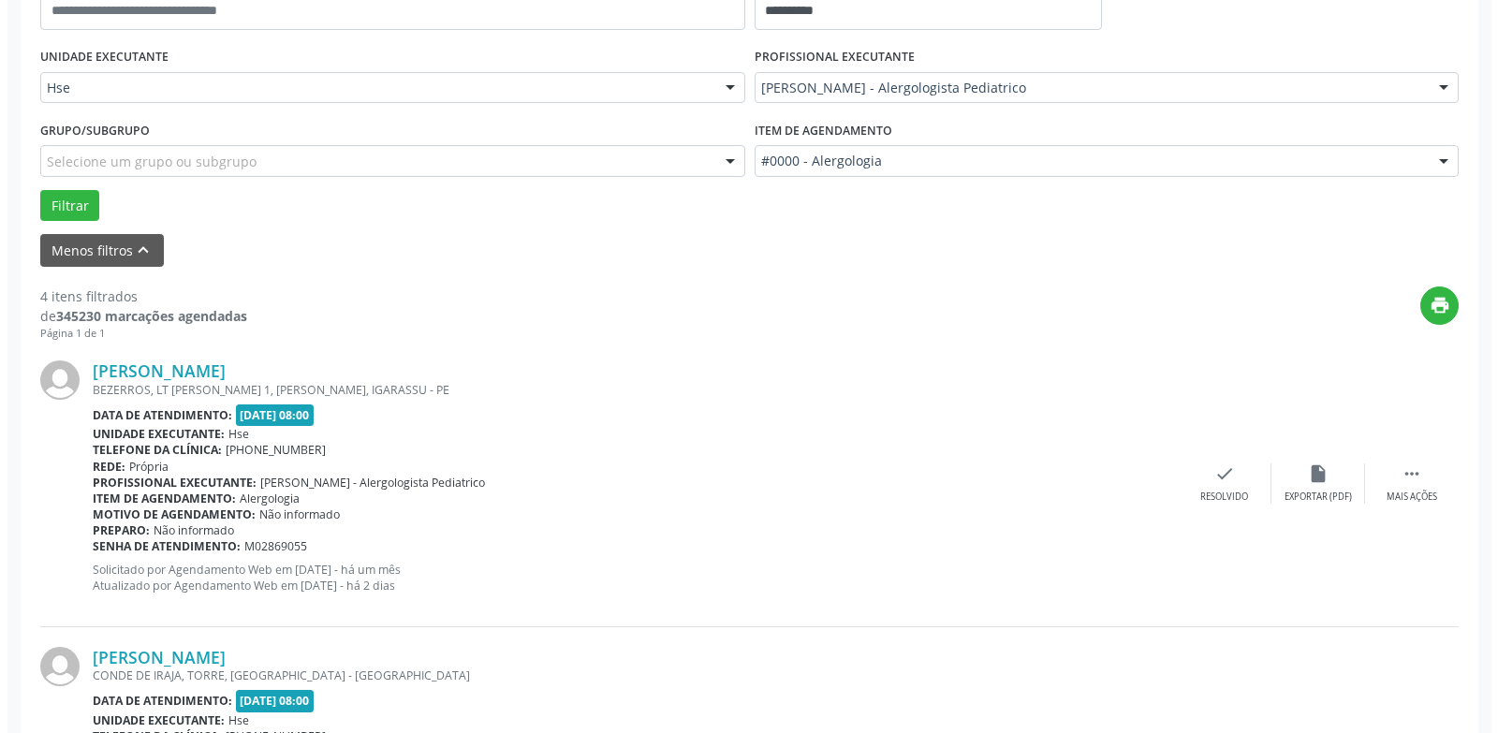
scroll to position [977, 0]
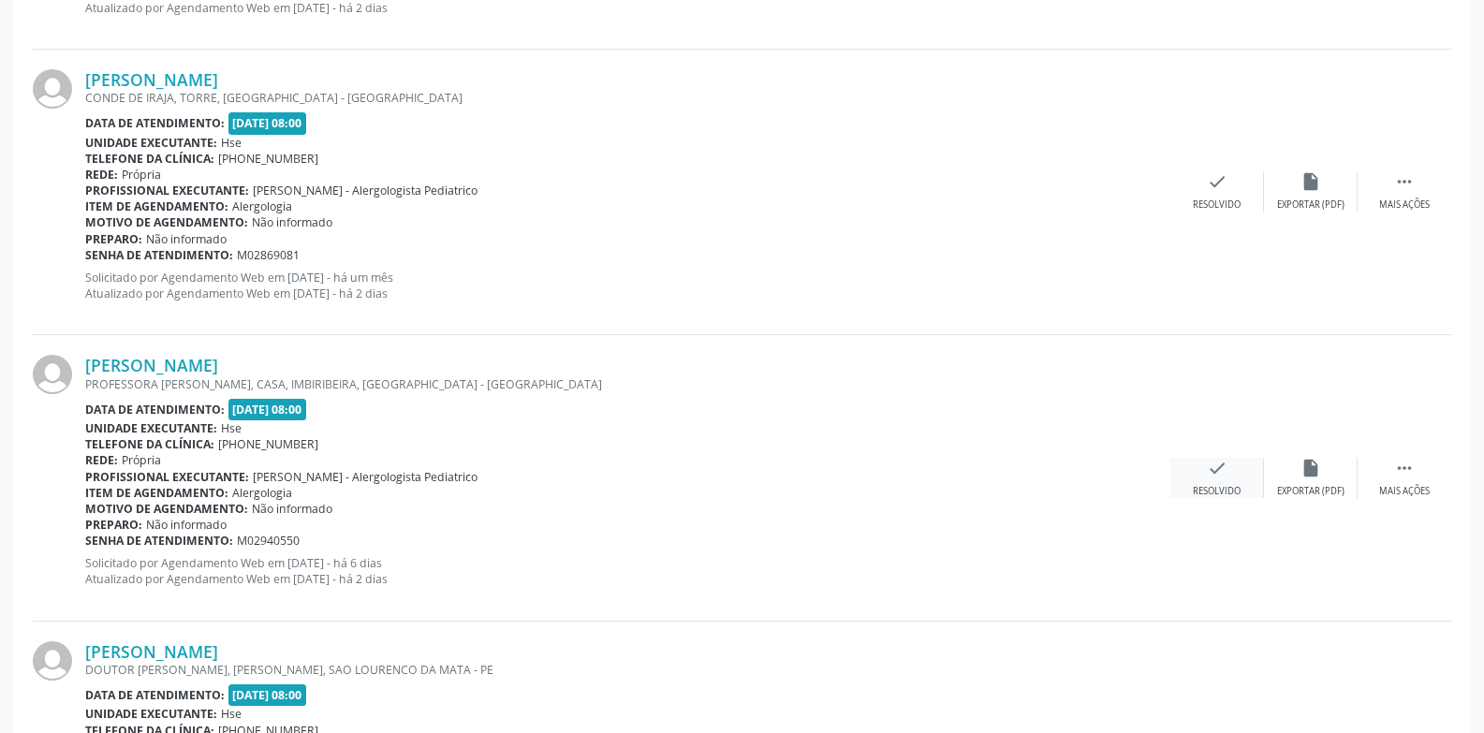
click at [1210, 471] on icon "check" at bounding box center [1217, 468] width 21 height 21
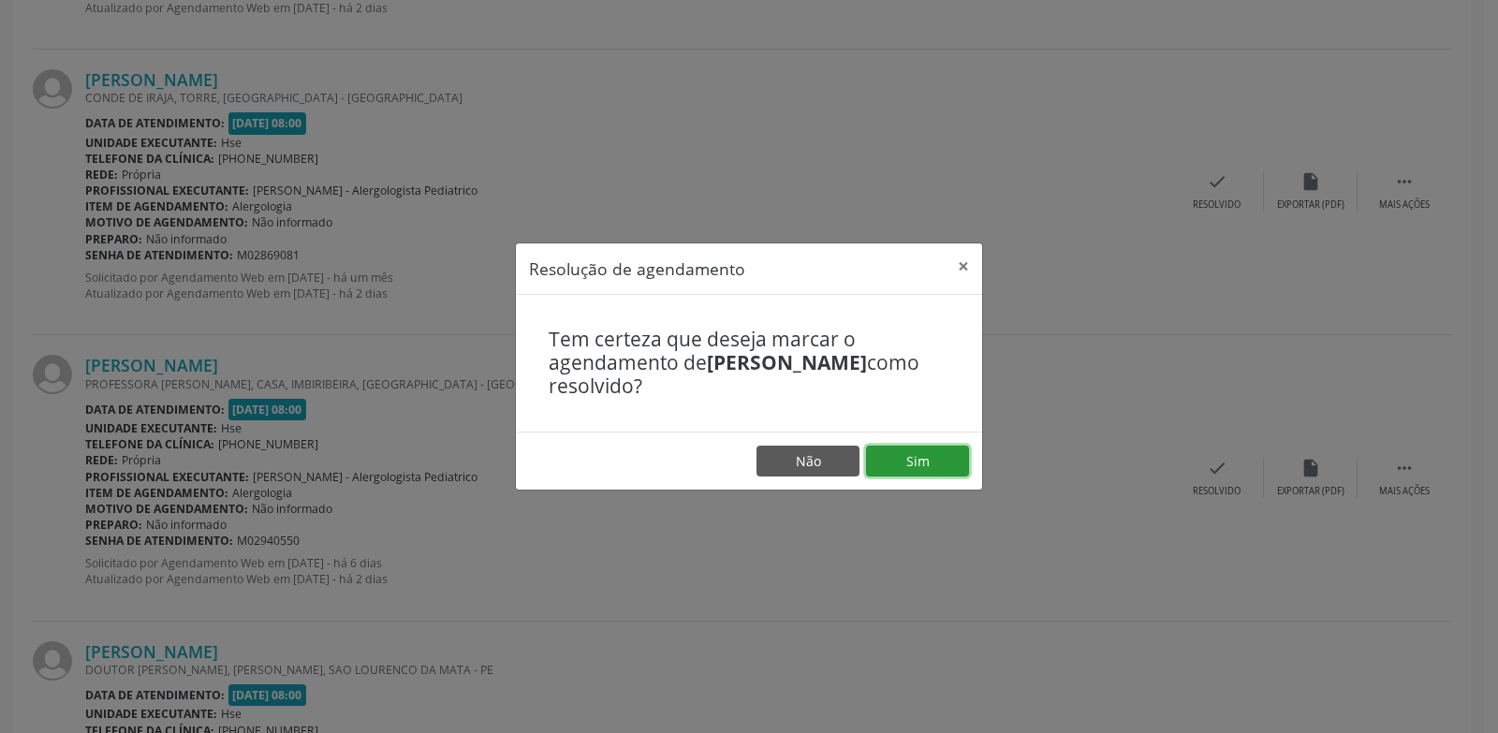
click at [932, 465] on button "Sim" at bounding box center [917, 462] width 103 height 32
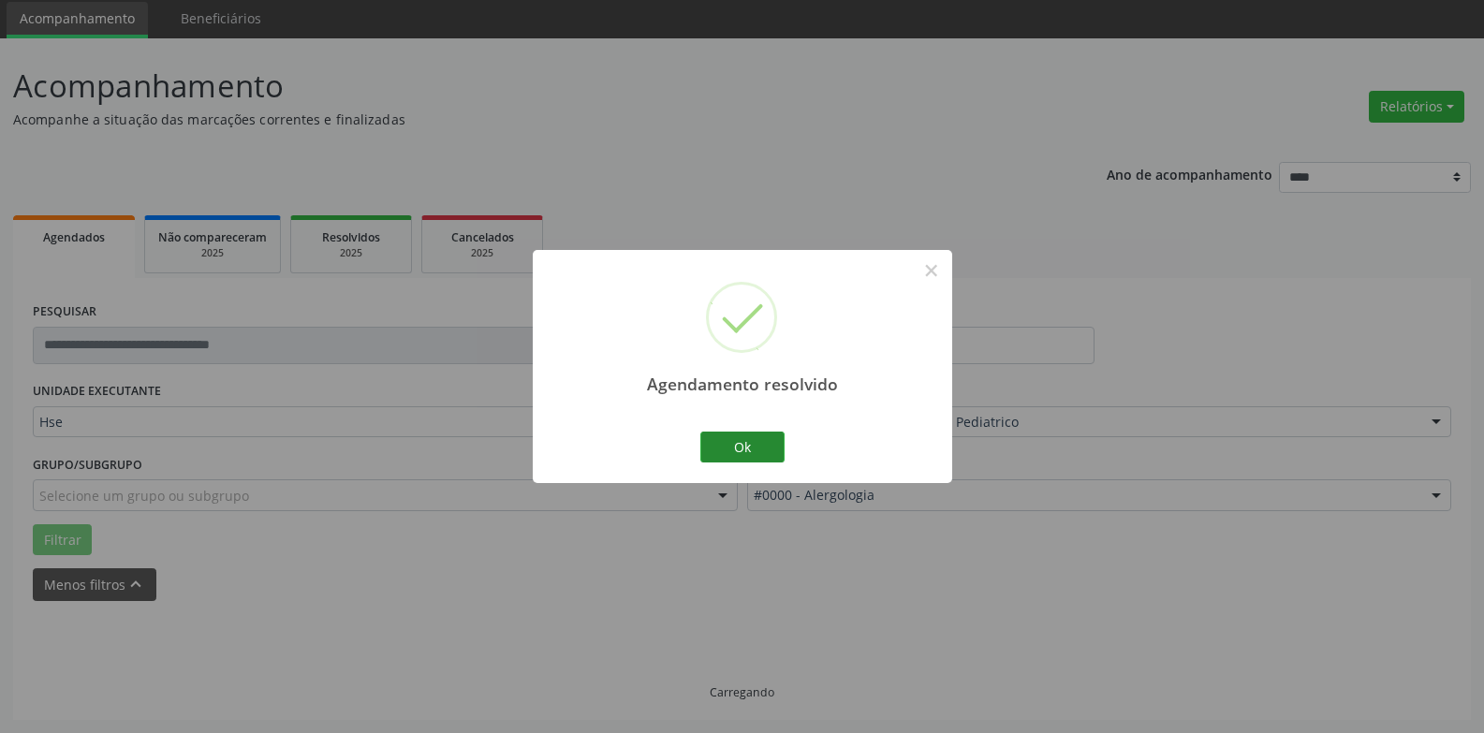
scroll to position [897, 0]
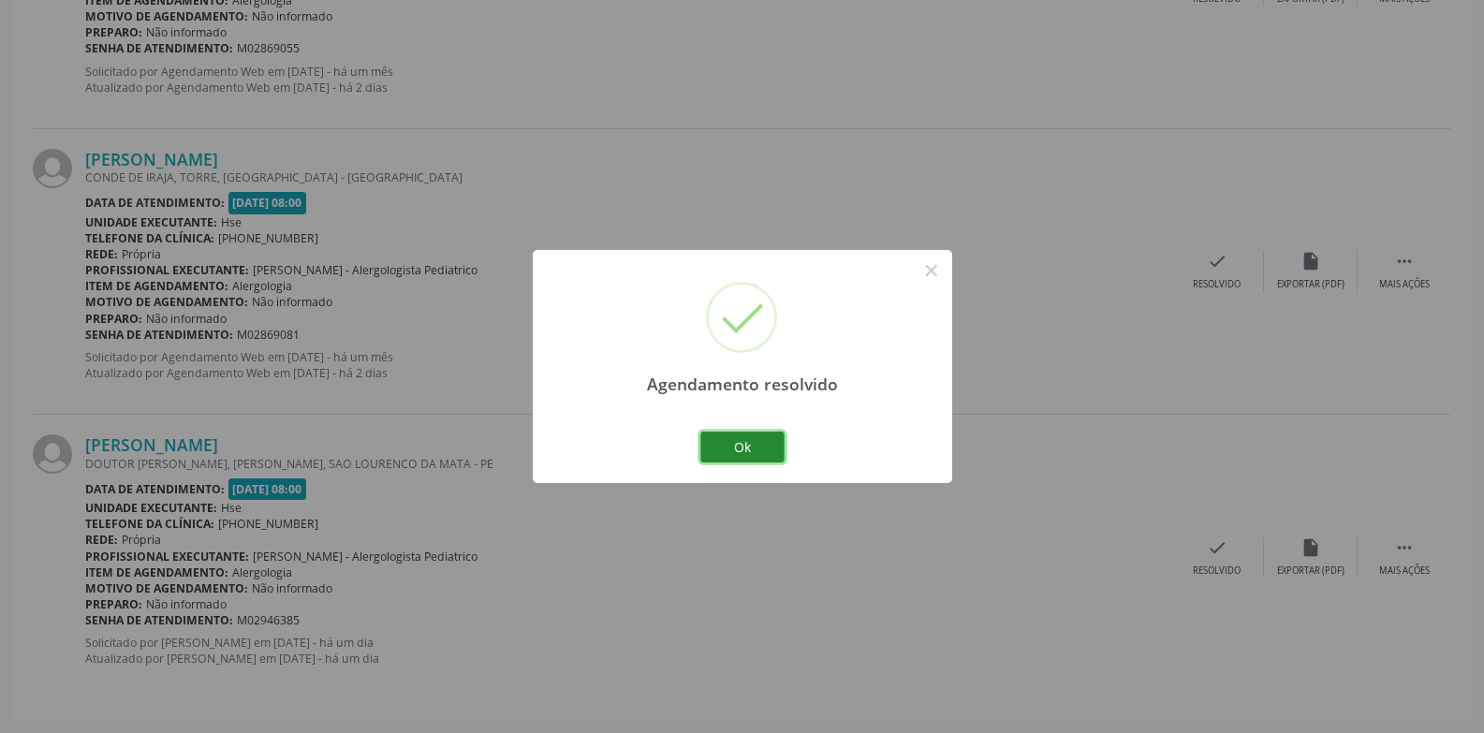
click at [727, 445] on button "Ok" at bounding box center [743, 448] width 84 height 32
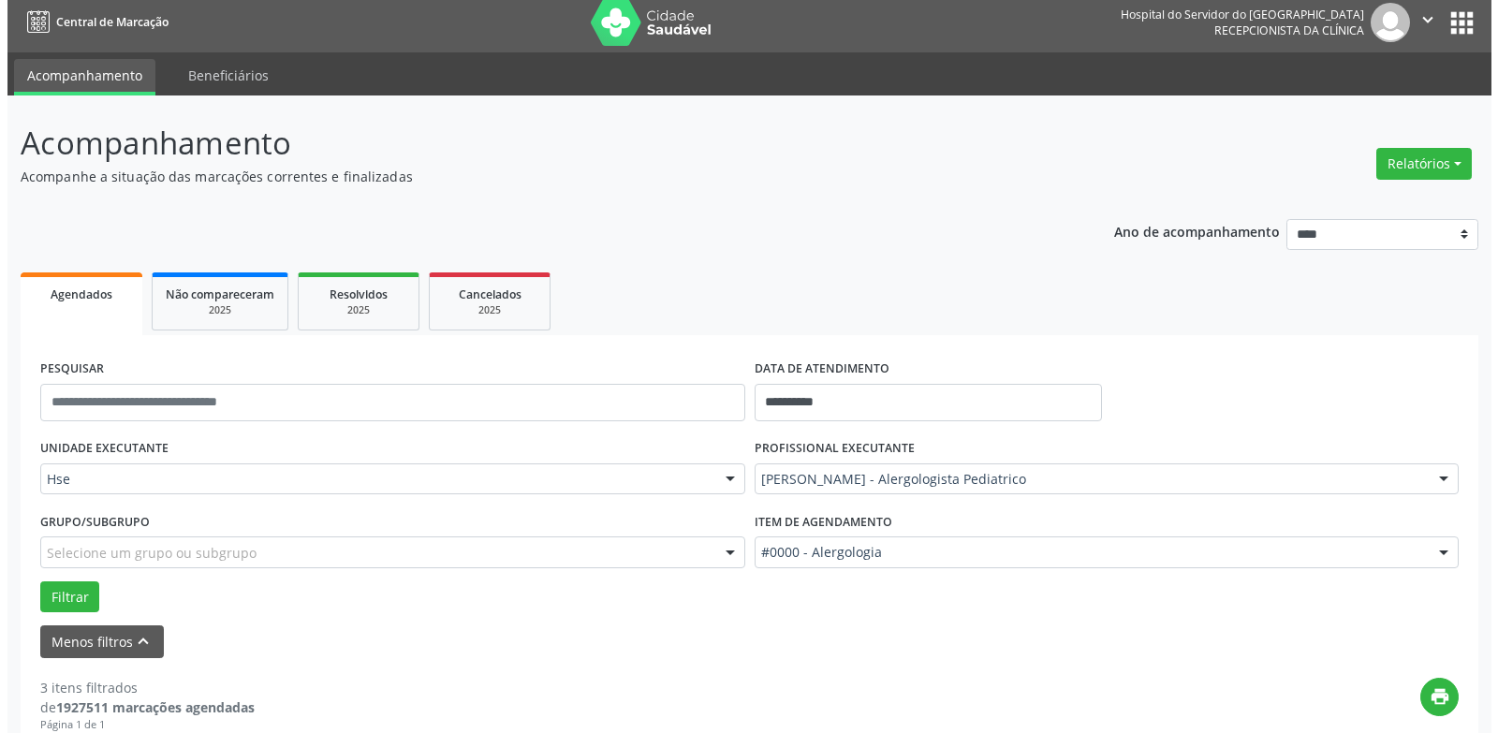
scroll to position [0, 0]
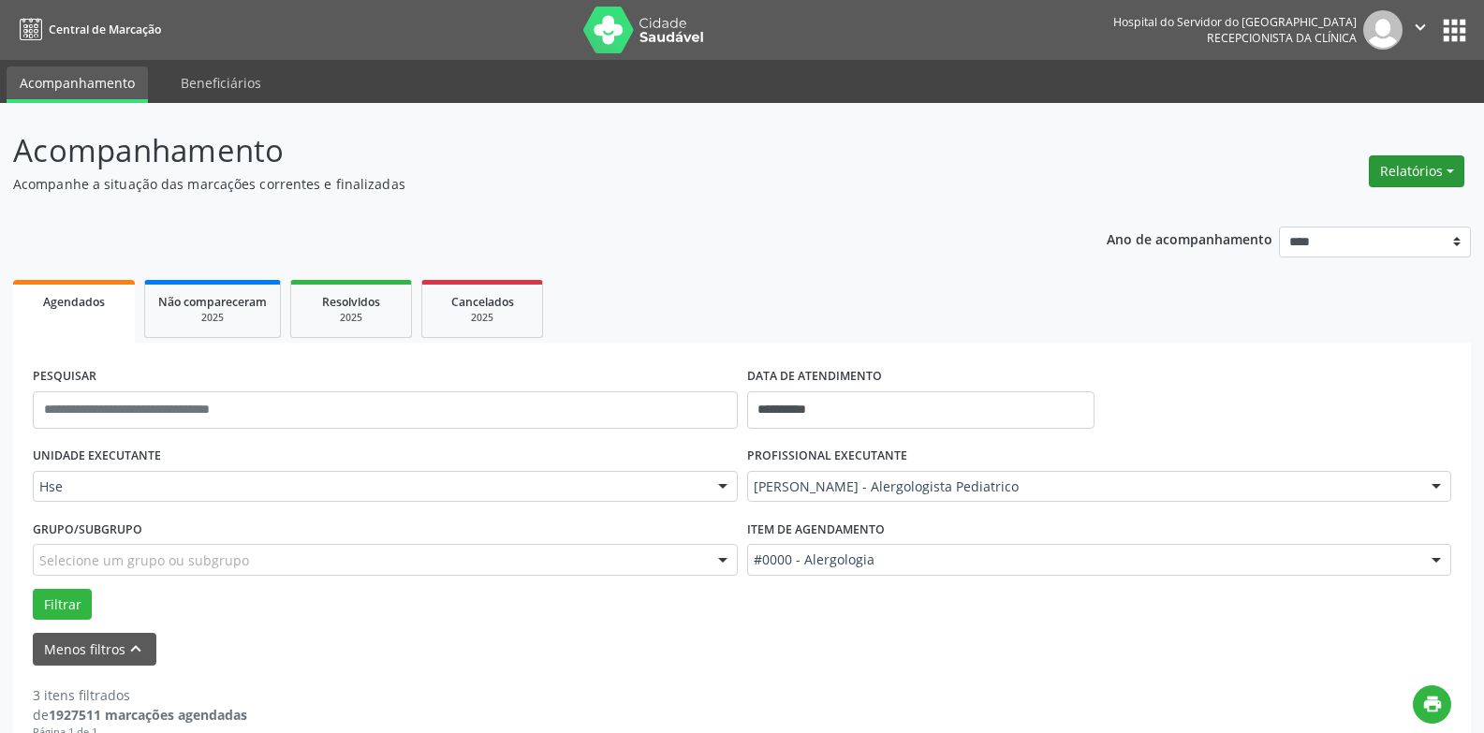
click at [1414, 182] on button "Relatórios" at bounding box center [1417, 171] width 96 height 32
click at [1395, 199] on link "Agendamentos" at bounding box center [1364, 212] width 201 height 26
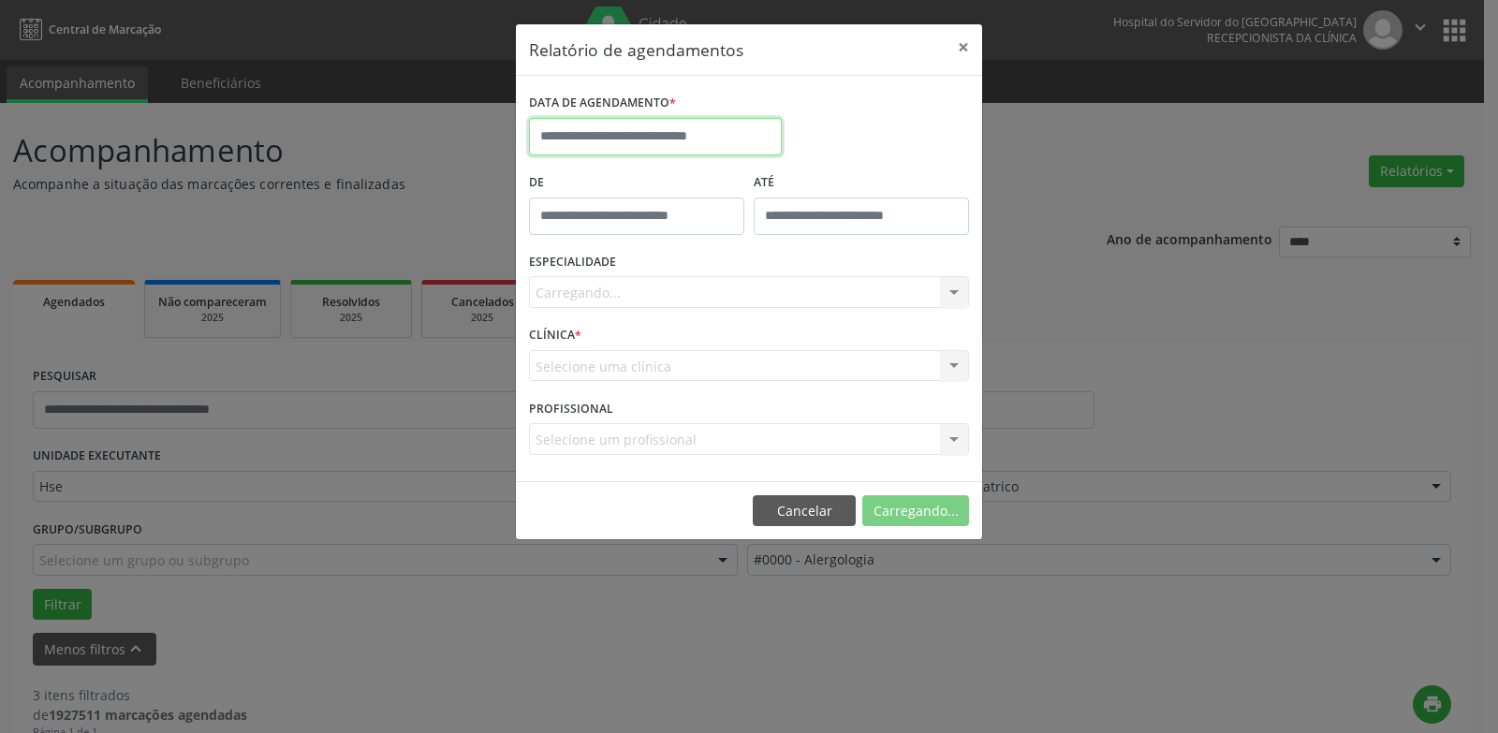
click at [755, 136] on input "text" at bounding box center [655, 136] width 253 height 37
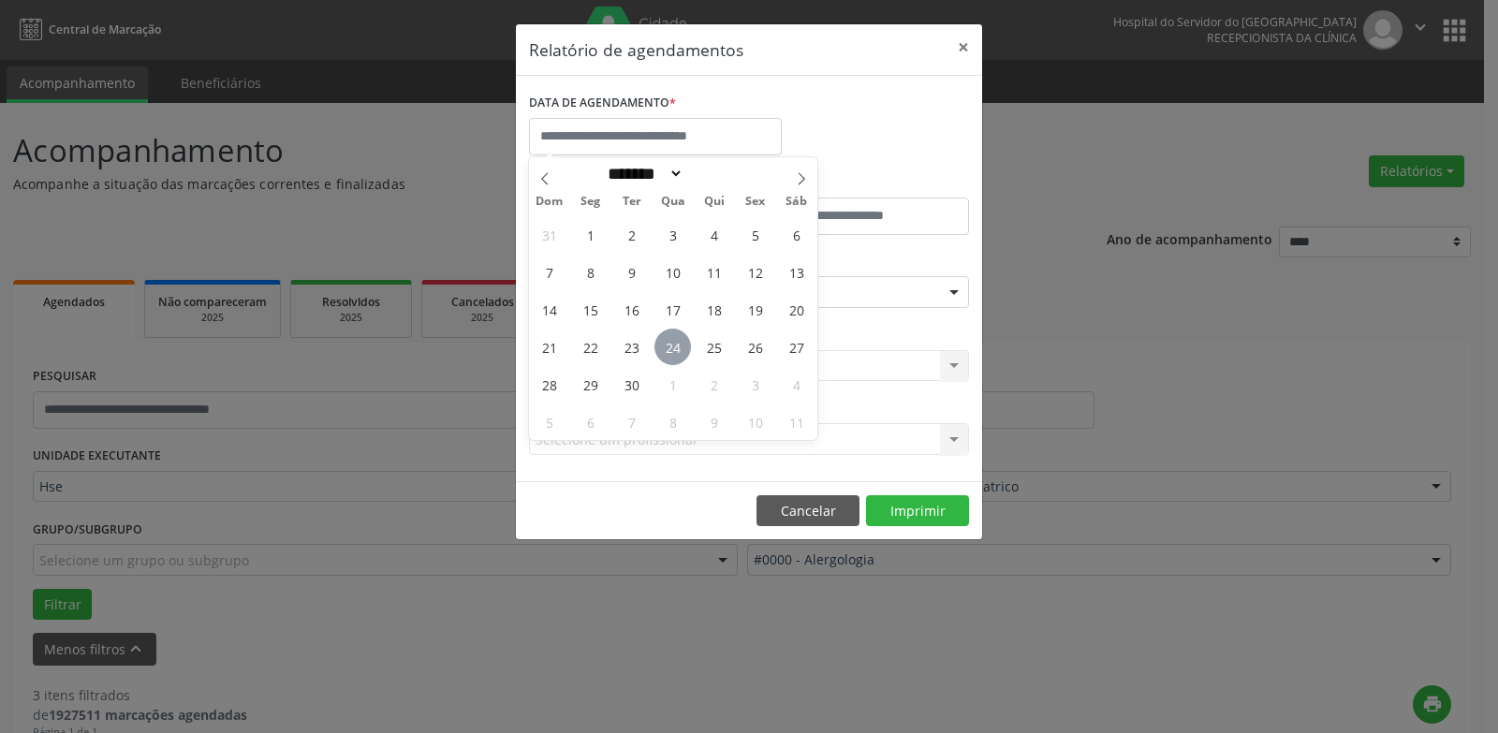
click at [665, 355] on span "24" at bounding box center [673, 347] width 37 height 37
type input "**********"
click at [665, 355] on span "24" at bounding box center [673, 347] width 37 height 37
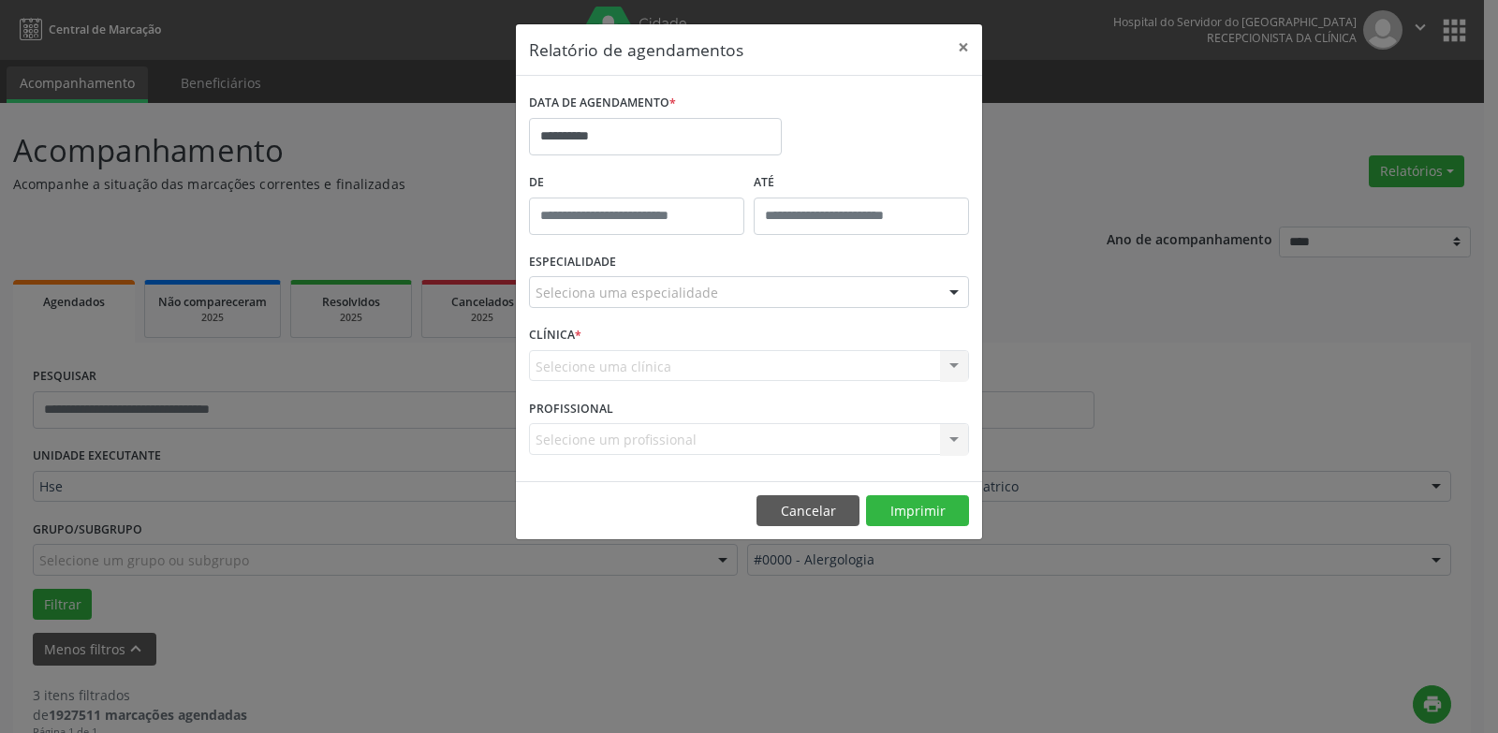
click at [716, 298] on div "Seleciona uma especialidade" at bounding box center [749, 292] width 440 height 32
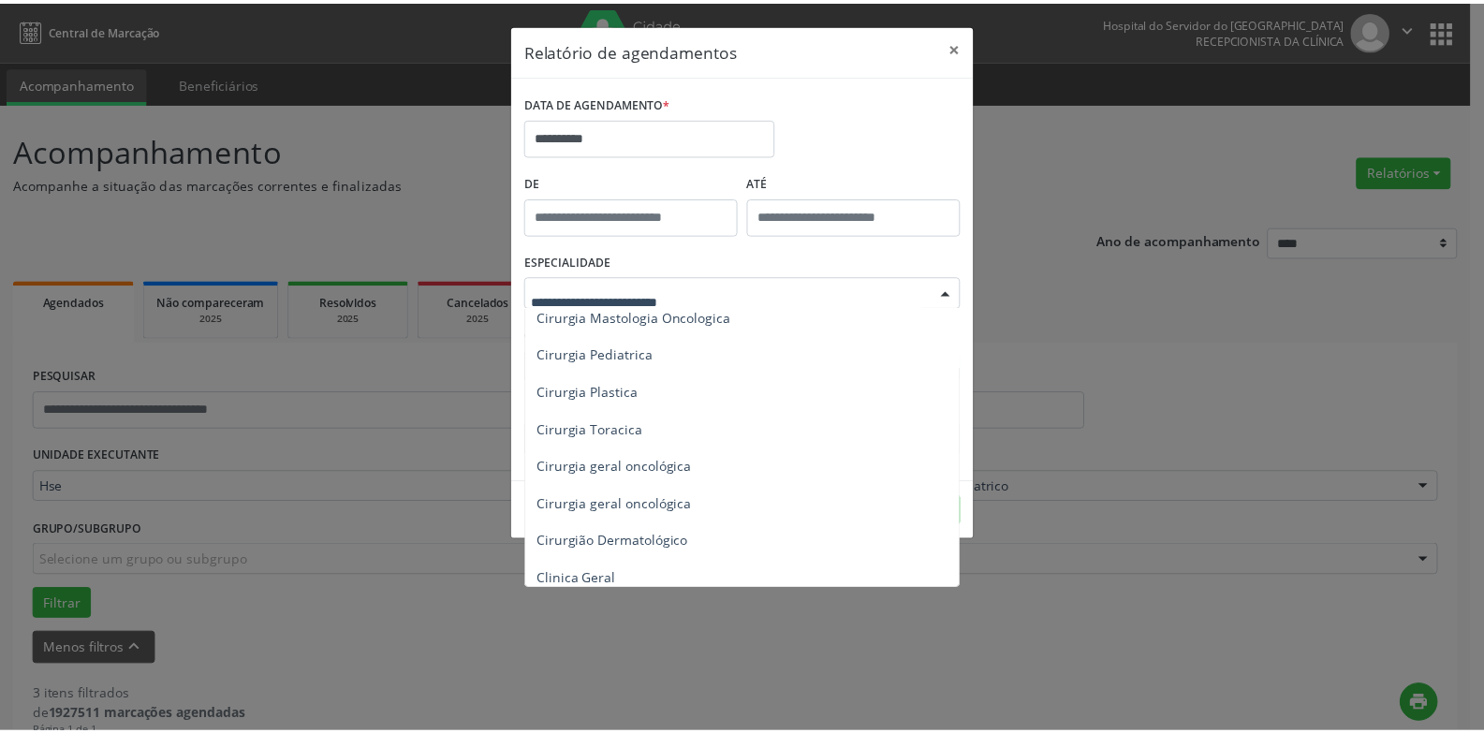
scroll to position [375, 0]
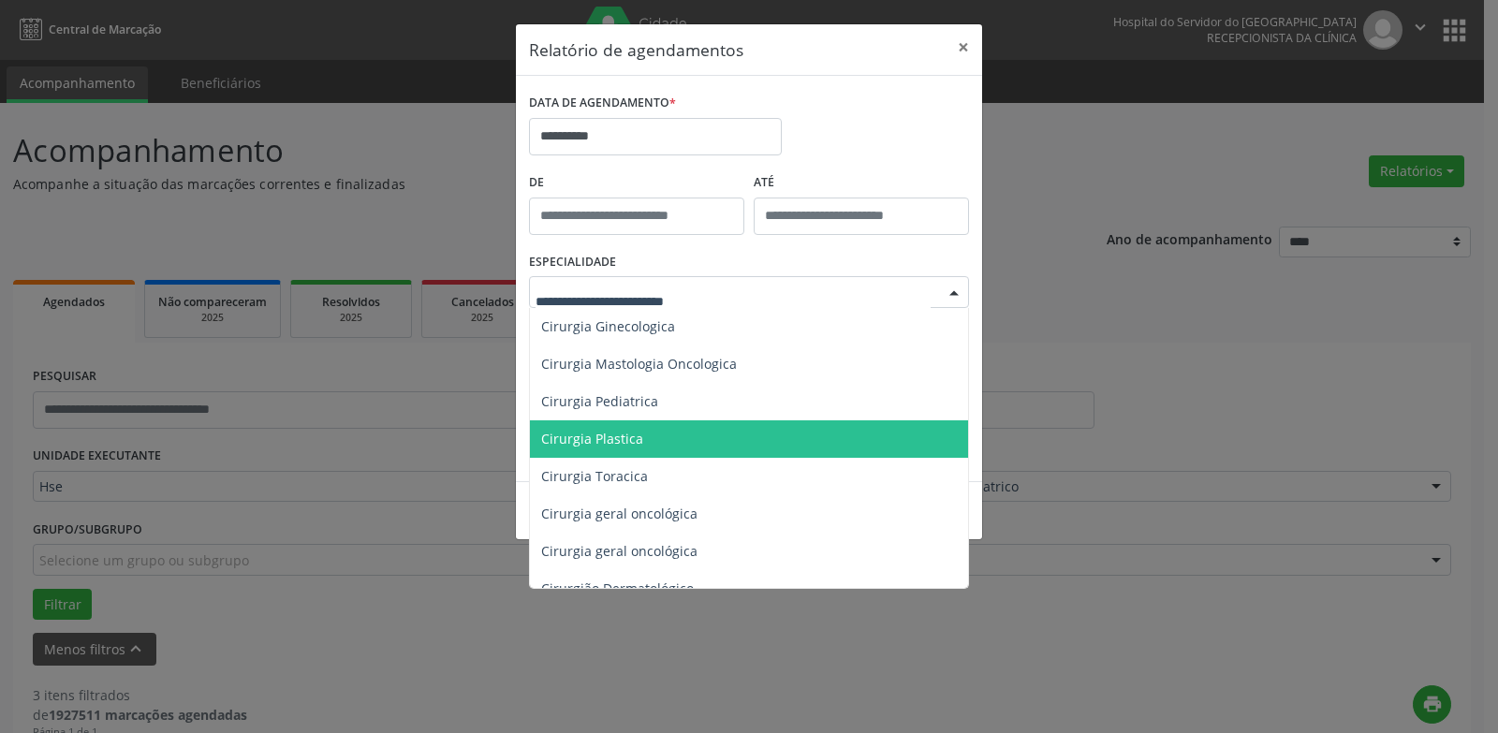
click at [666, 441] on span "Cirurgia Plastica" at bounding box center [750, 439] width 441 height 37
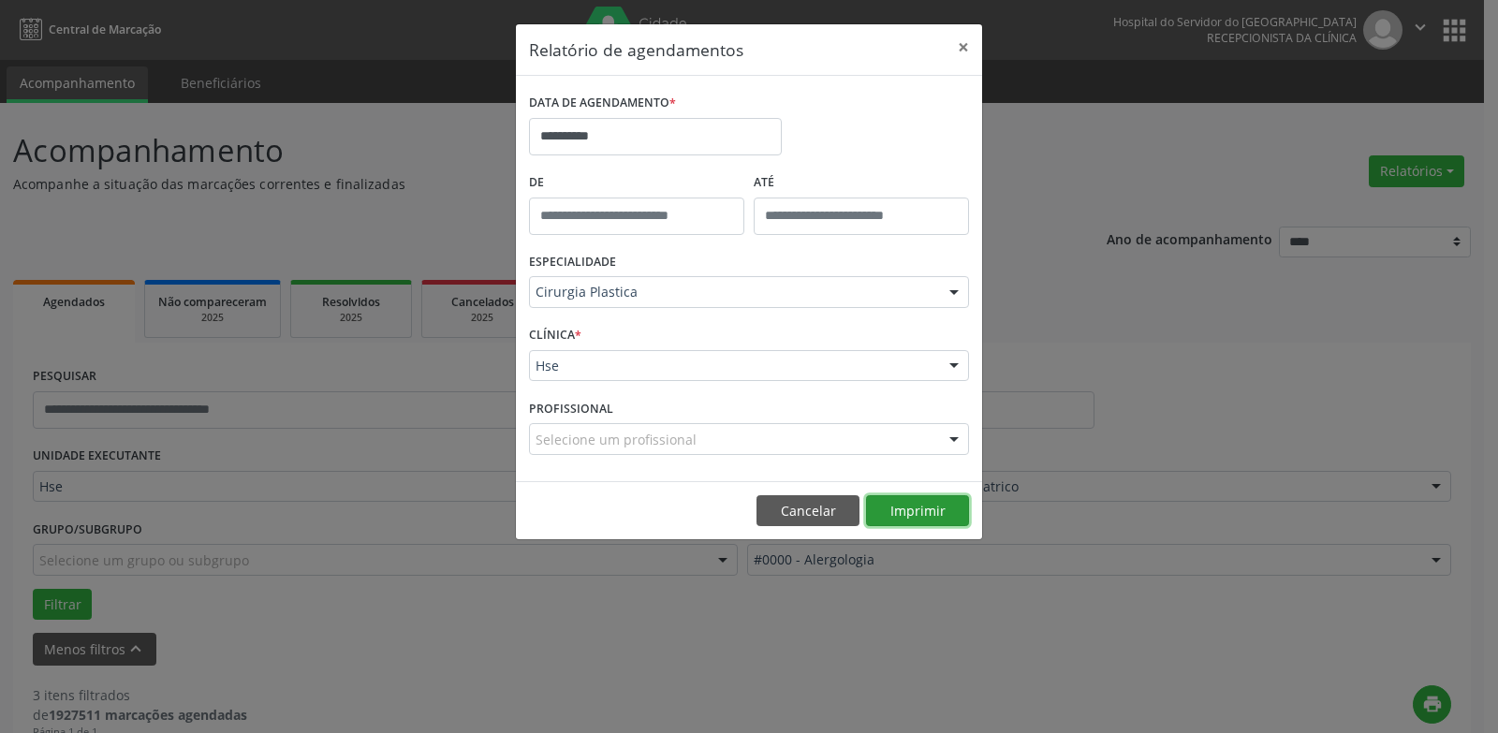
click at [904, 503] on button "Imprimir" at bounding box center [917, 511] width 103 height 32
click at [818, 498] on button "Cancelar" at bounding box center [808, 511] width 103 height 32
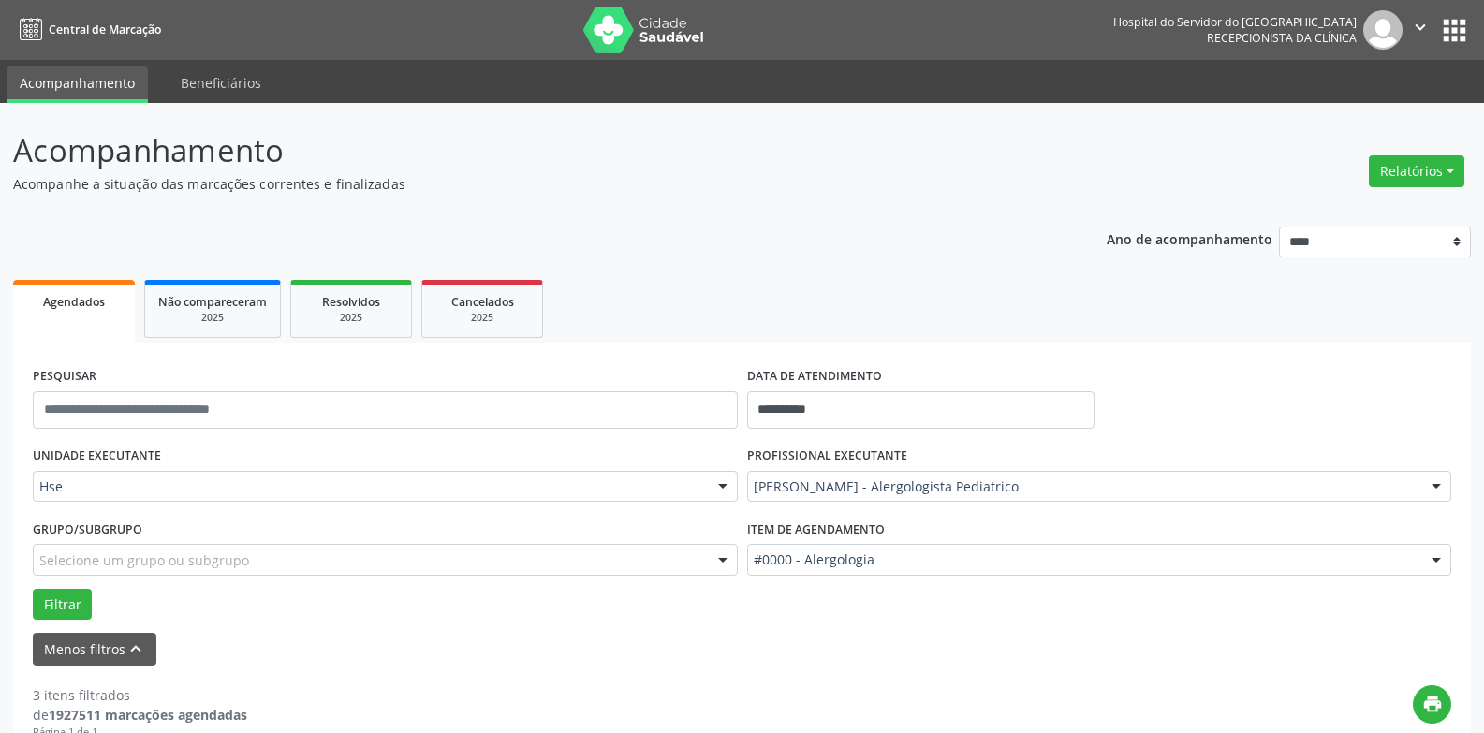
scroll to position [690, 0]
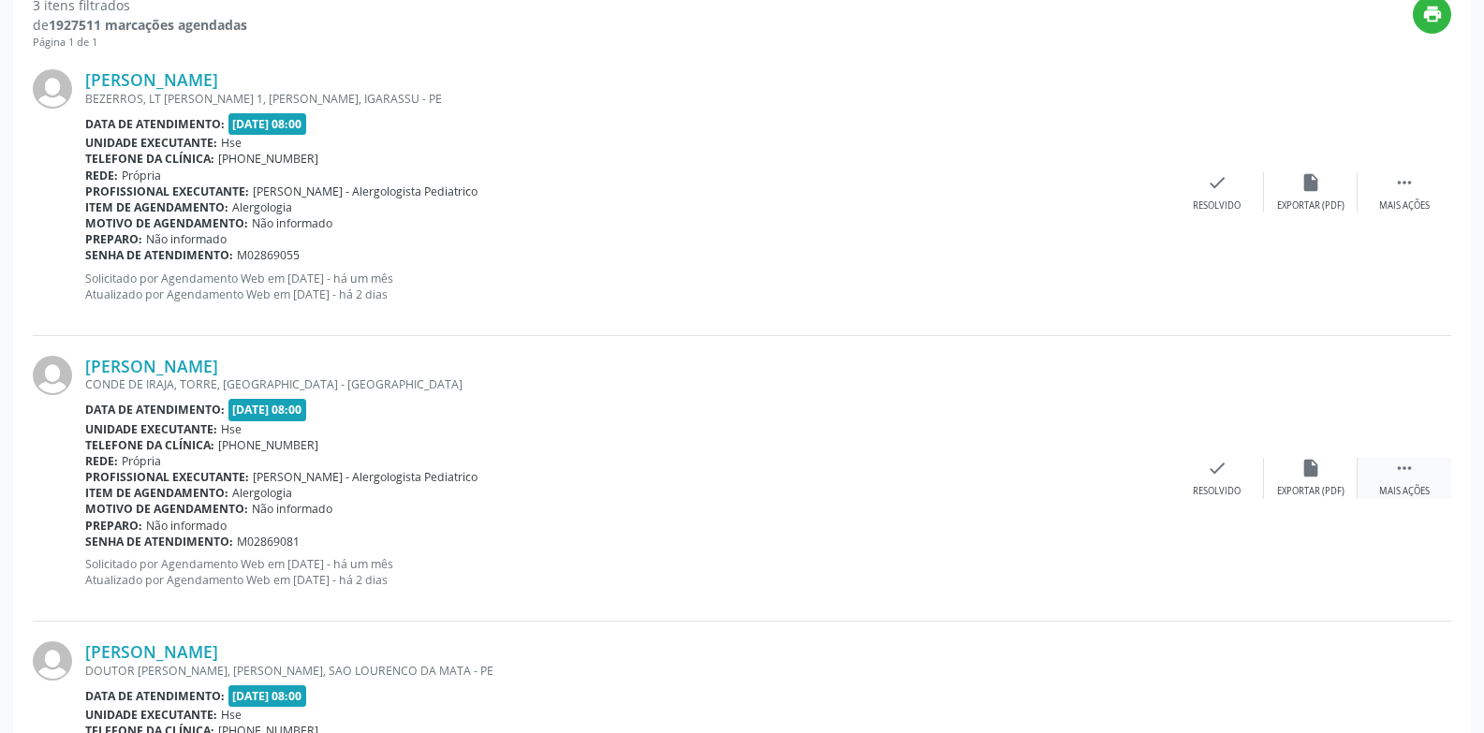
click at [1388, 470] on div " Mais ações" at bounding box center [1405, 478] width 94 height 40
click at [1310, 478] on icon "alarm_off" at bounding box center [1311, 468] width 21 height 21
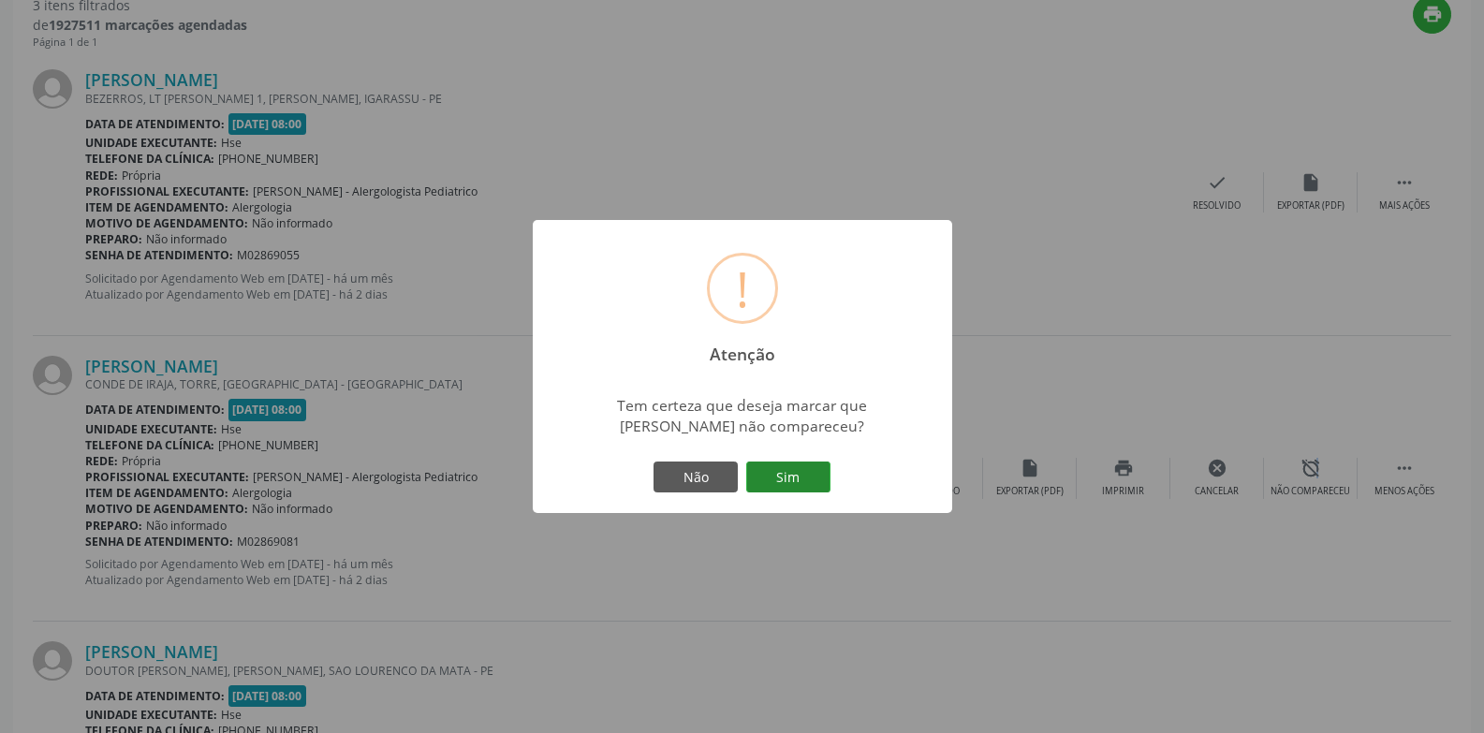
click at [783, 474] on button "Sim" at bounding box center [788, 478] width 84 height 32
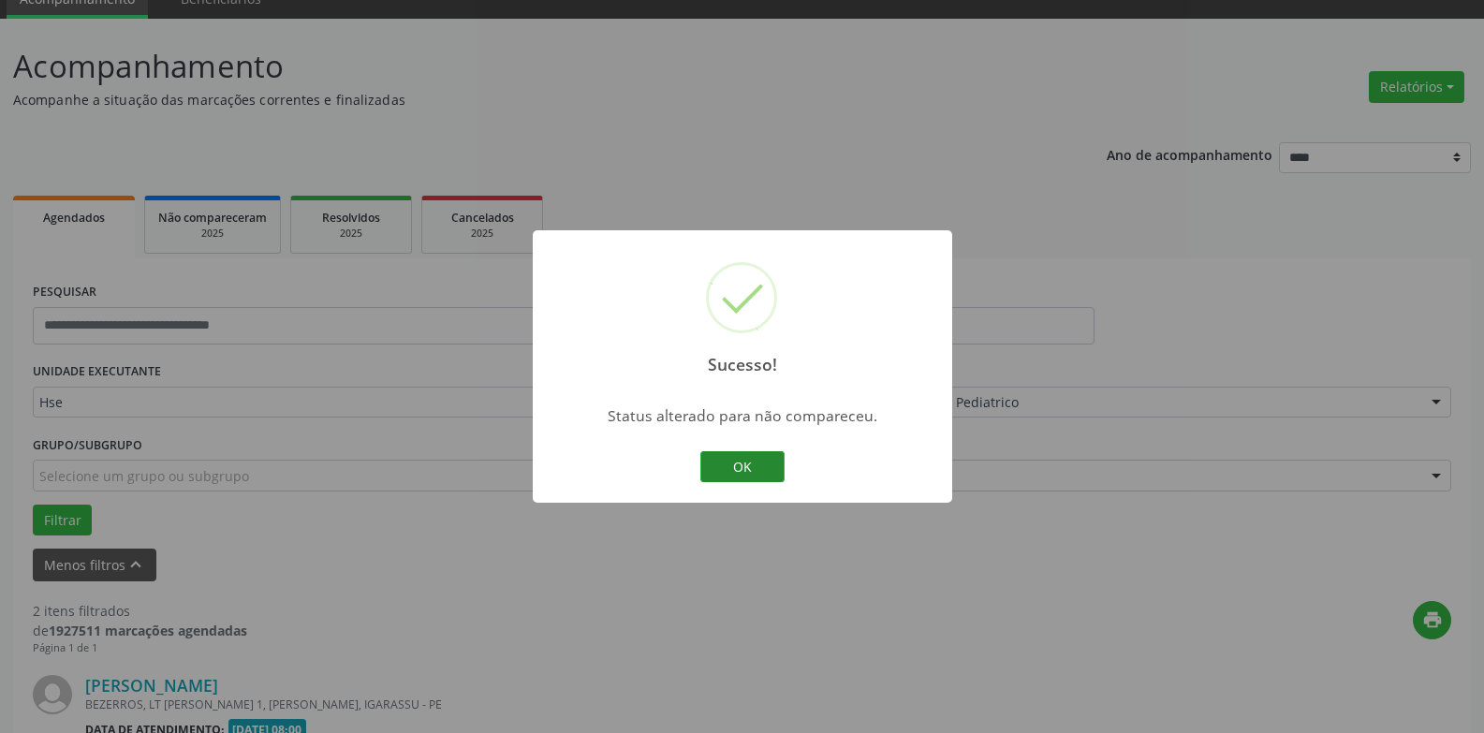
scroll to position [611, 0]
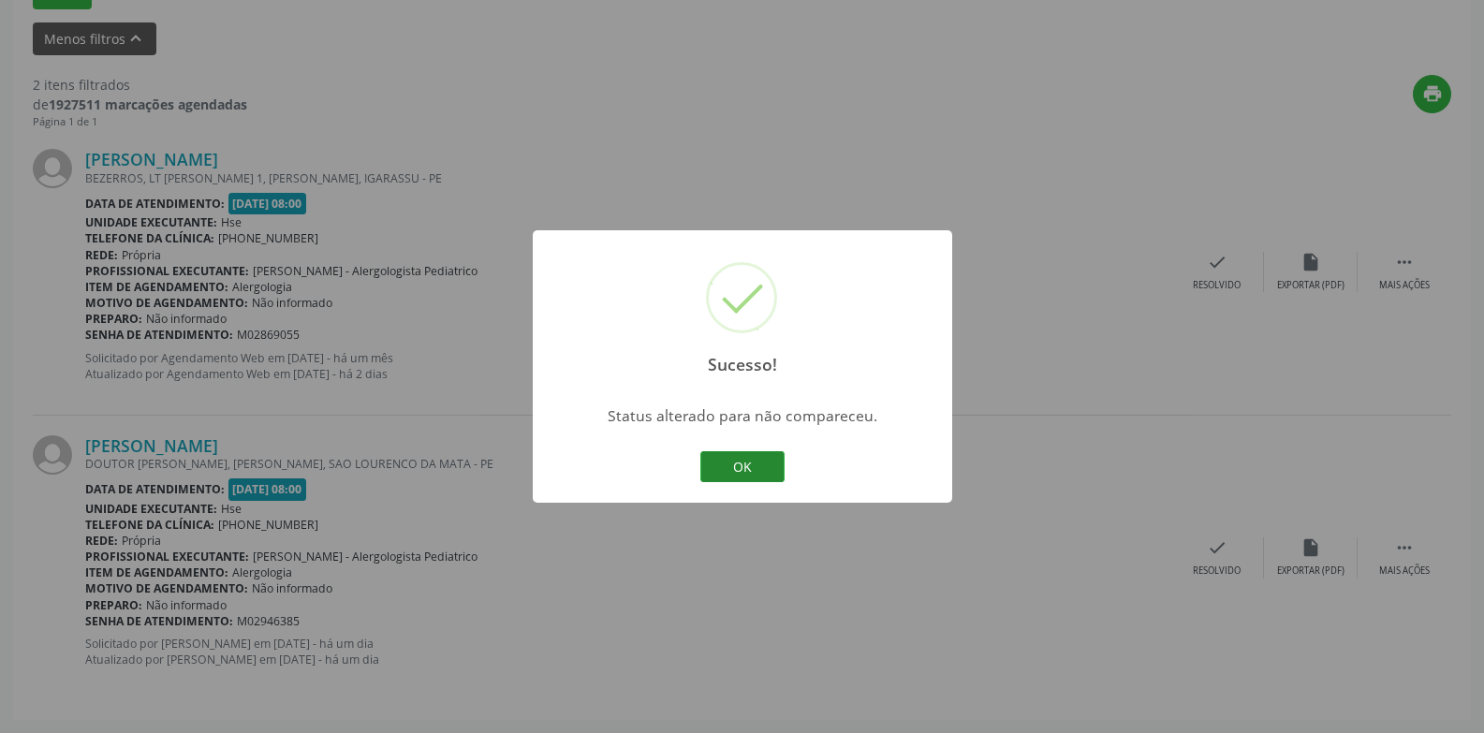
click at [722, 459] on button "OK" at bounding box center [743, 467] width 84 height 32
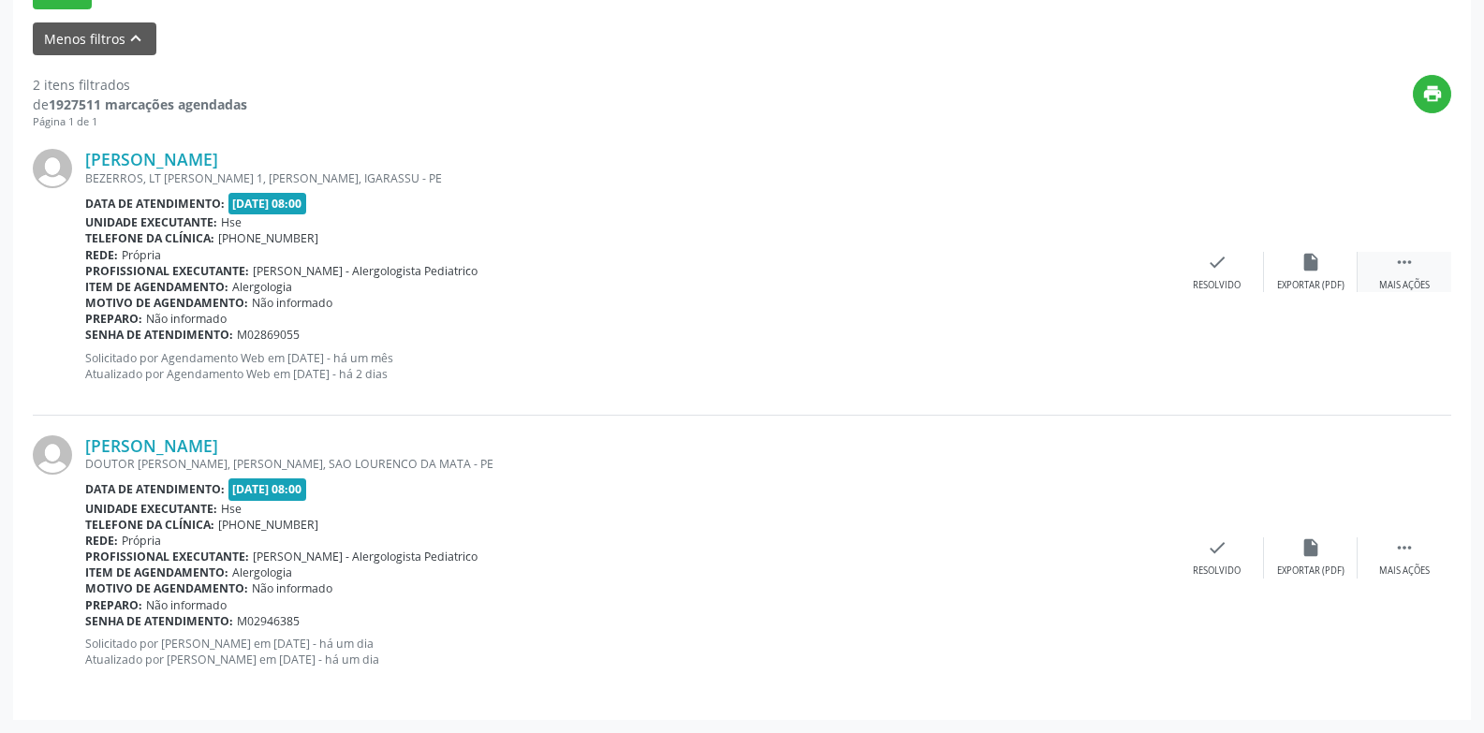
click at [1431, 259] on div " Mais ações" at bounding box center [1405, 272] width 94 height 40
click at [1294, 269] on div "alarm_off Não compareceu" at bounding box center [1311, 272] width 94 height 40
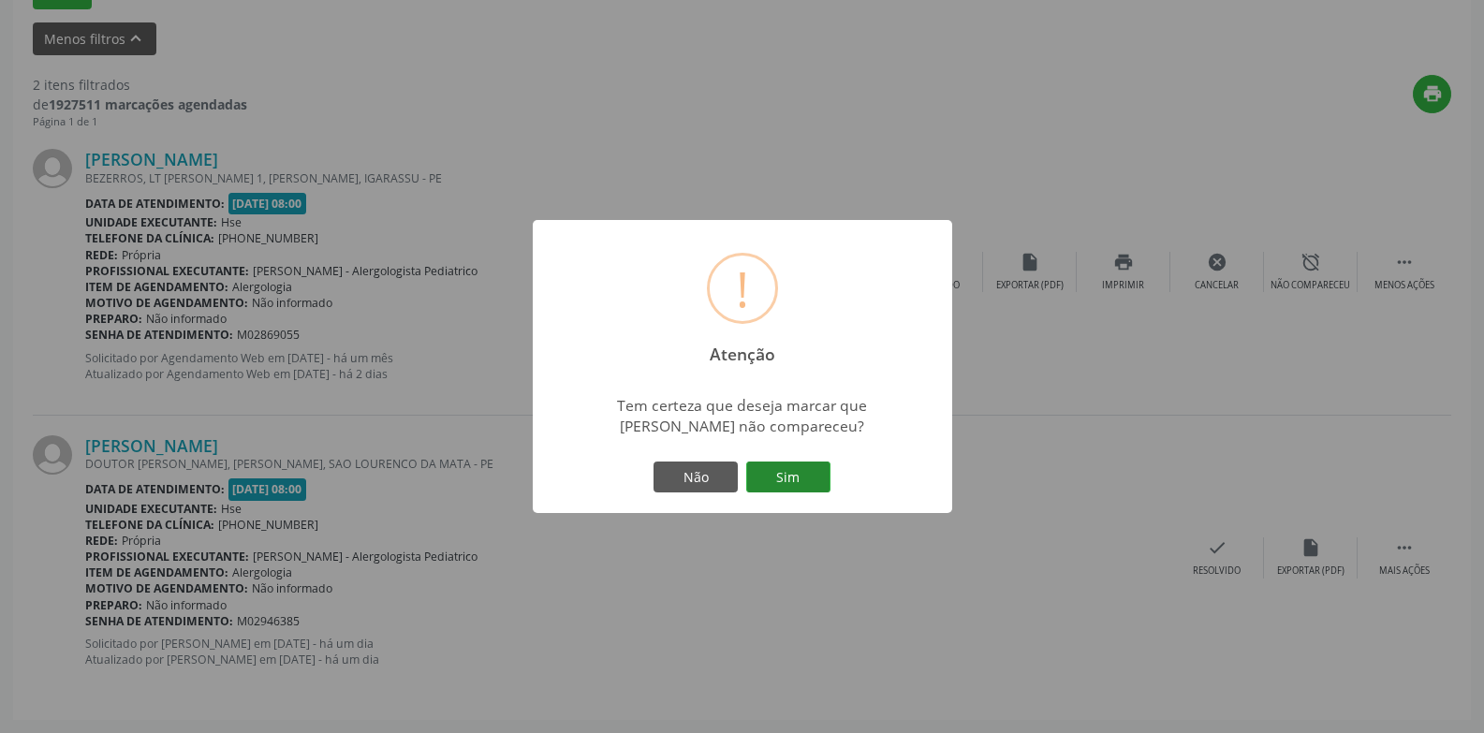
click at [804, 481] on button "Sim" at bounding box center [788, 478] width 84 height 32
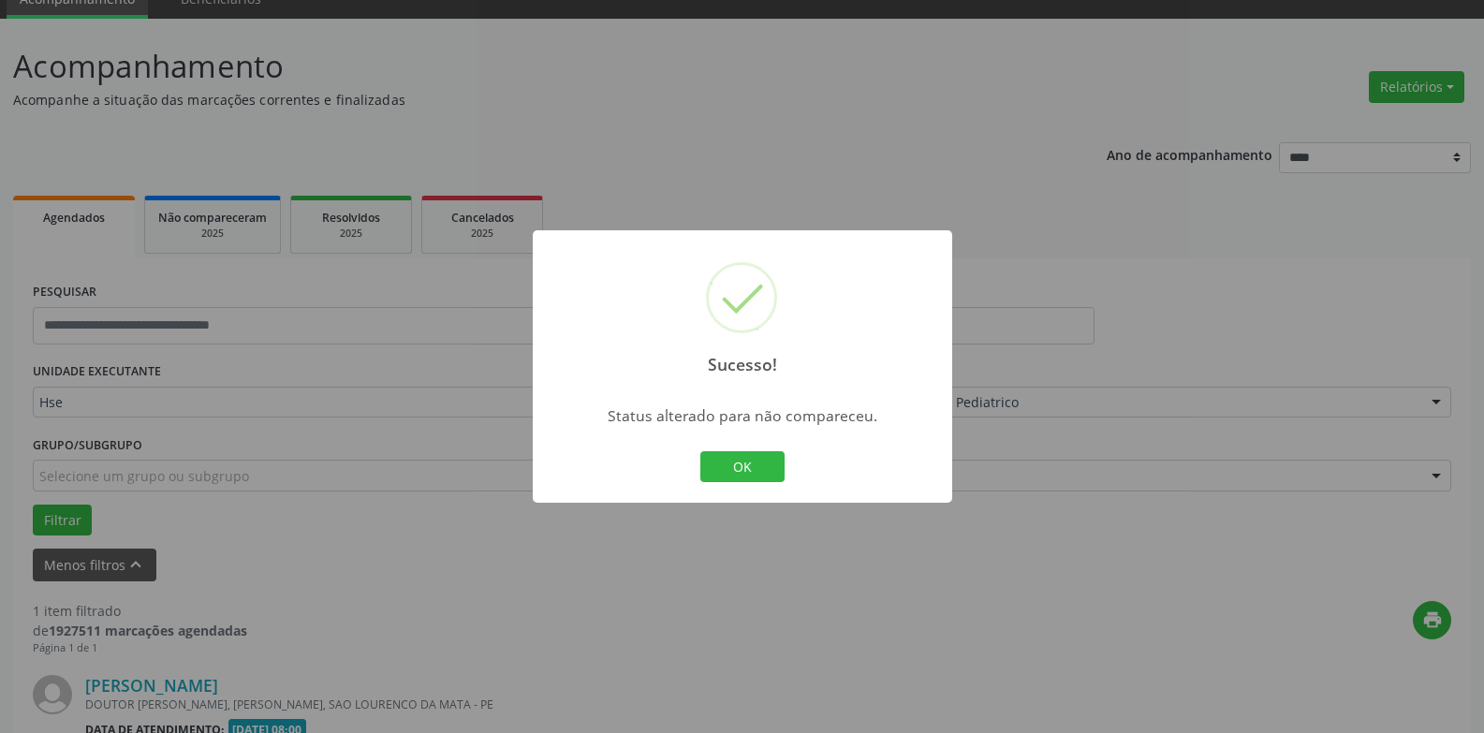
scroll to position [325, 0]
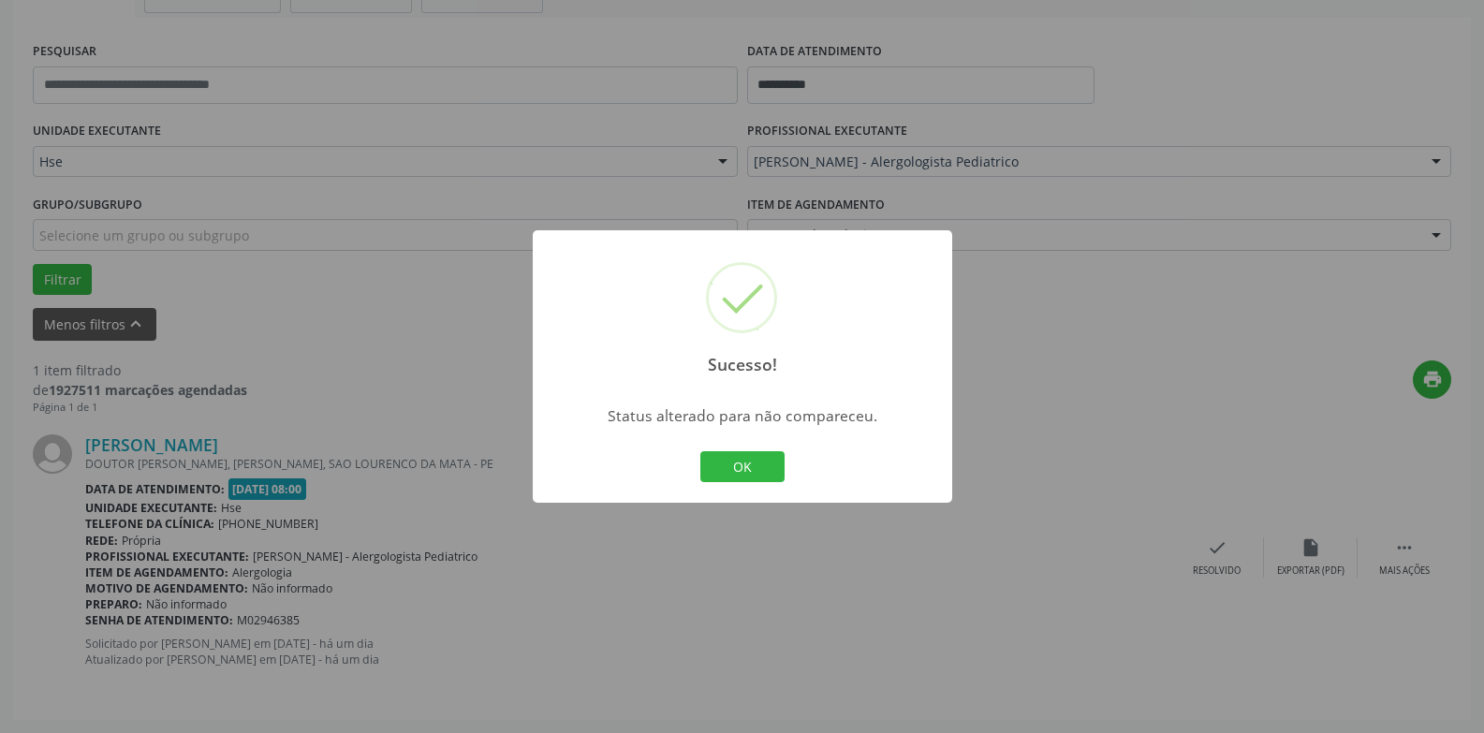
click at [754, 492] on div "Sucesso! × Status alterado para não compareceu. OK Cancel" at bounding box center [743, 366] width 420 height 273
click at [753, 465] on button "OK" at bounding box center [743, 467] width 84 height 32
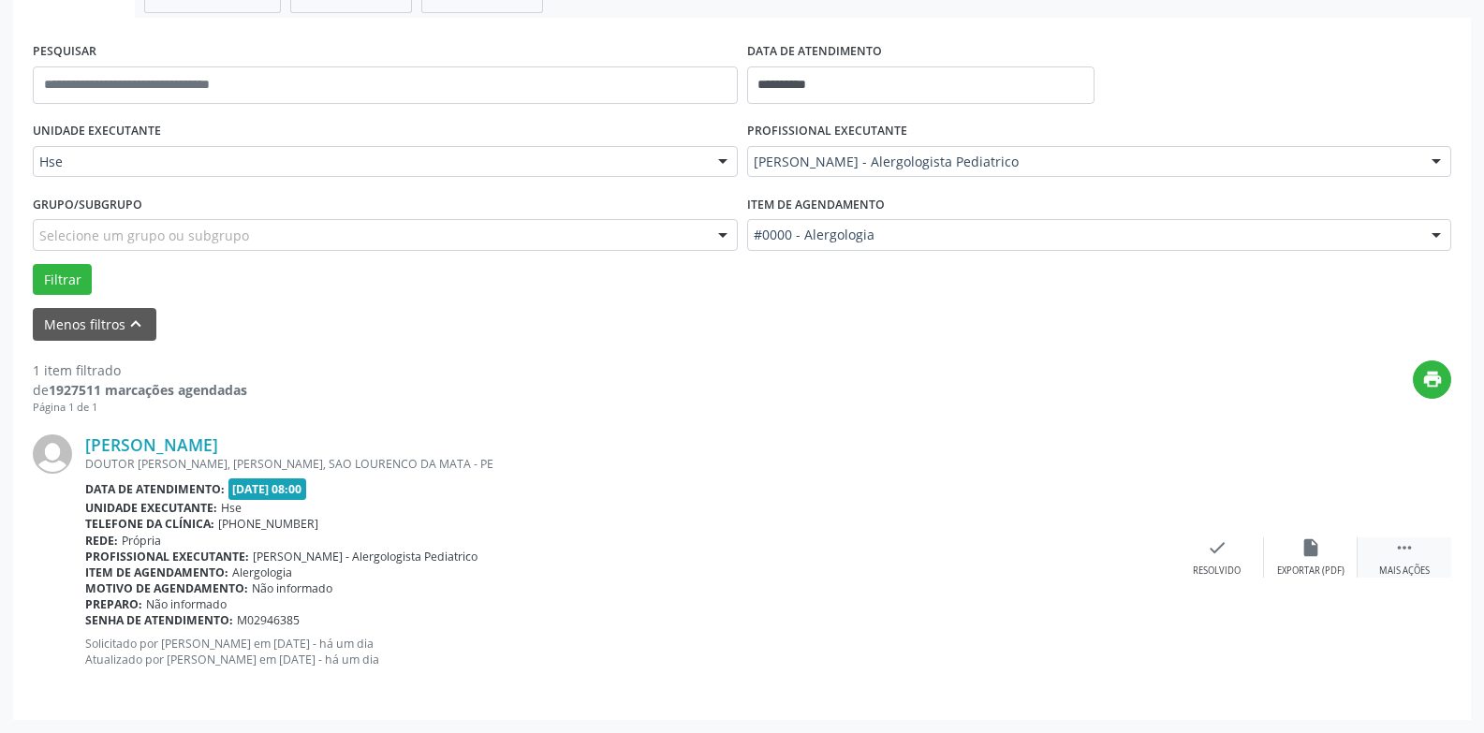
drag, startPoint x: 1420, startPoint y: 555, endPoint x: 1395, endPoint y: 557, distance: 25.4
click at [1419, 557] on div " Mais ações" at bounding box center [1405, 558] width 94 height 40
click at [1310, 547] on icon "alarm_off" at bounding box center [1311, 548] width 21 height 21
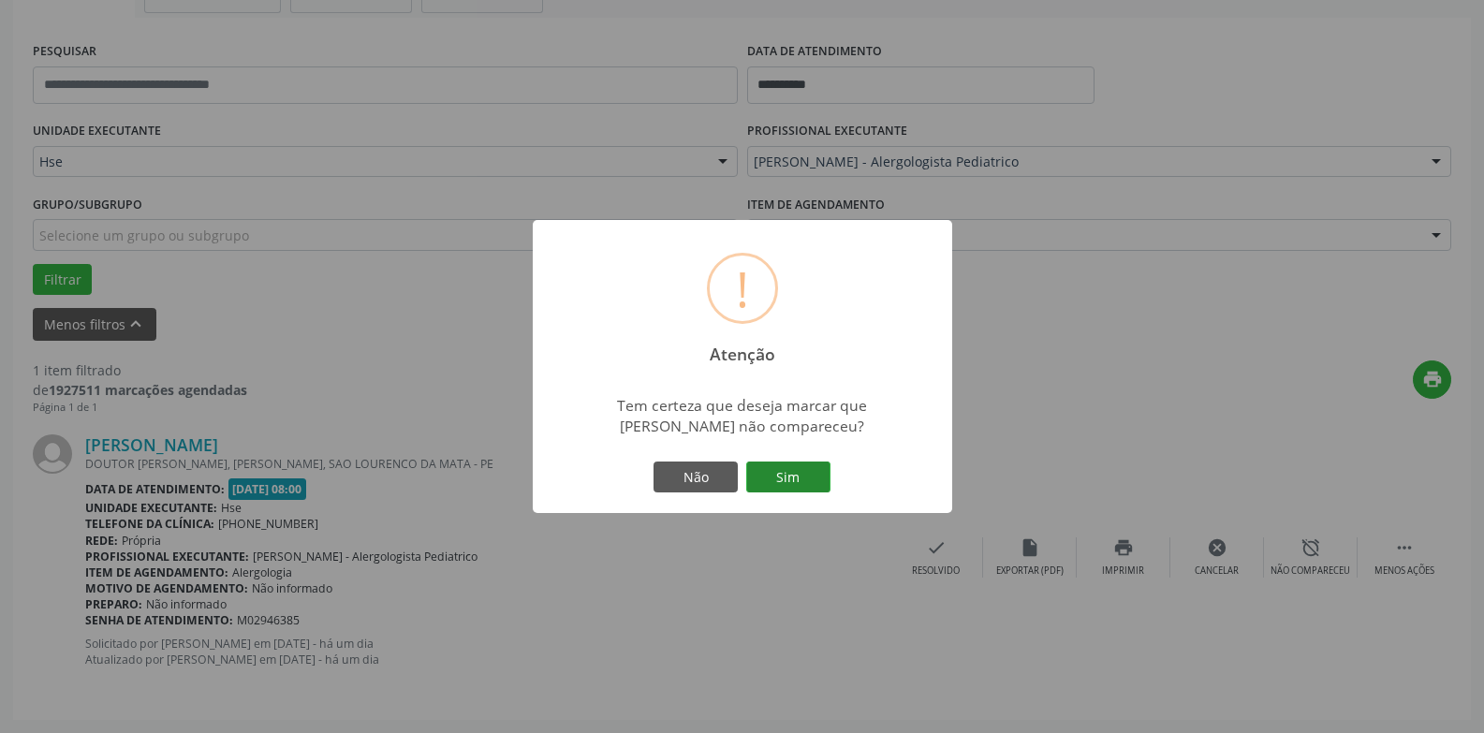
click at [810, 490] on button "Sim" at bounding box center [788, 478] width 84 height 32
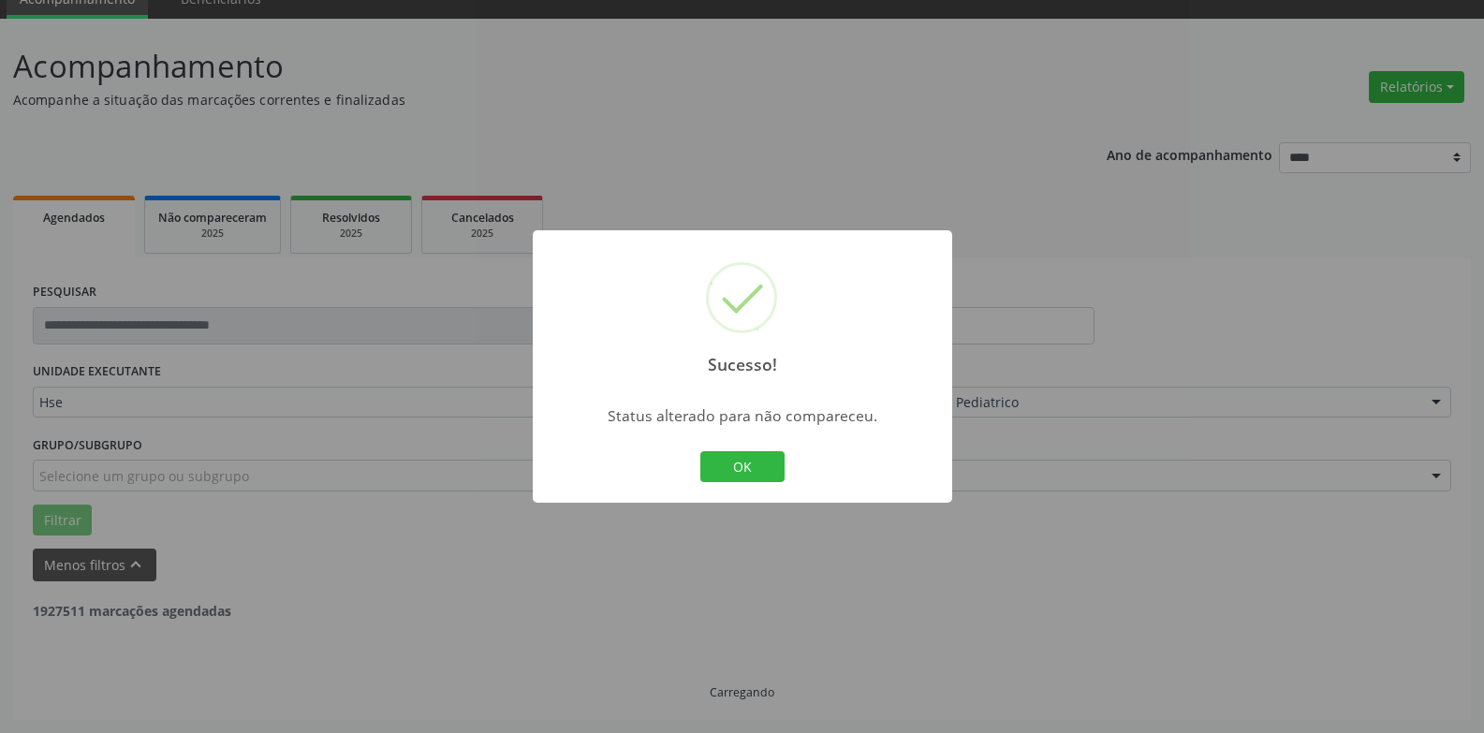
scroll to position [24, 0]
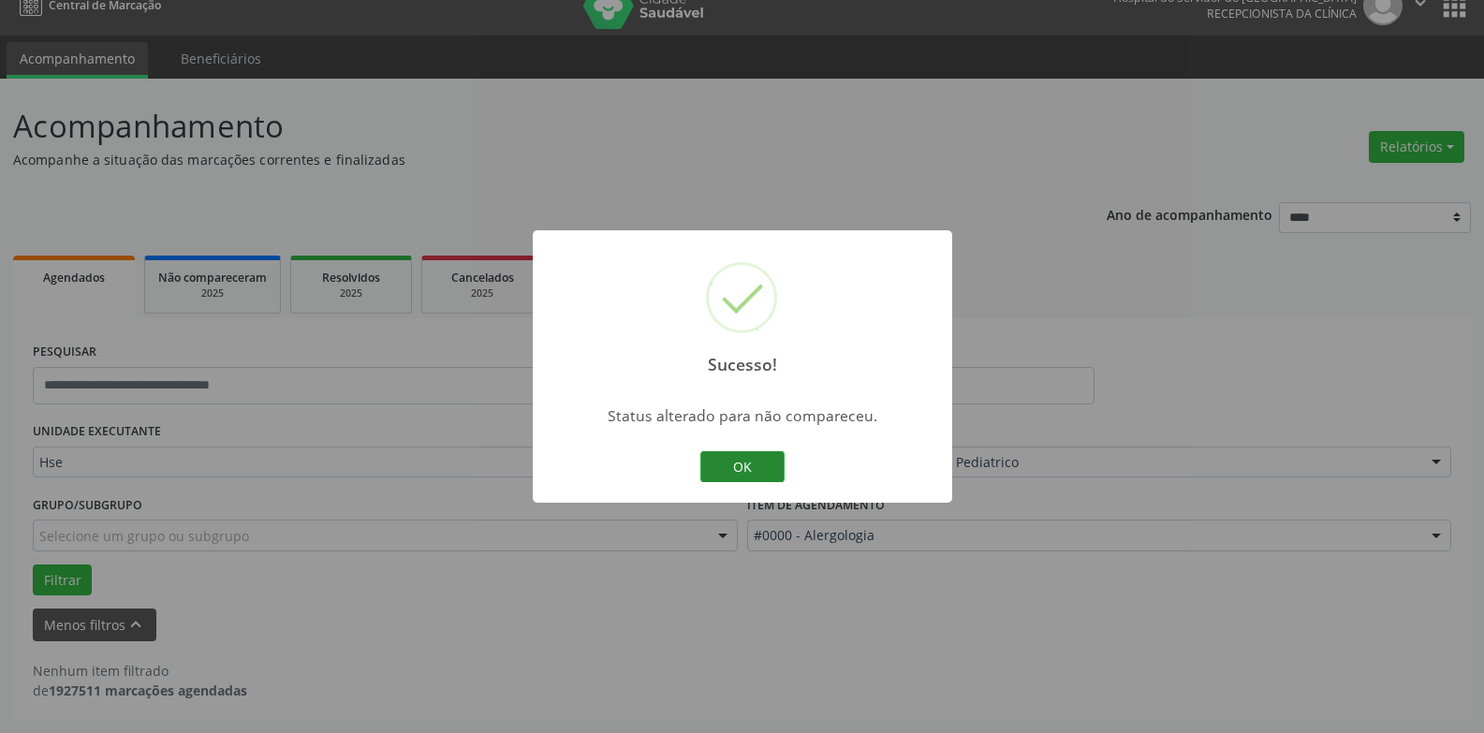
click at [726, 472] on button "OK" at bounding box center [743, 467] width 84 height 32
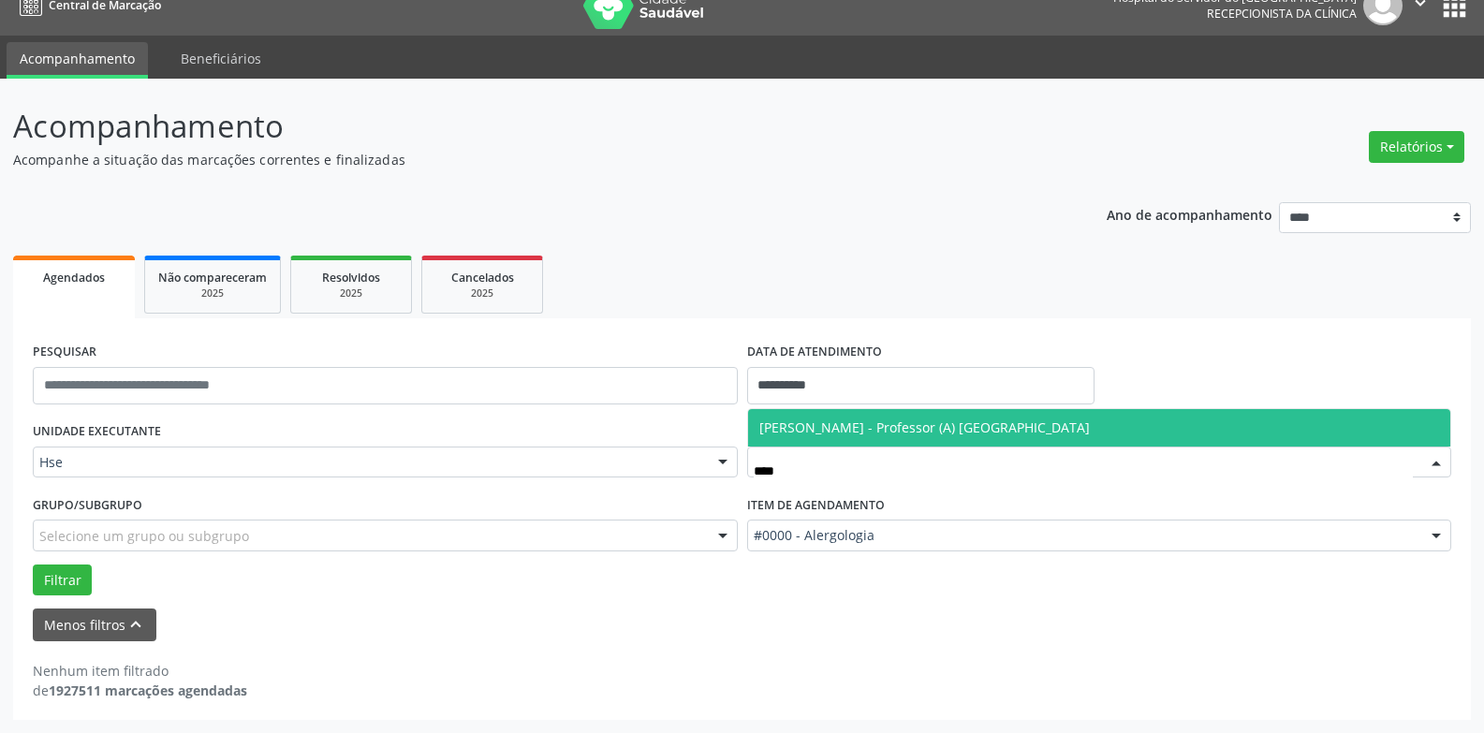
type input "*****"
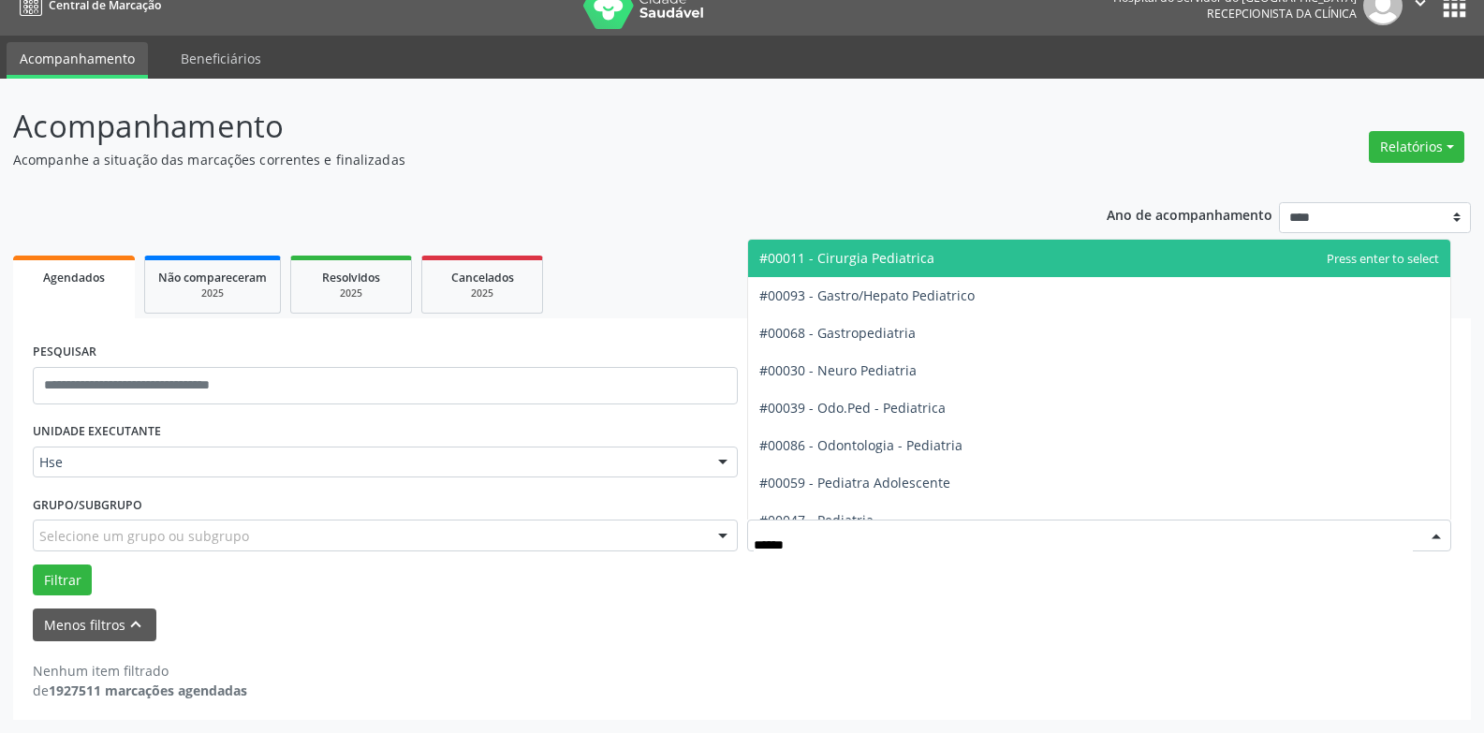
type input "*******"
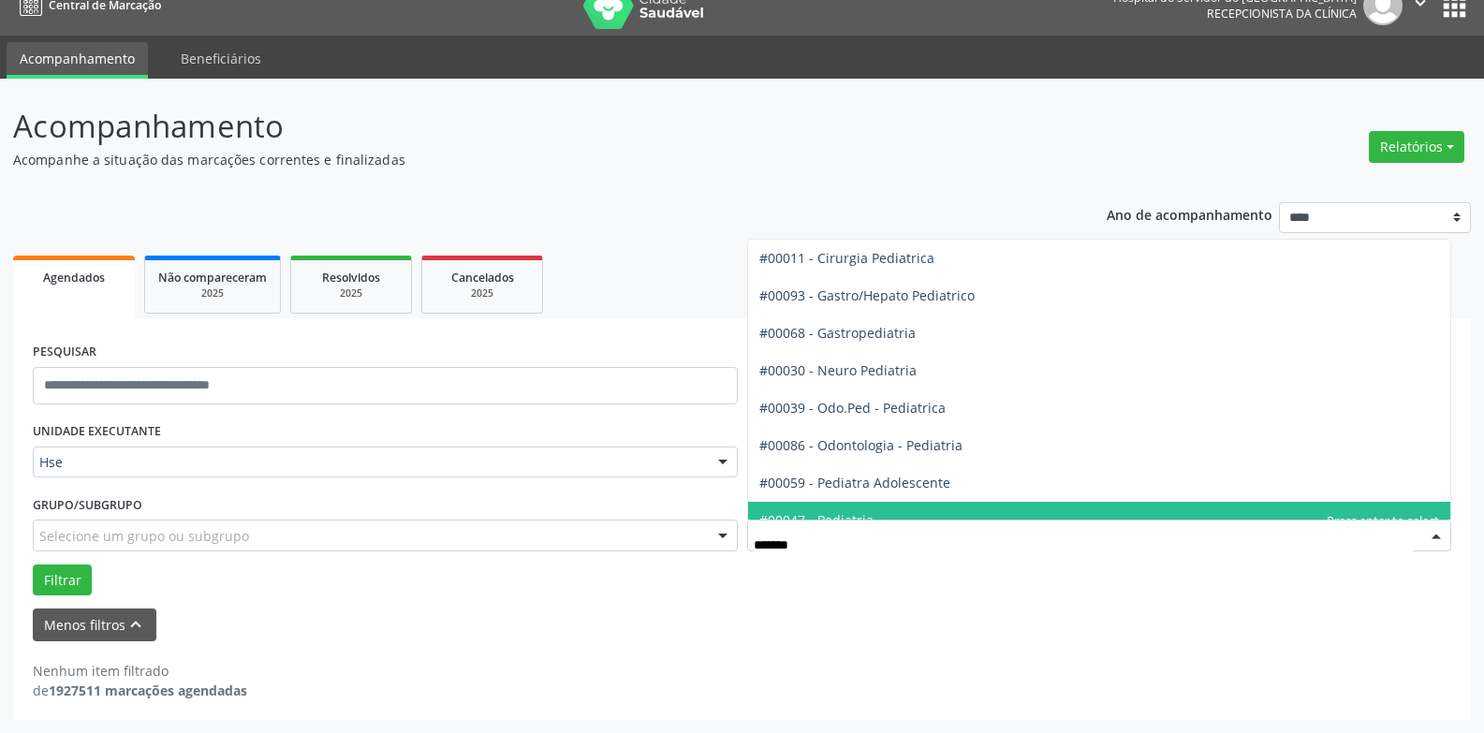
click at [851, 509] on span "#00047 - Pediatria" at bounding box center [1099, 520] width 703 height 37
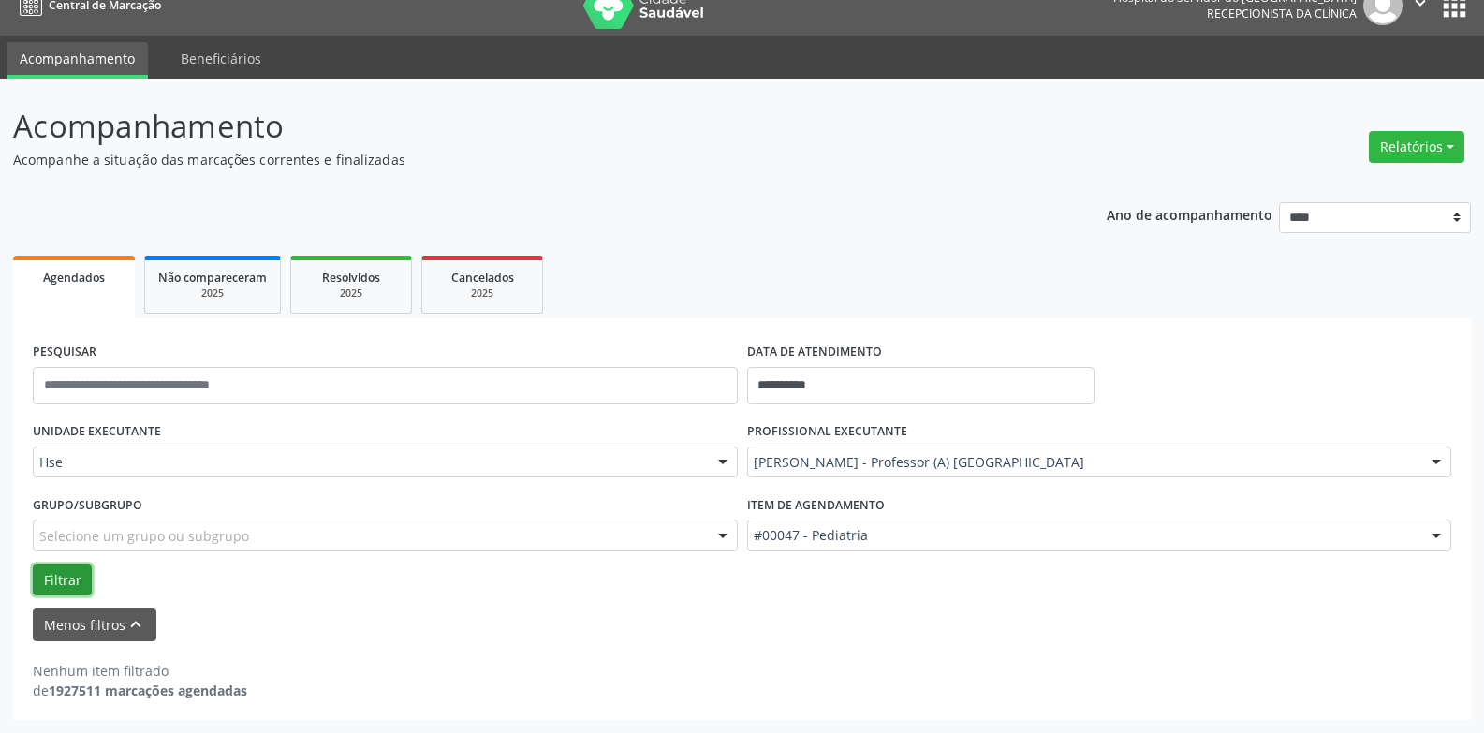
click at [81, 580] on button "Filtrar" at bounding box center [62, 581] width 59 height 32
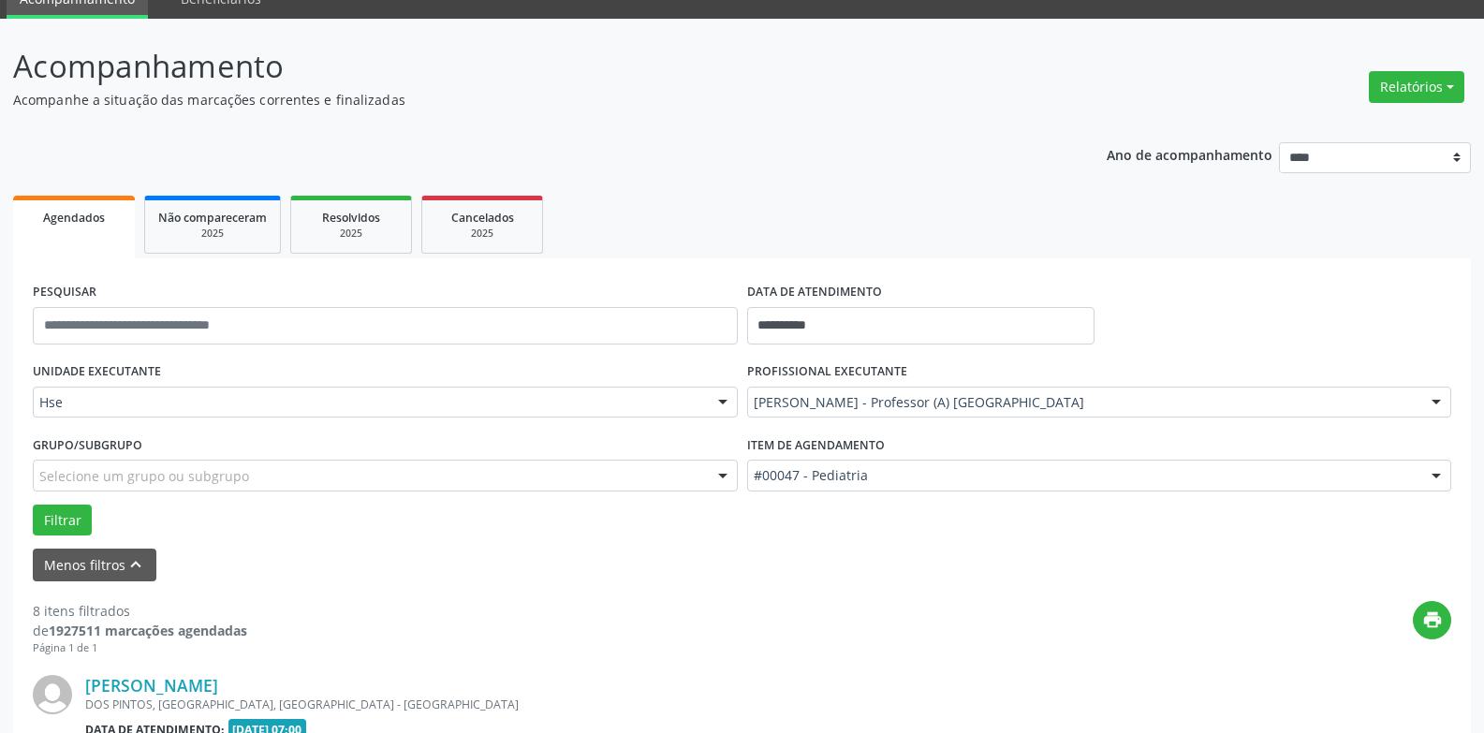
scroll to position [690, 0]
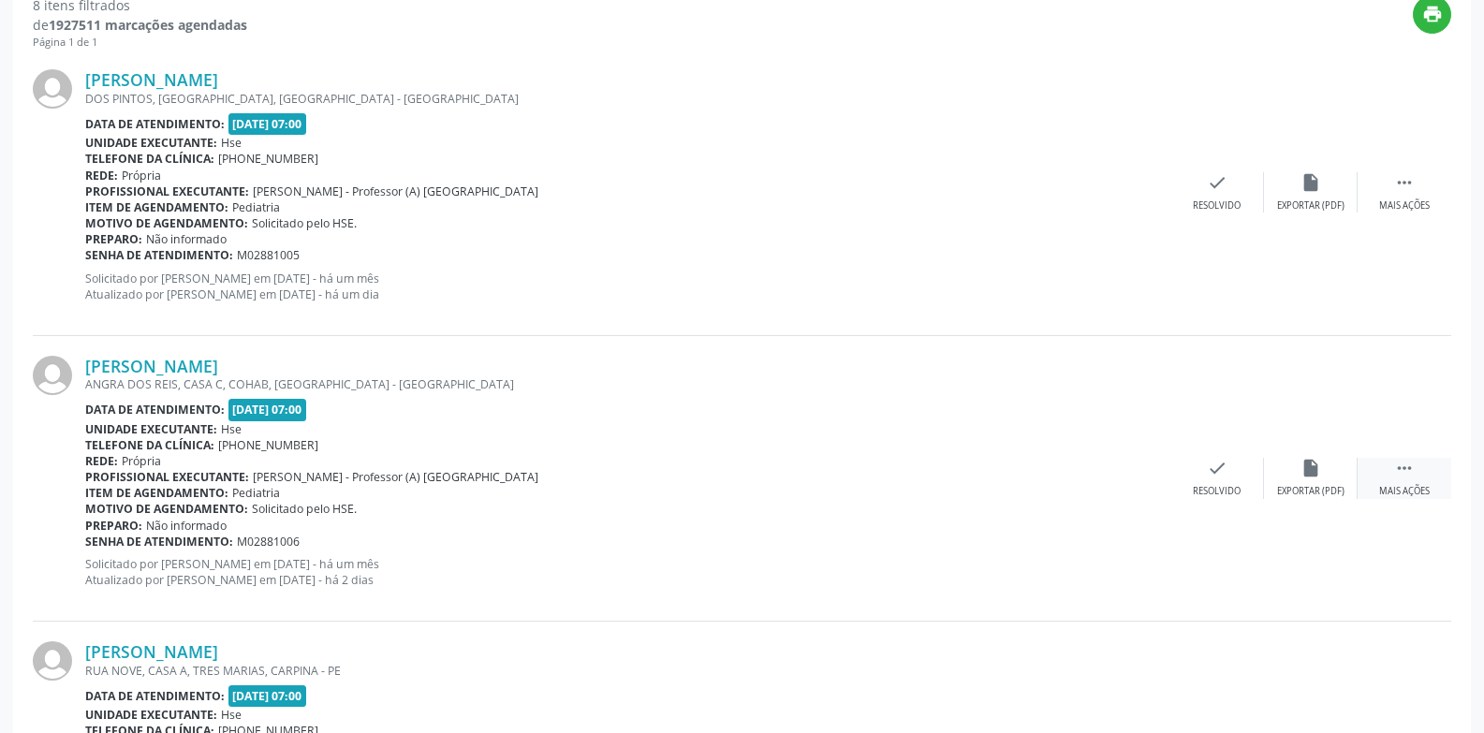
click at [1377, 478] on div " Mais ações" at bounding box center [1405, 478] width 94 height 40
click at [1304, 474] on icon "alarm_off" at bounding box center [1311, 468] width 21 height 21
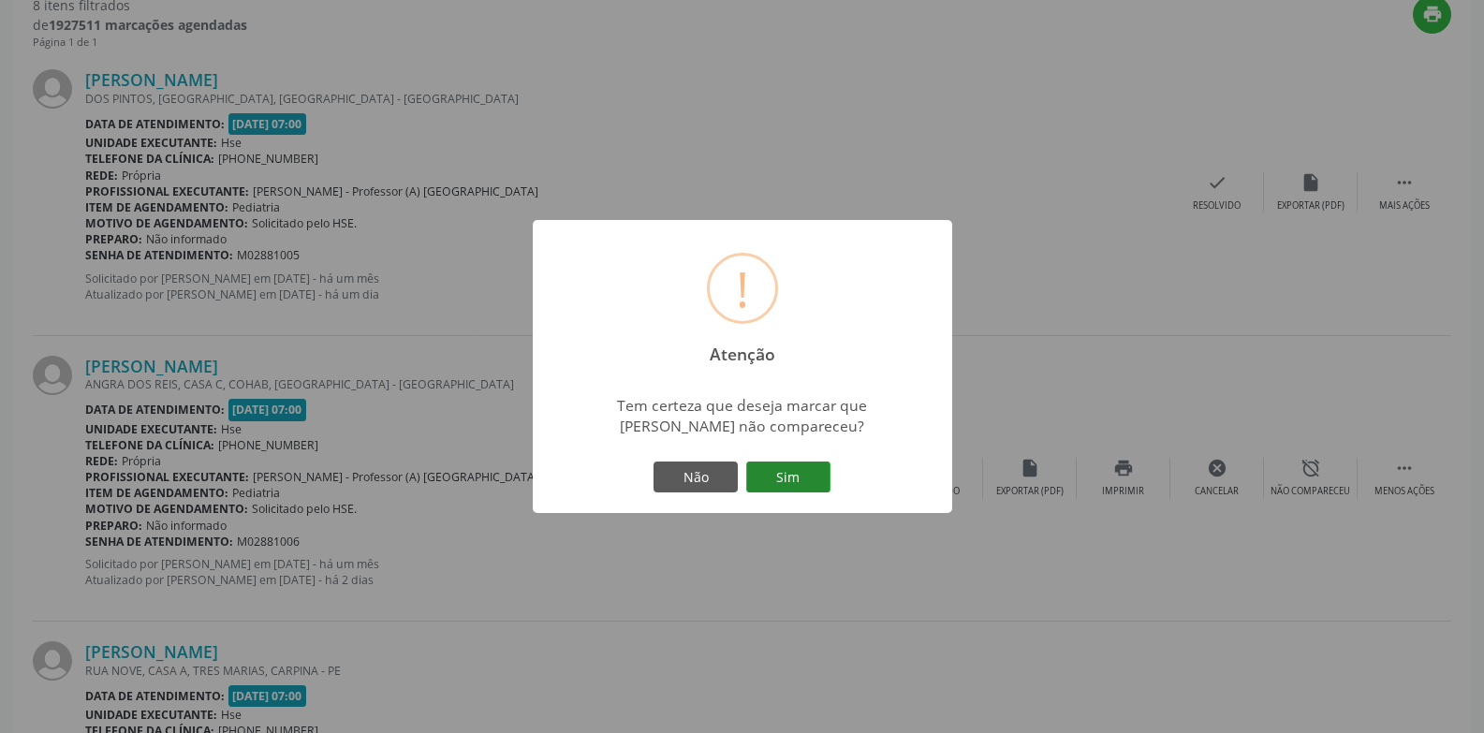
click at [783, 472] on button "Sim" at bounding box center [788, 478] width 84 height 32
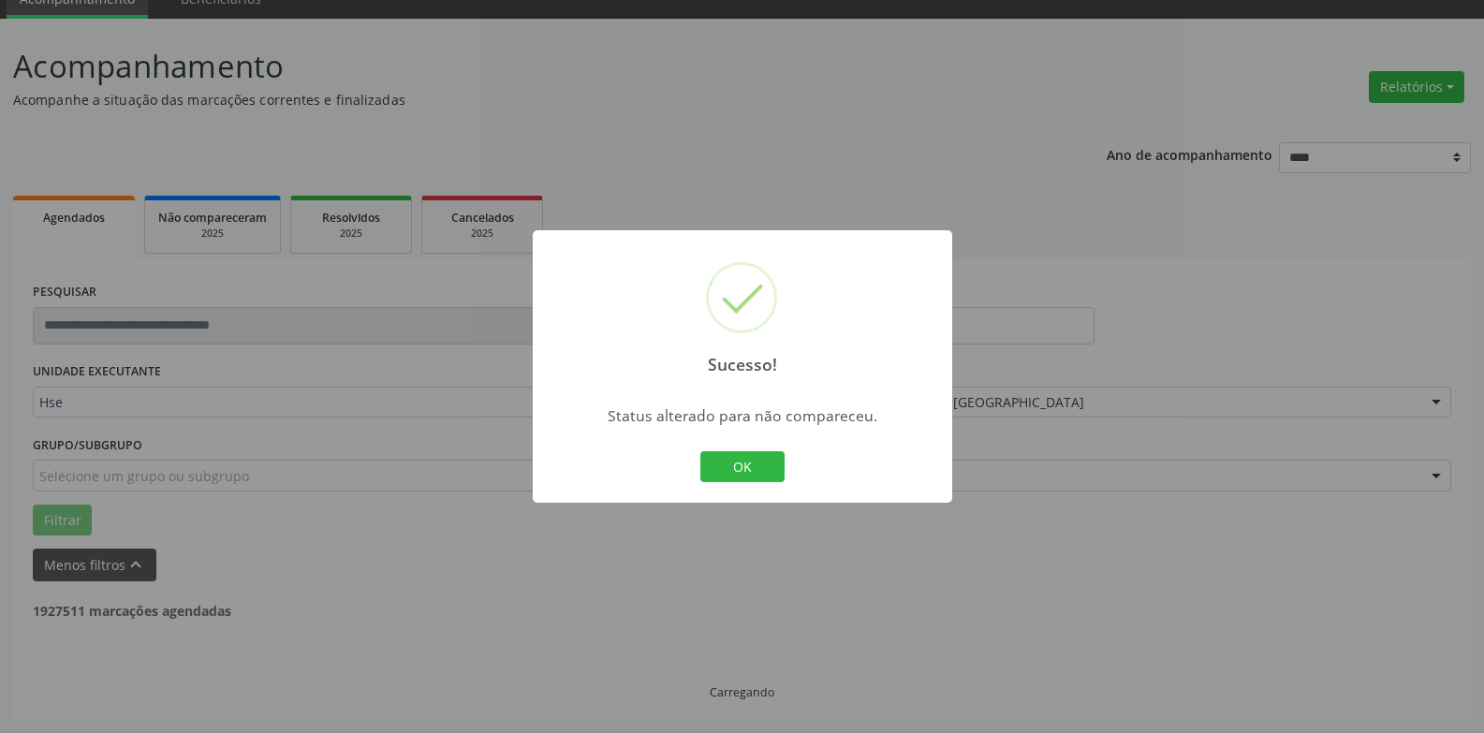
scroll to position [84, 0]
click at [749, 476] on button "OK" at bounding box center [743, 467] width 84 height 32
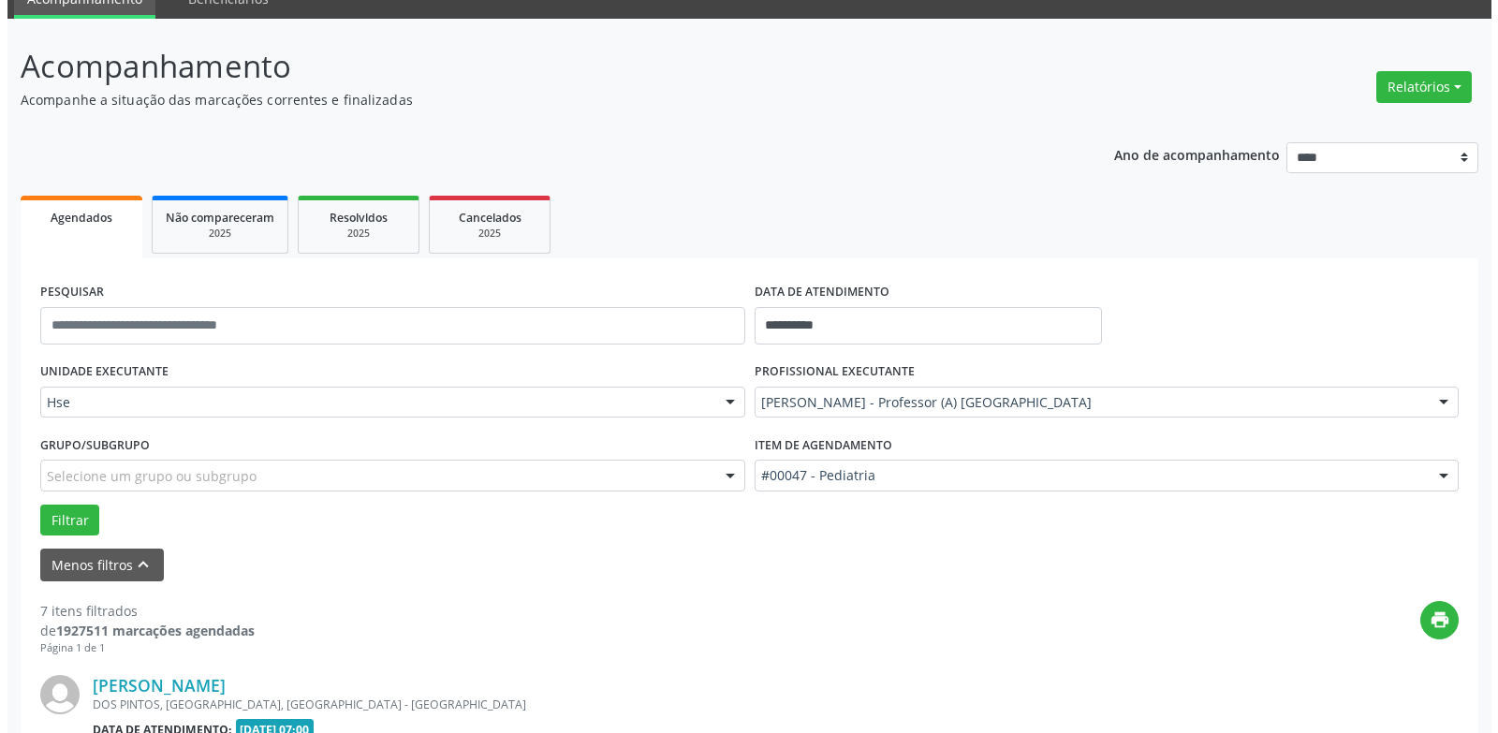
scroll to position [690, 0]
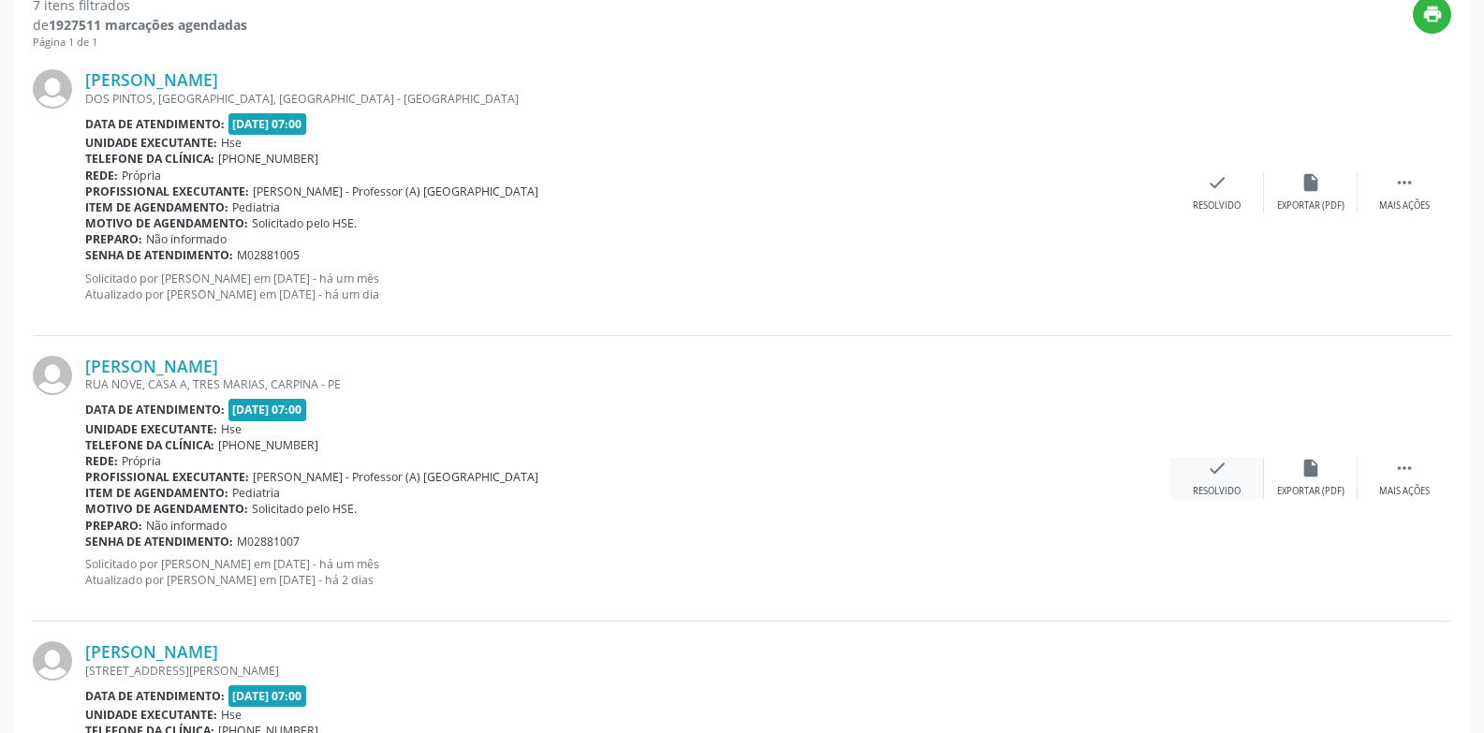
click at [1202, 466] on div "check Resolvido" at bounding box center [1218, 478] width 94 height 40
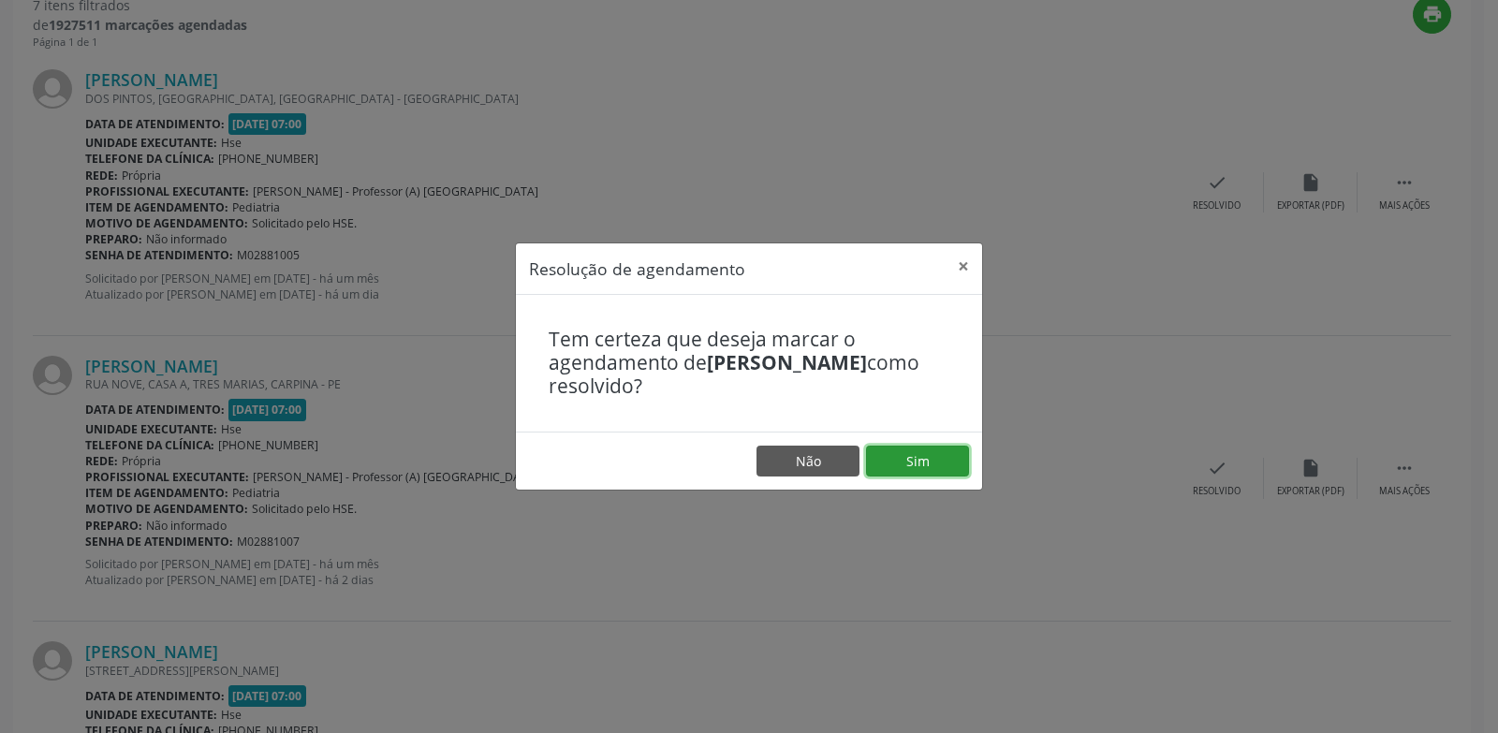
click at [900, 456] on button "Sim" at bounding box center [917, 462] width 103 height 32
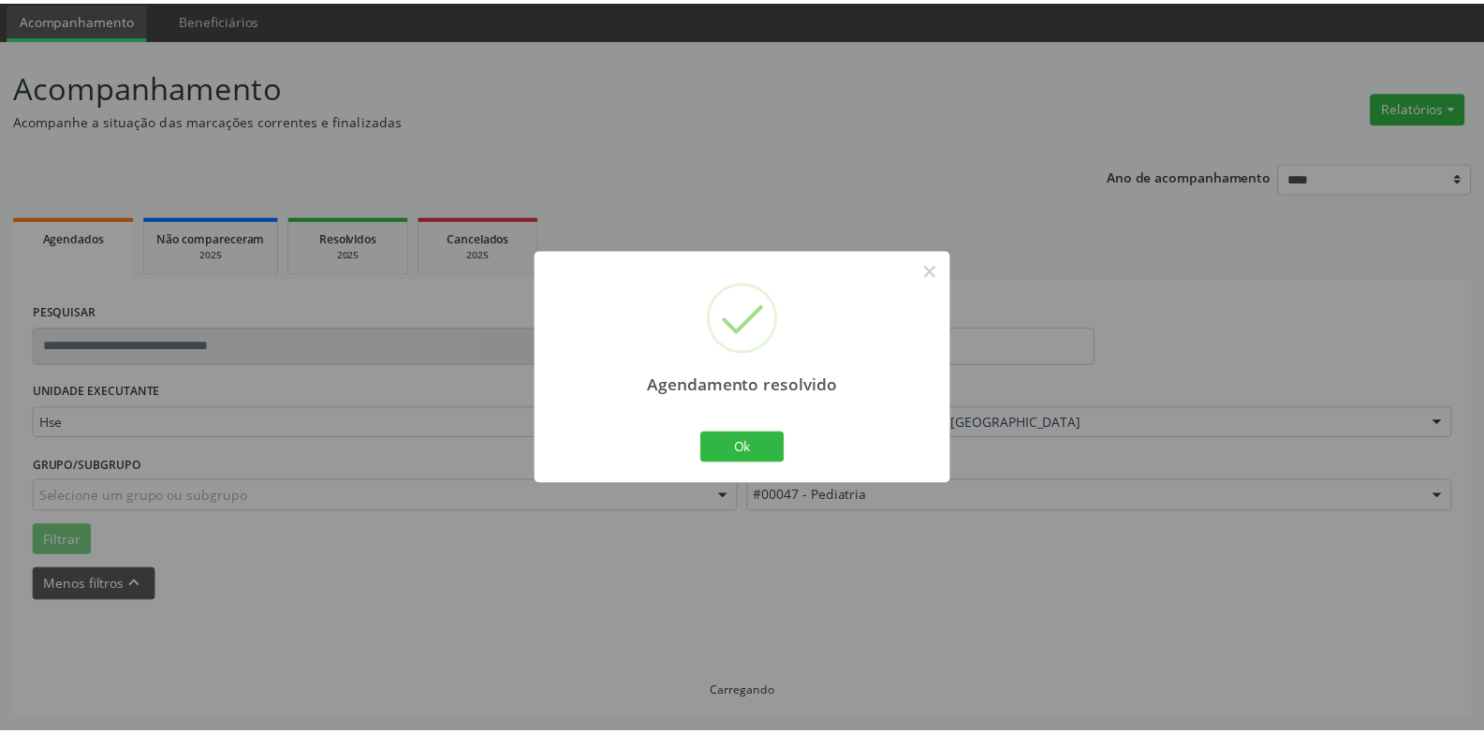
scroll to position [65, 0]
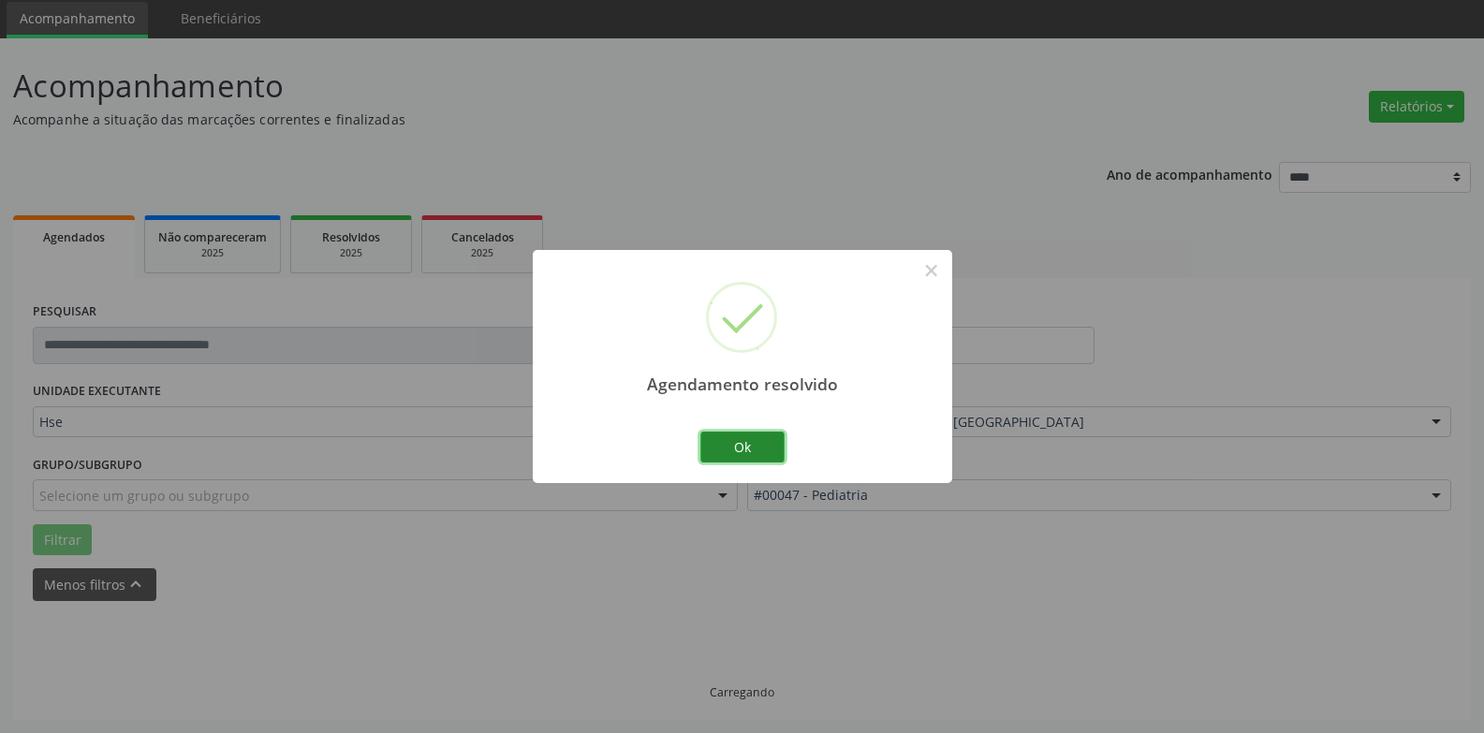
click at [747, 441] on button "Ok" at bounding box center [743, 448] width 84 height 32
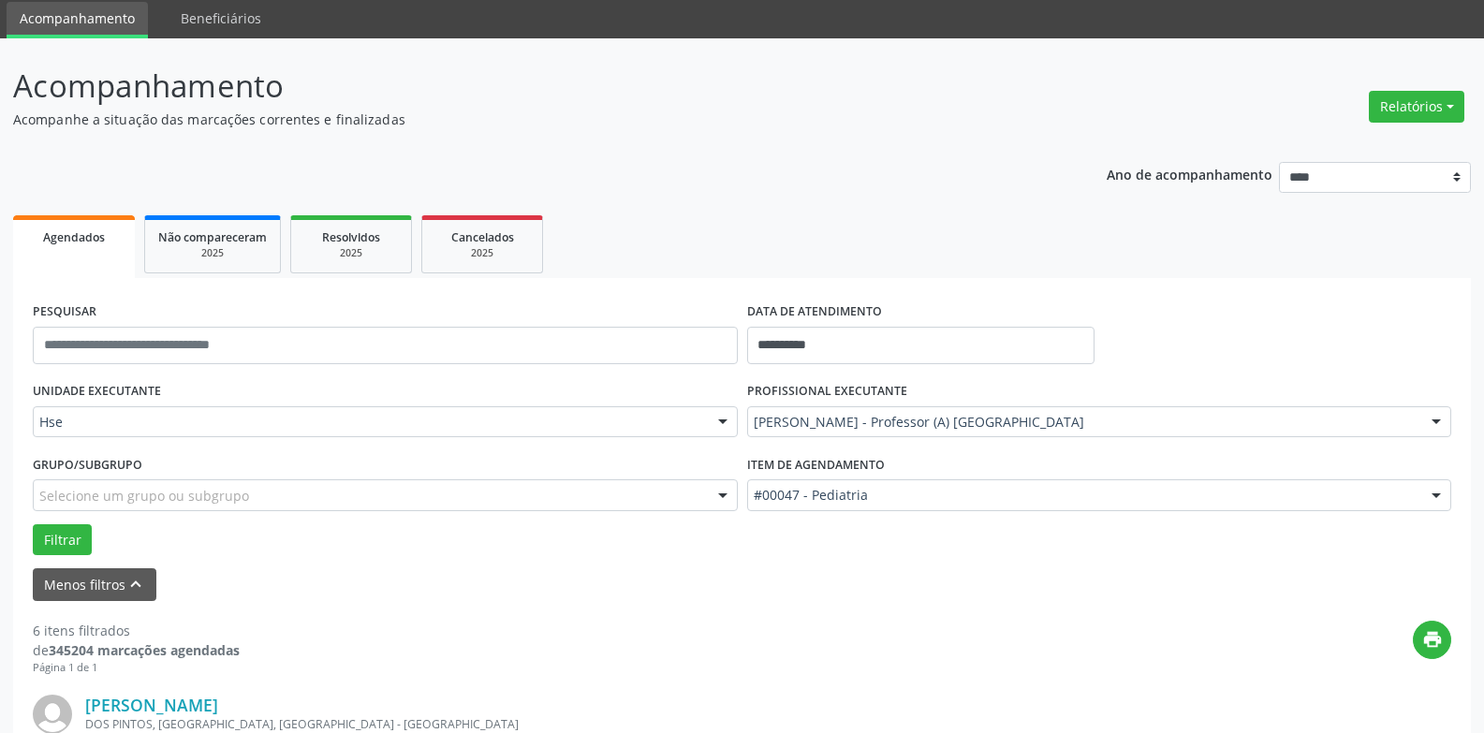
scroll to position [690, 0]
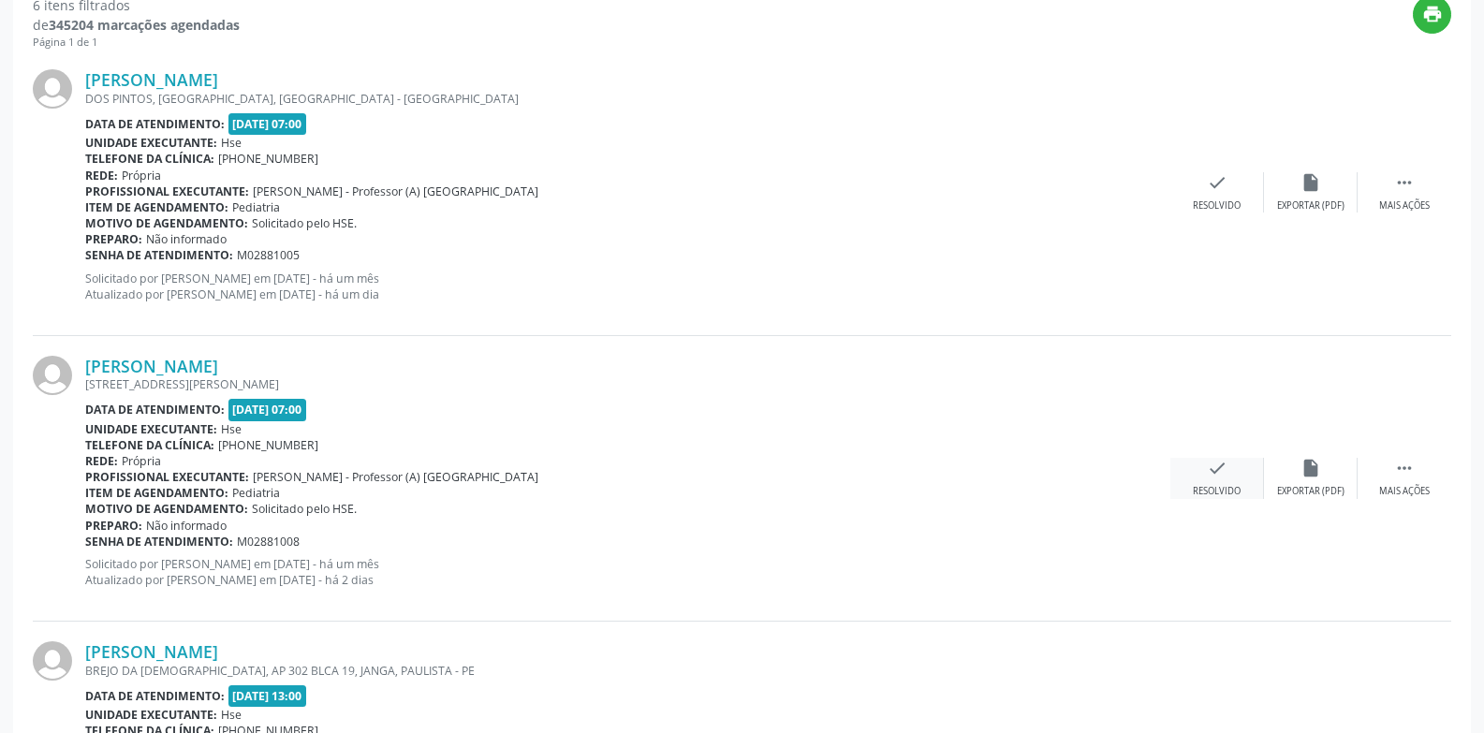
click at [1214, 480] on div "check Resolvido" at bounding box center [1218, 478] width 94 height 40
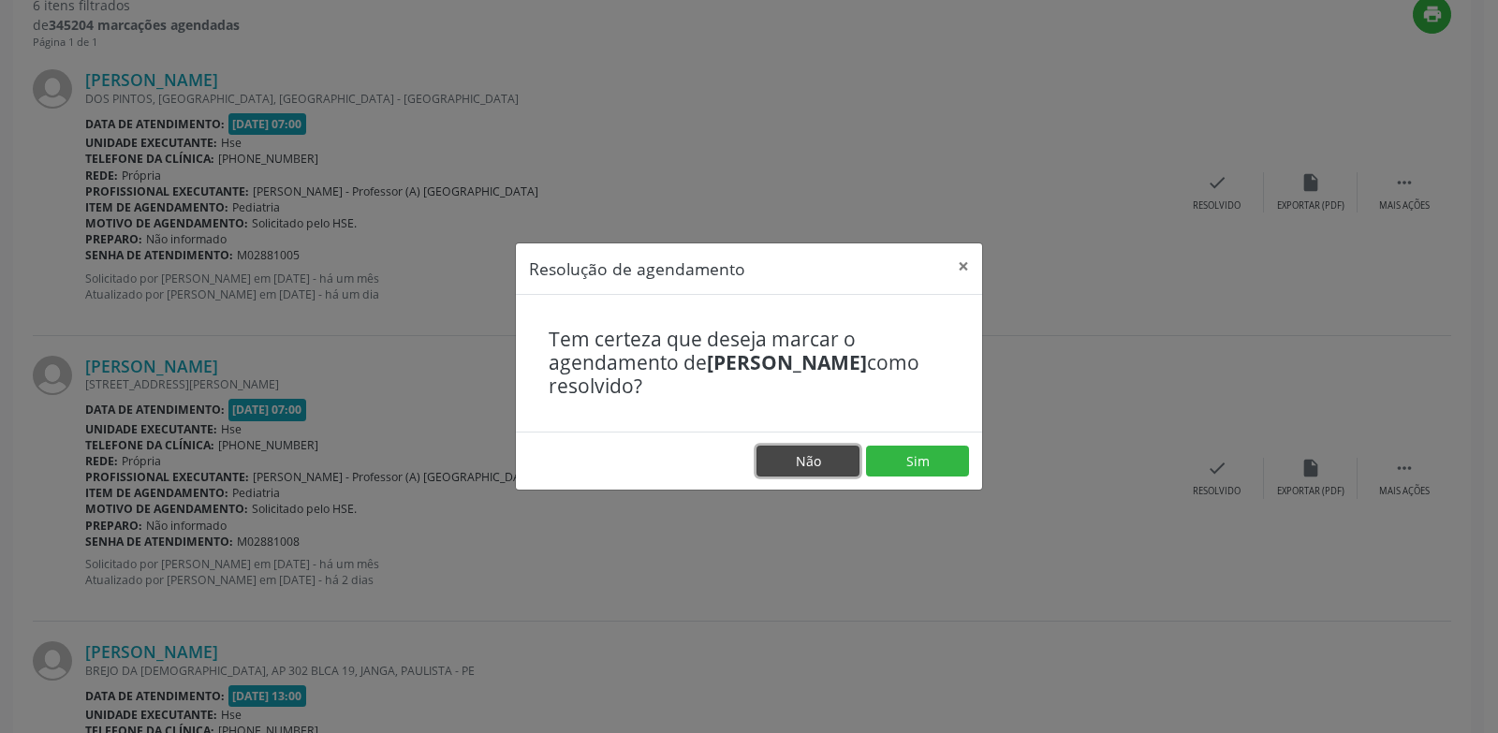
click at [812, 460] on button "Não" at bounding box center [808, 462] width 103 height 32
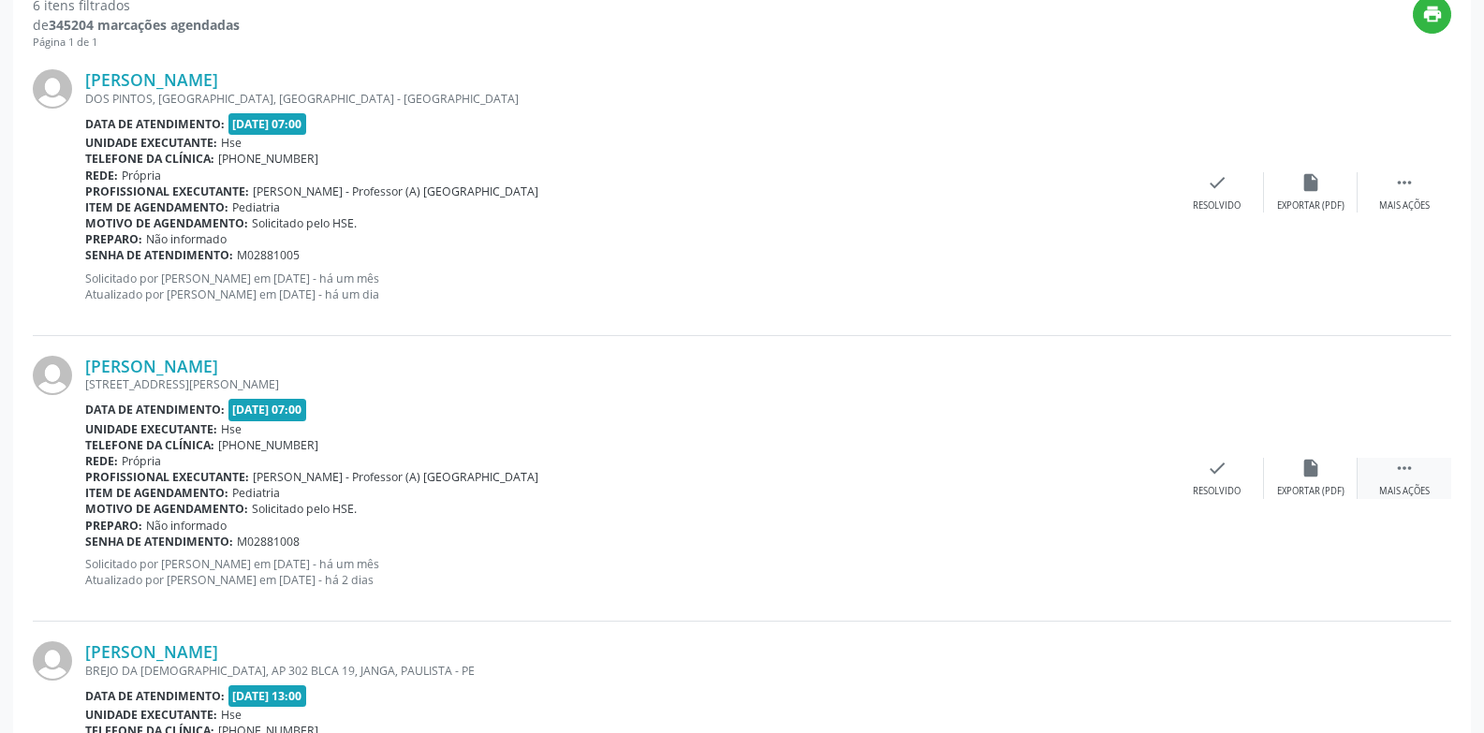
click at [1386, 465] on div " Mais ações" at bounding box center [1405, 478] width 94 height 40
click at [1321, 476] on div "alarm_off Não compareceu" at bounding box center [1311, 478] width 94 height 40
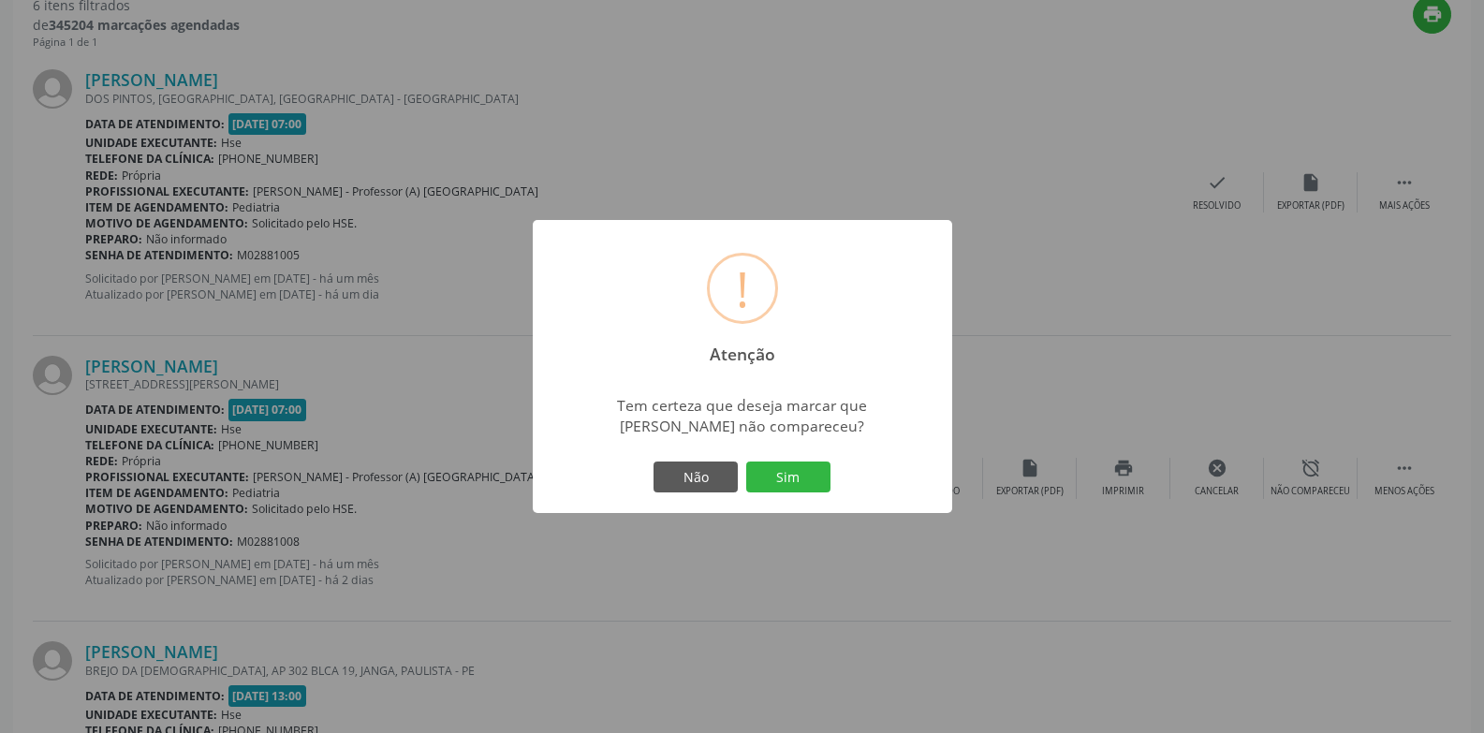
click at [832, 485] on div "Não Sim" at bounding box center [742, 477] width 185 height 39
click at [819, 482] on button "Sim" at bounding box center [788, 478] width 84 height 32
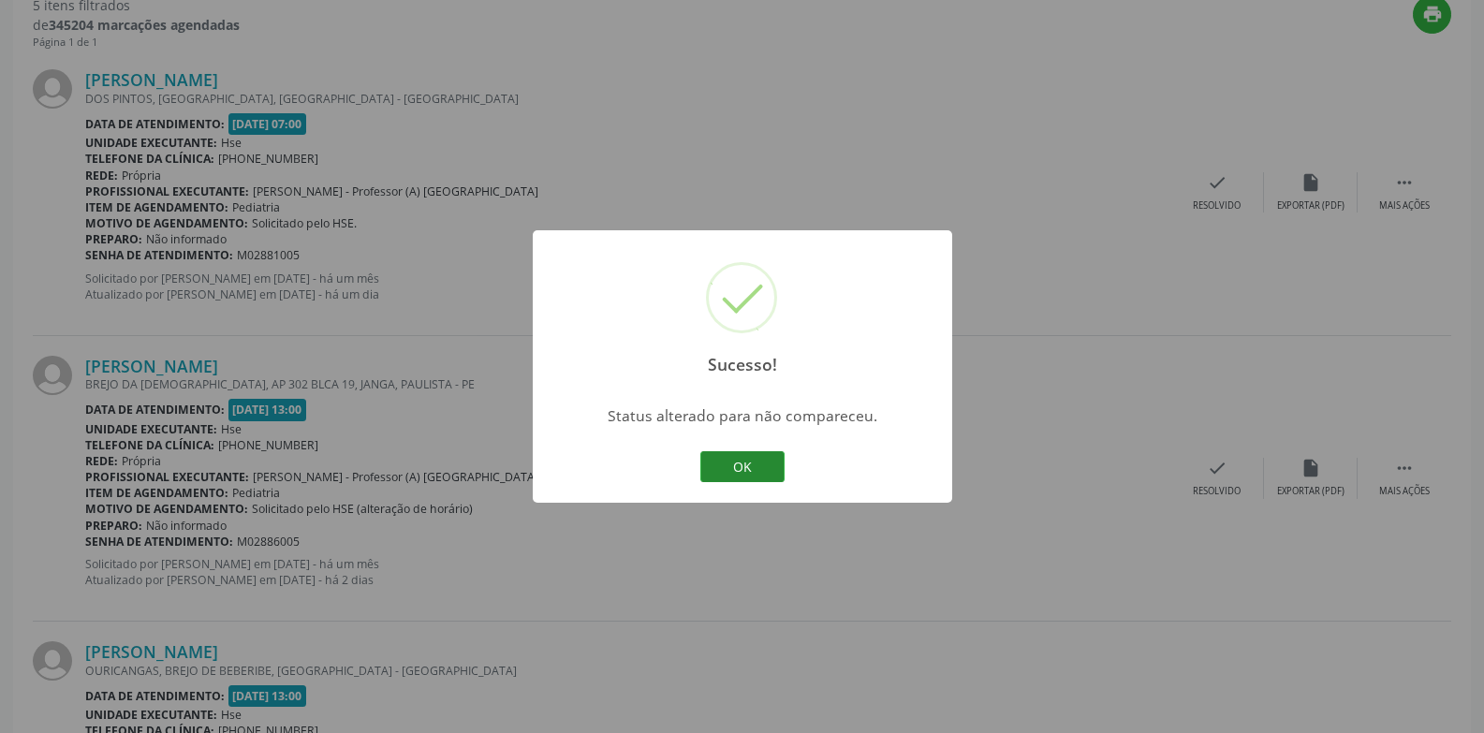
drag, startPoint x: 764, startPoint y: 452, endPoint x: 874, endPoint y: 321, distance: 170.9
click at [761, 452] on button "OK" at bounding box center [743, 467] width 84 height 32
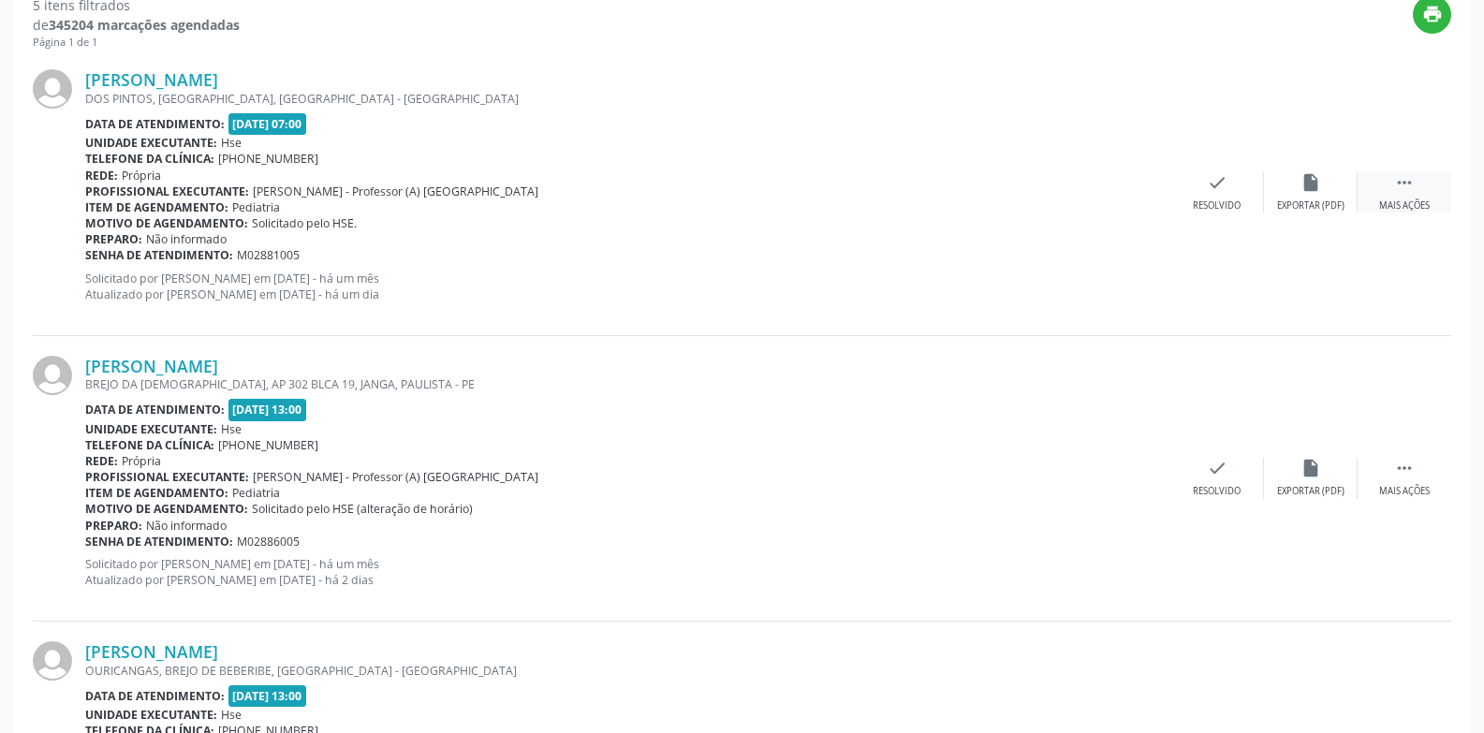
click at [1368, 187] on div " Mais ações" at bounding box center [1405, 192] width 94 height 40
click at [1303, 200] on div "Não compareceu" at bounding box center [1311, 205] width 80 height 13
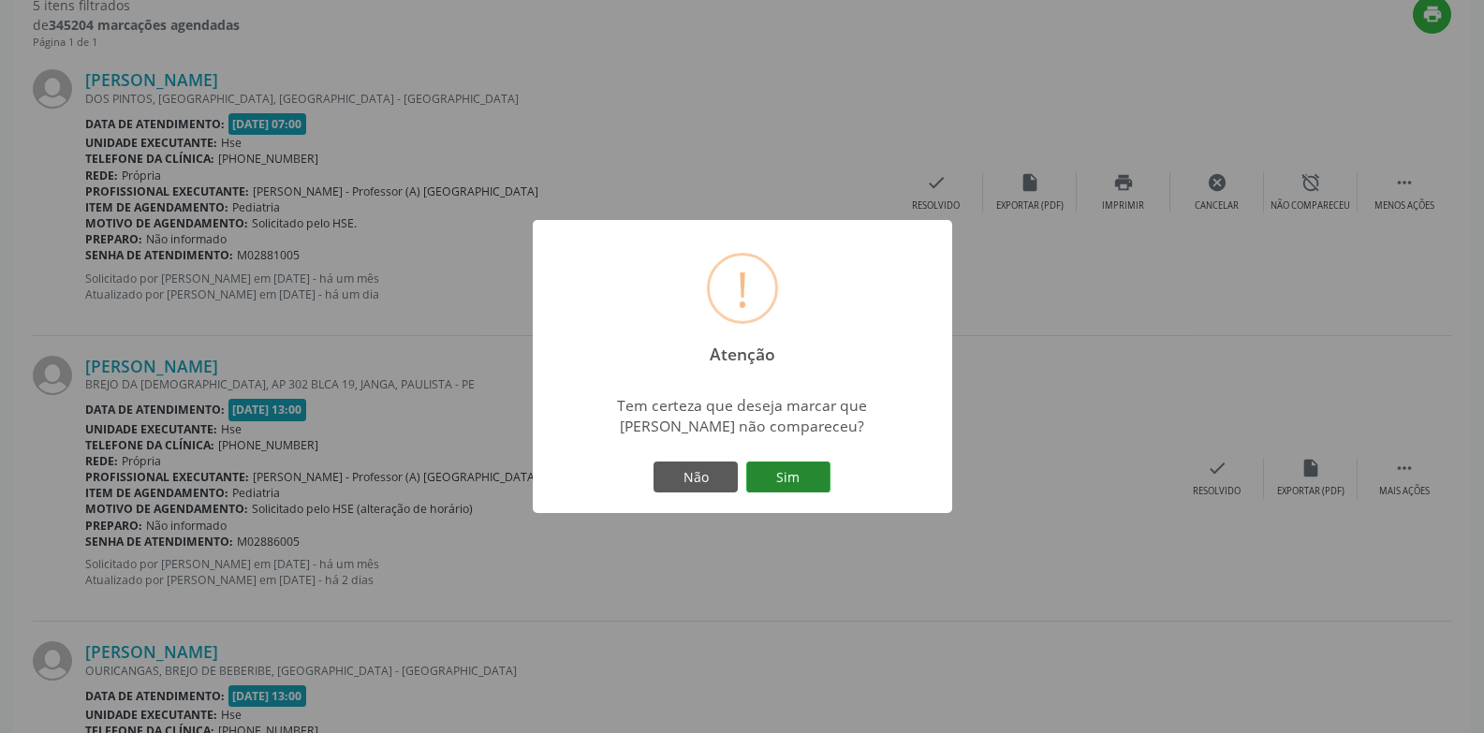
click at [779, 472] on button "Sim" at bounding box center [788, 478] width 84 height 32
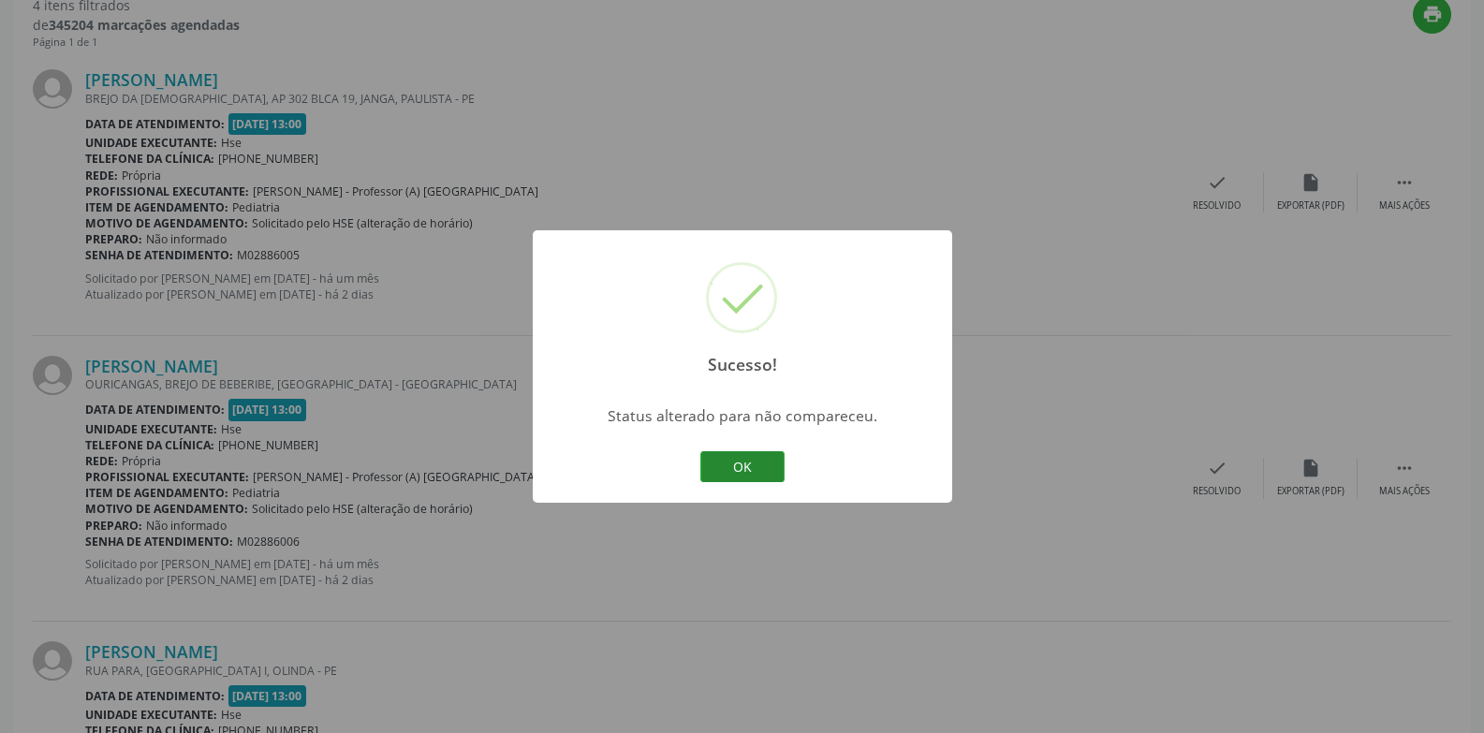
click at [744, 470] on button "OK" at bounding box center [743, 467] width 84 height 32
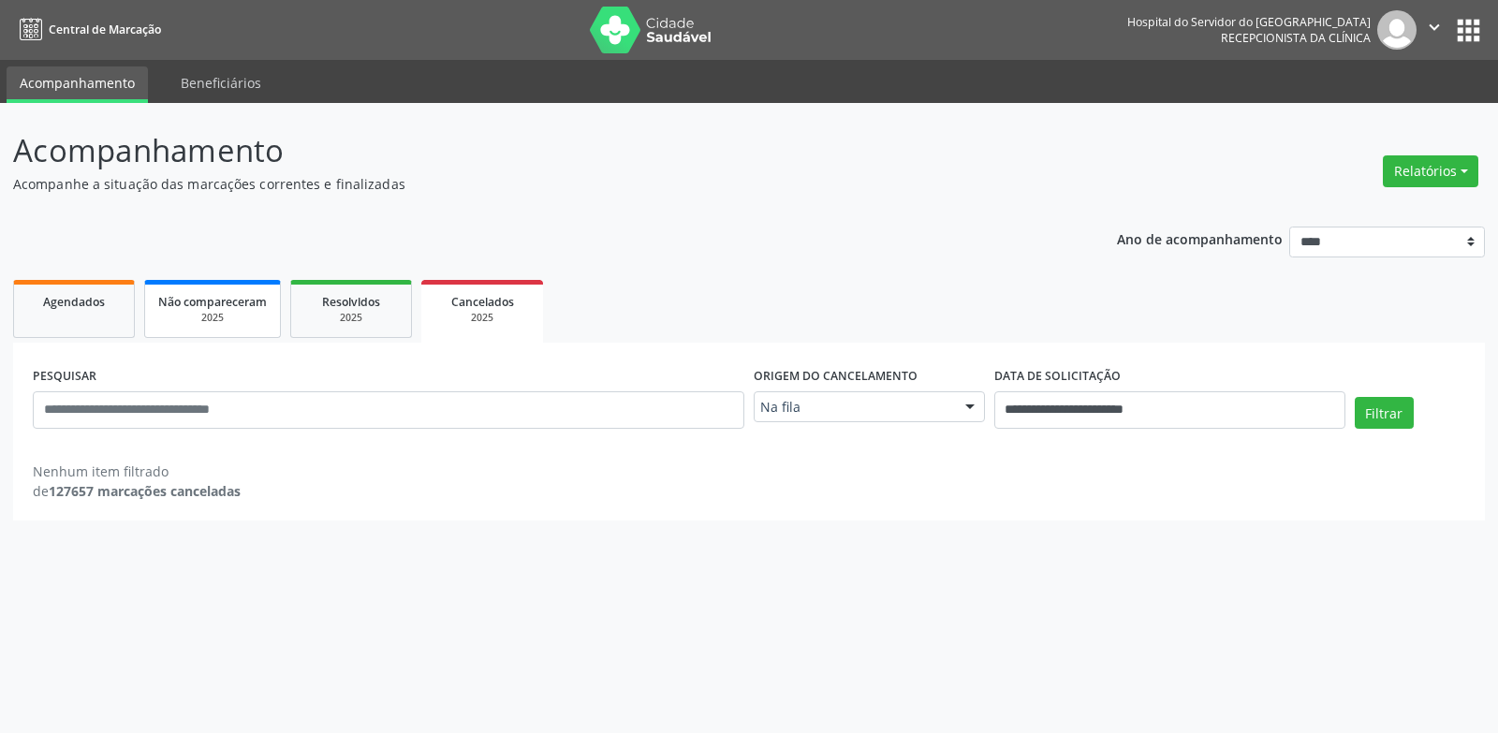
click at [188, 305] on span "Não compareceram" at bounding box center [212, 302] width 109 height 16
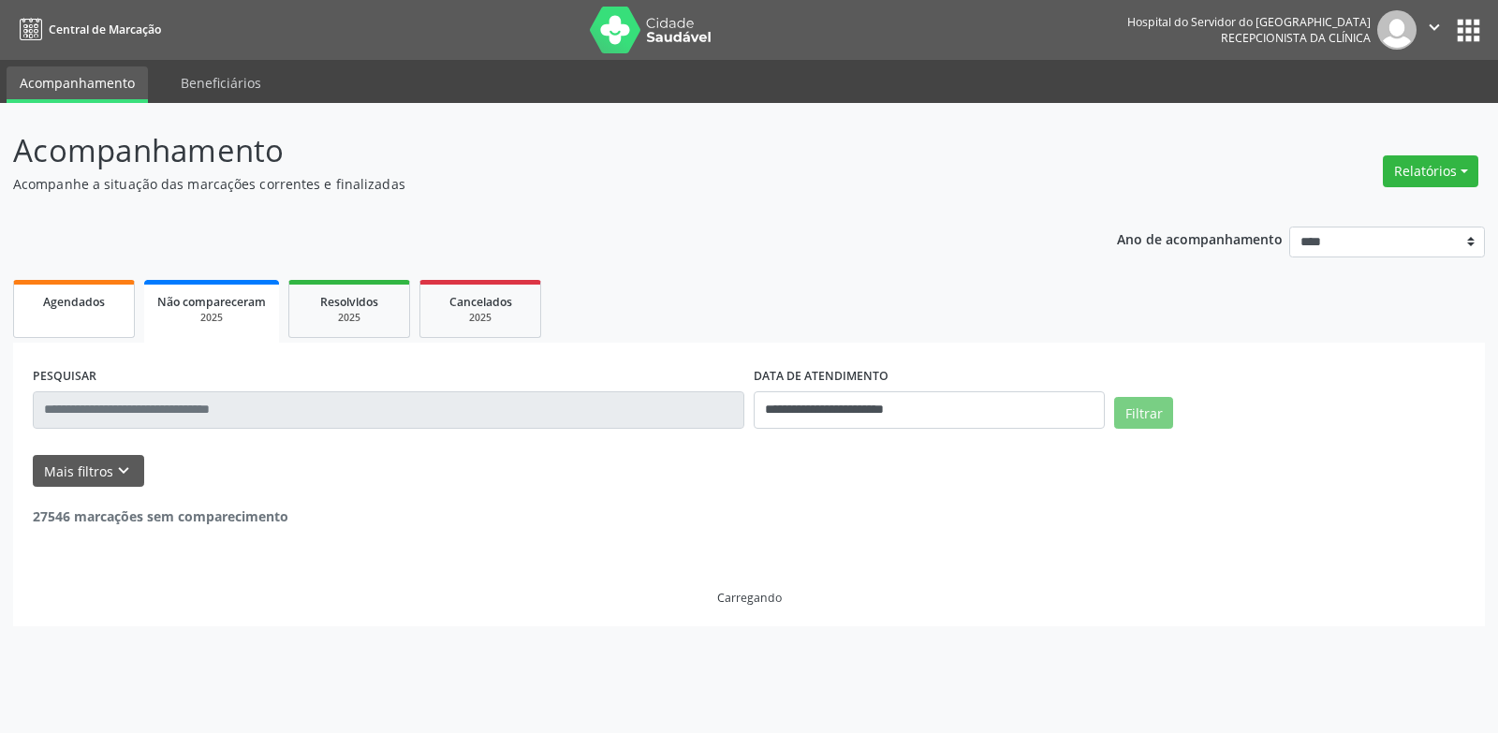
click at [60, 298] on span "Agendados" at bounding box center [74, 302] width 62 height 16
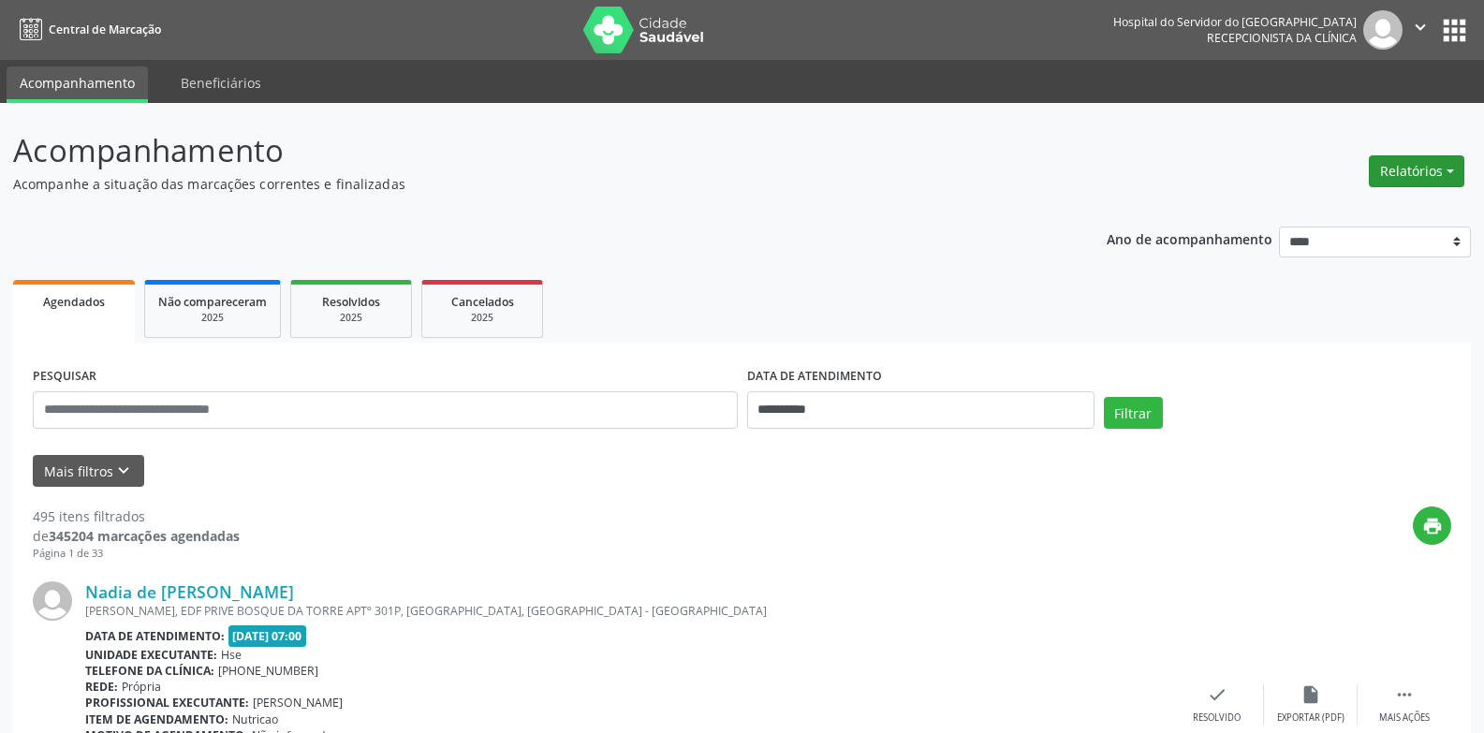
click at [1372, 176] on button "Relatórios" at bounding box center [1417, 171] width 96 height 32
click at [1388, 218] on link "Agendamentos" at bounding box center [1364, 212] width 201 height 26
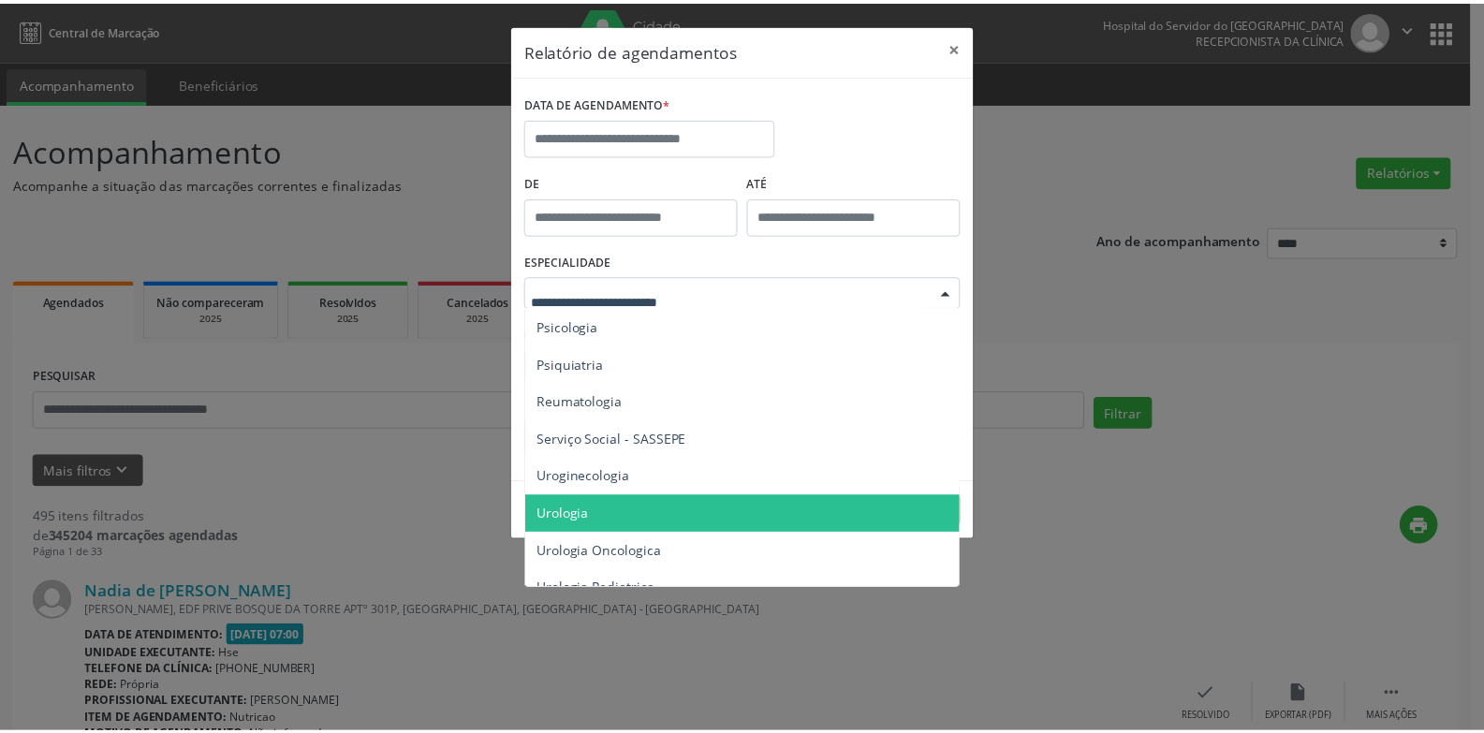
scroll to position [3218, 0]
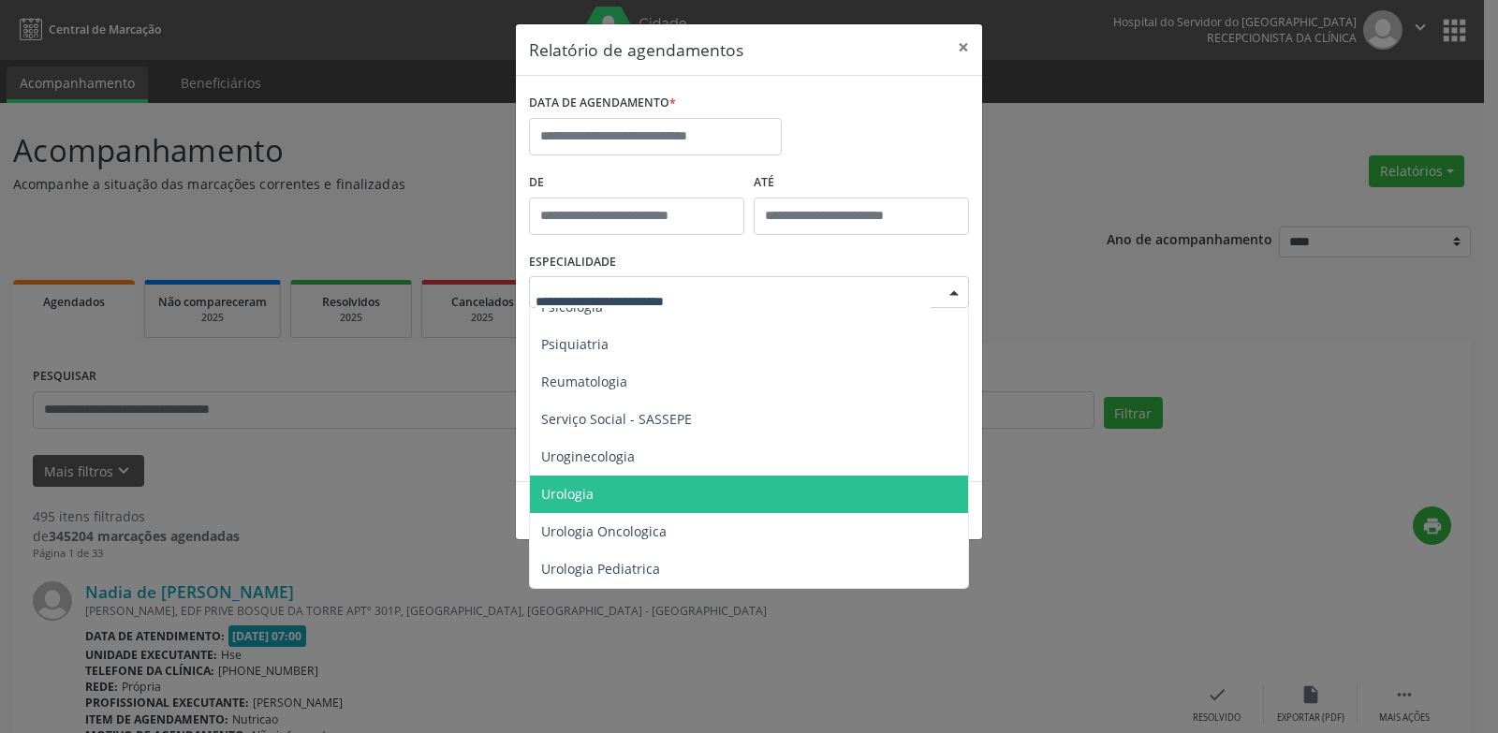
click at [640, 476] on span "Urologia" at bounding box center [750, 494] width 441 height 37
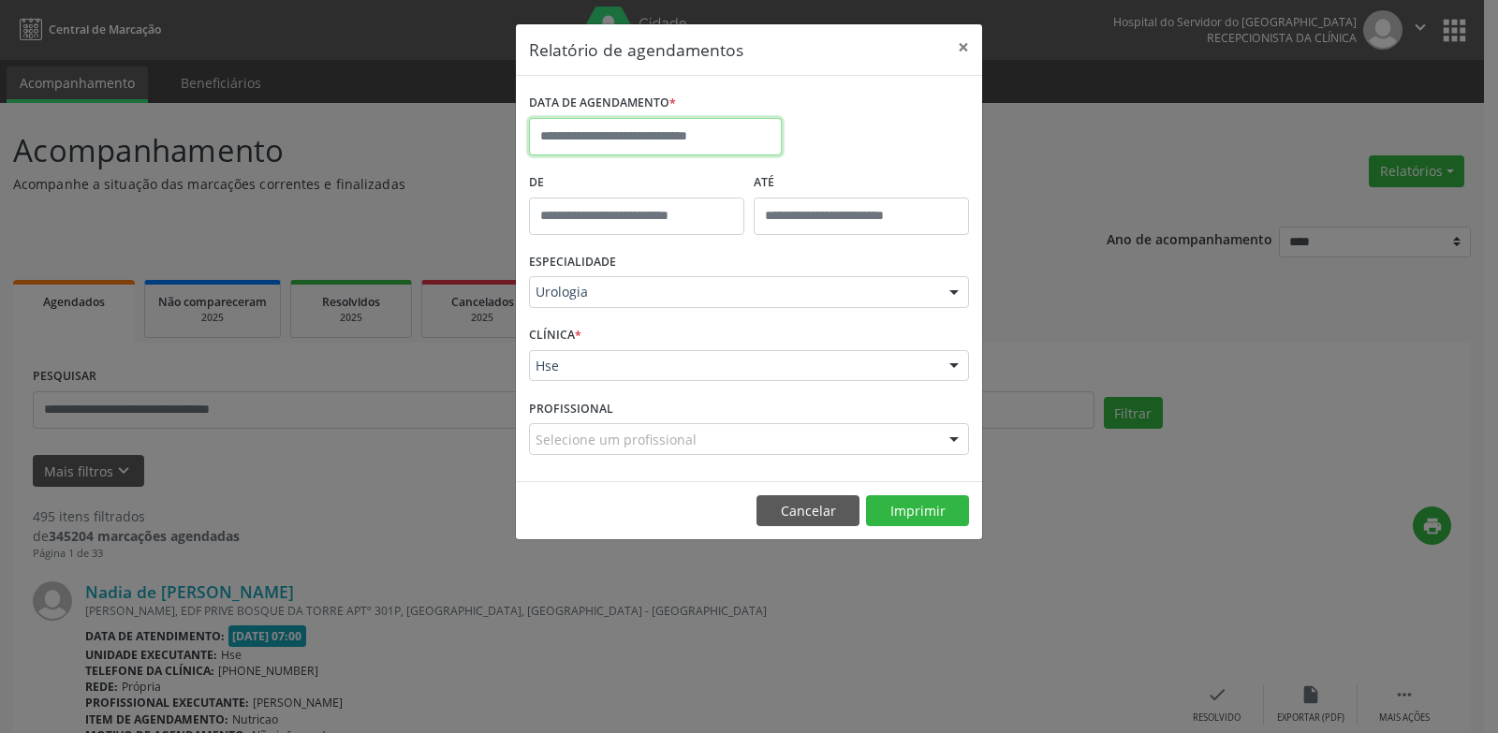
click at [663, 138] on input "text" at bounding box center [655, 136] width 253 height 37
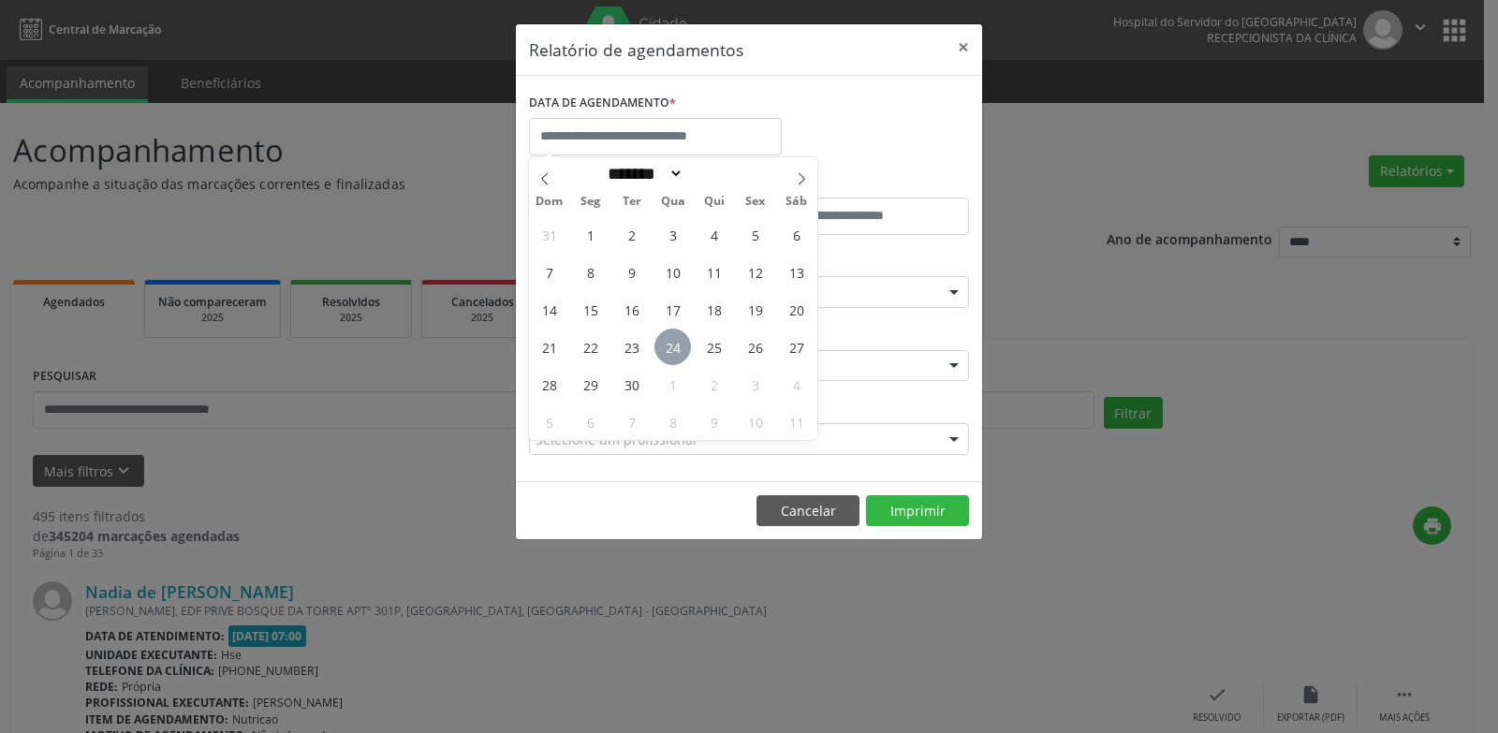
click at [680, 354] on span "24" at bounding box center [673, 347] width 37 height 37
type input "**********"
click at [680, 354] on span "24" at bounding box center [673, 347] width 37 height 37
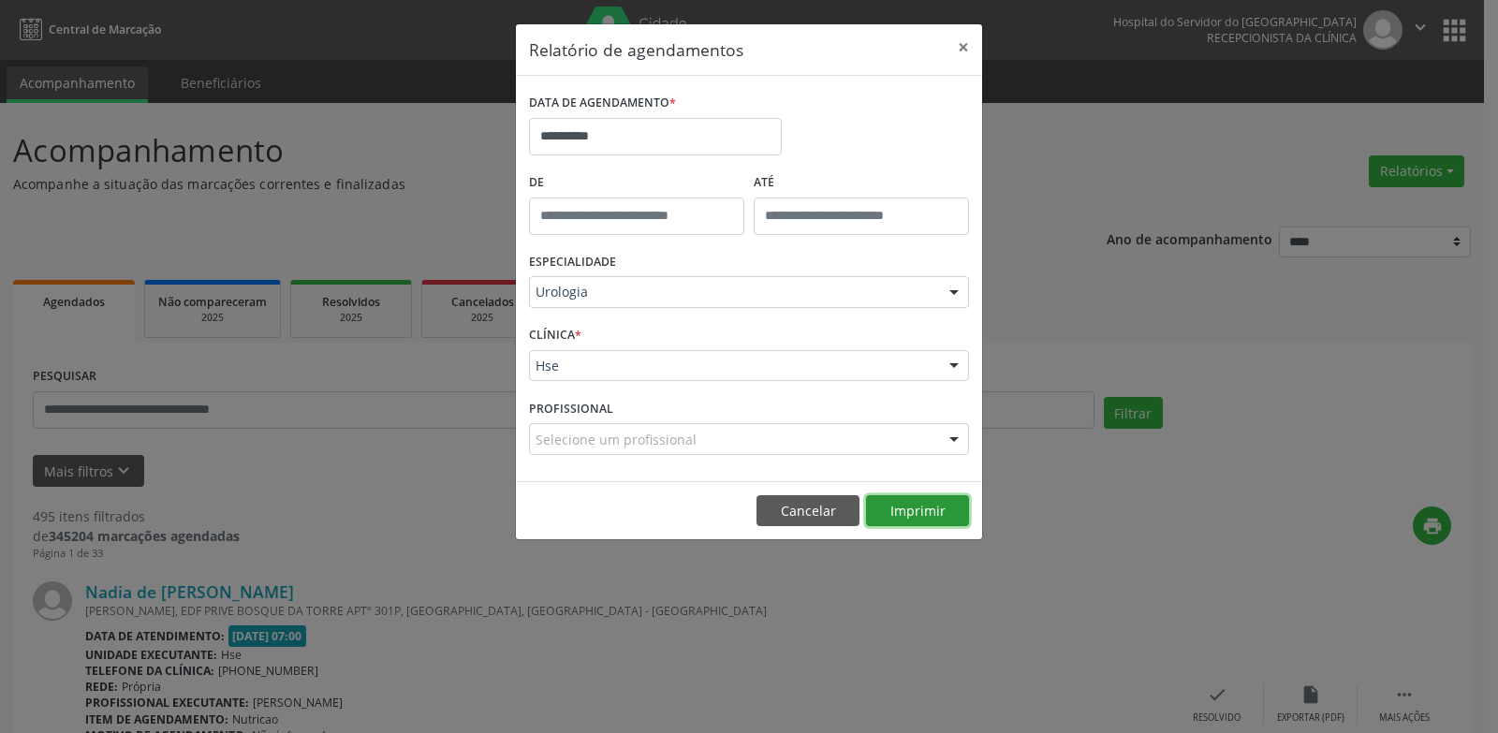
click at [908, 517] on button "Imprimir" at bounding box center [917, 511] width 103 height 32
click at [803, 510] on button "Cancelar" at bounding box center [808, 511] width 103 height 32
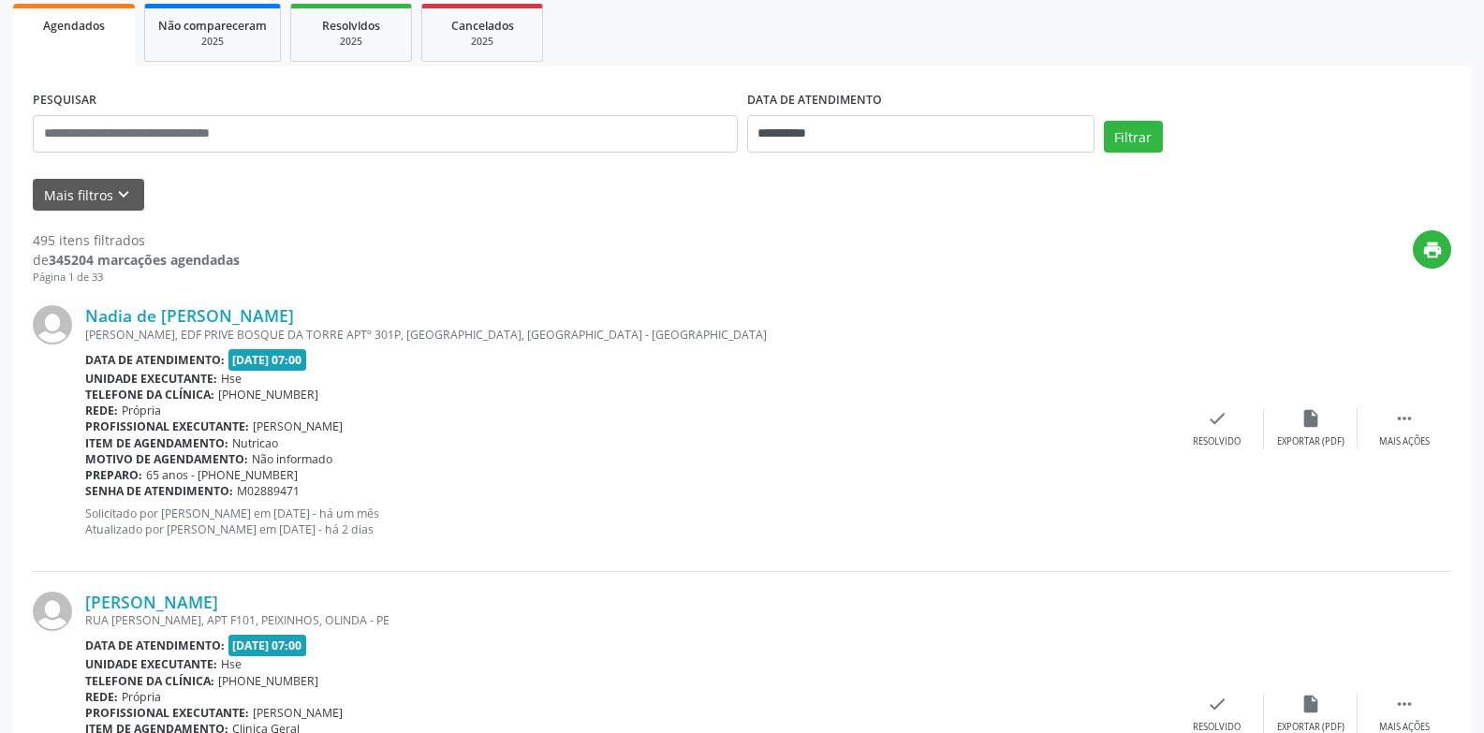
scroll to position [281, 0]
